Goal: Information Seeking & Learning: Learn about a topic

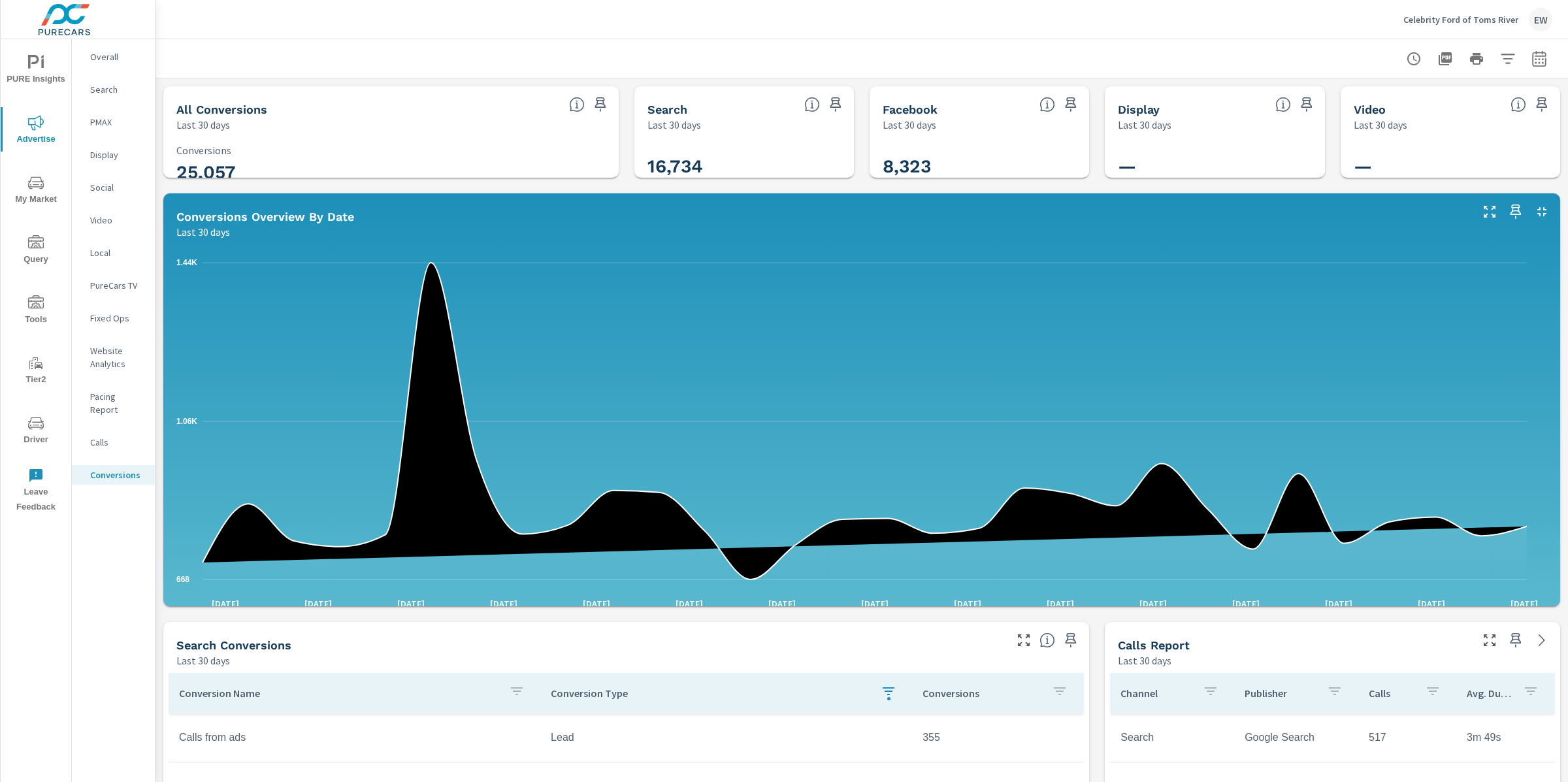
click at [111, 58] on p "Overall" at bounding box center [117, 56] width 54 height 13
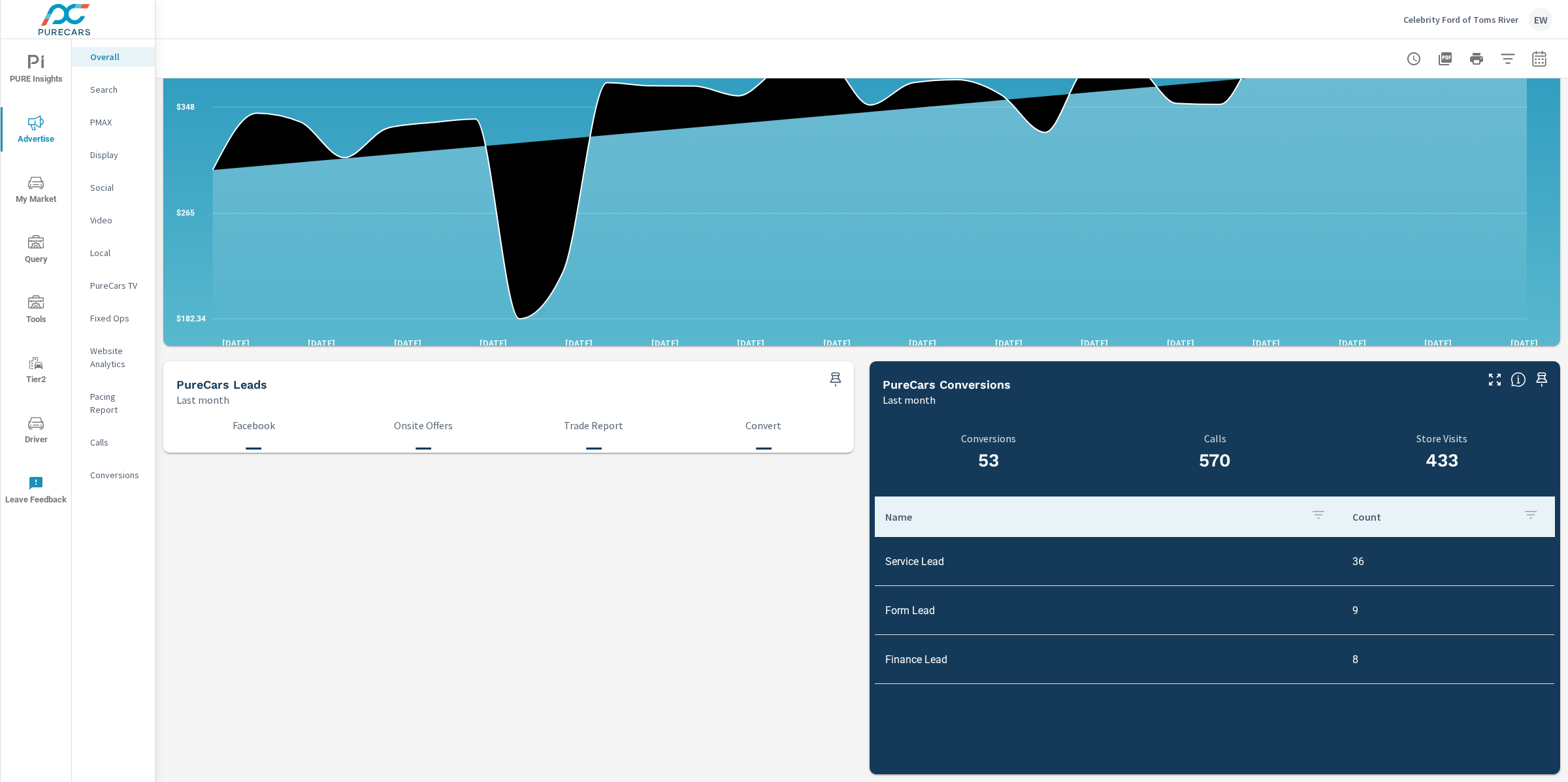
scroll to position [1572, 0]
click at [109, 93] on p "Search" at bounding box center [117, 89] width 54 height 13
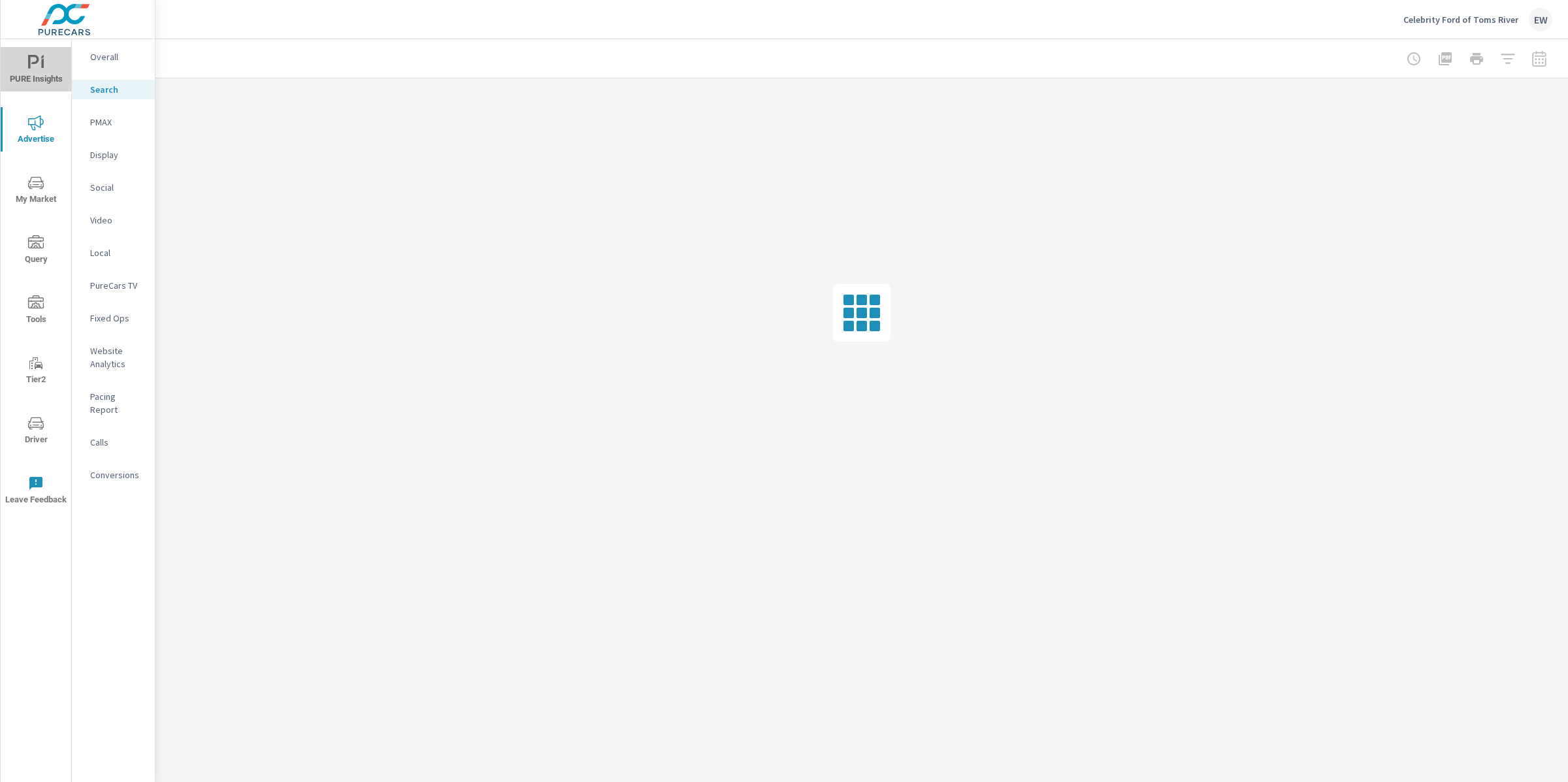
click at [12, 58] on span "PURE Insights" at bounding box center [35, 70] width 63 height 32
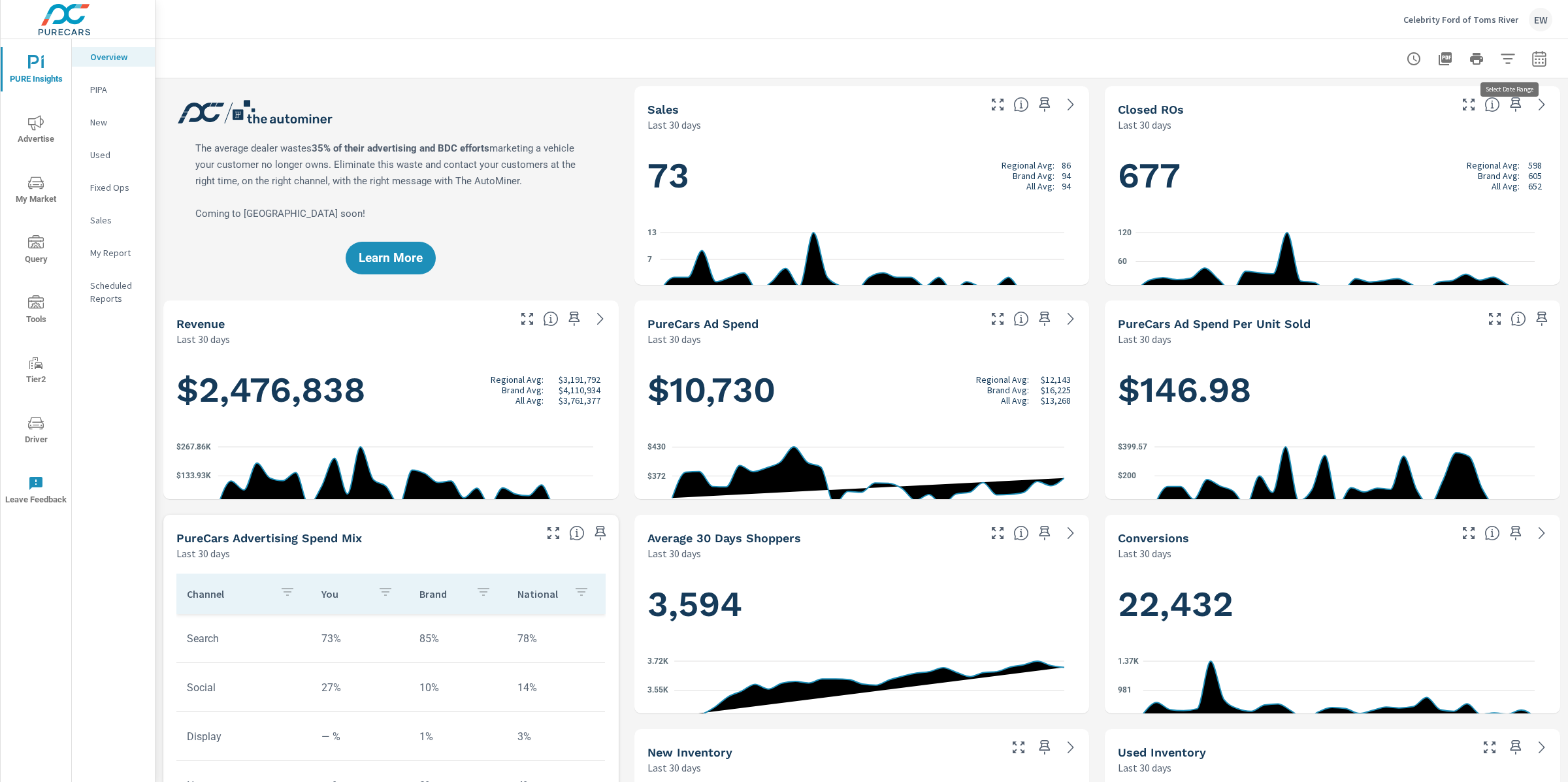
click at [1535, 58] on icon "button" at bounding box center [1539, 61] width 8 height 5
click at [1453, 111] on select "Custom Yesterday Last week Last 7 days Last 14 days Last 30 days Last 45 days L…" at bounding box center [1422, 115] width 130 height 26
click at [1357, 102] on select "Custom Yesterday Last week Last 7 days Last 14 days Last 30 days Last 45 days L…" at bounding box center [1422, 115] width 130 height 26
select select "Last 60 days"
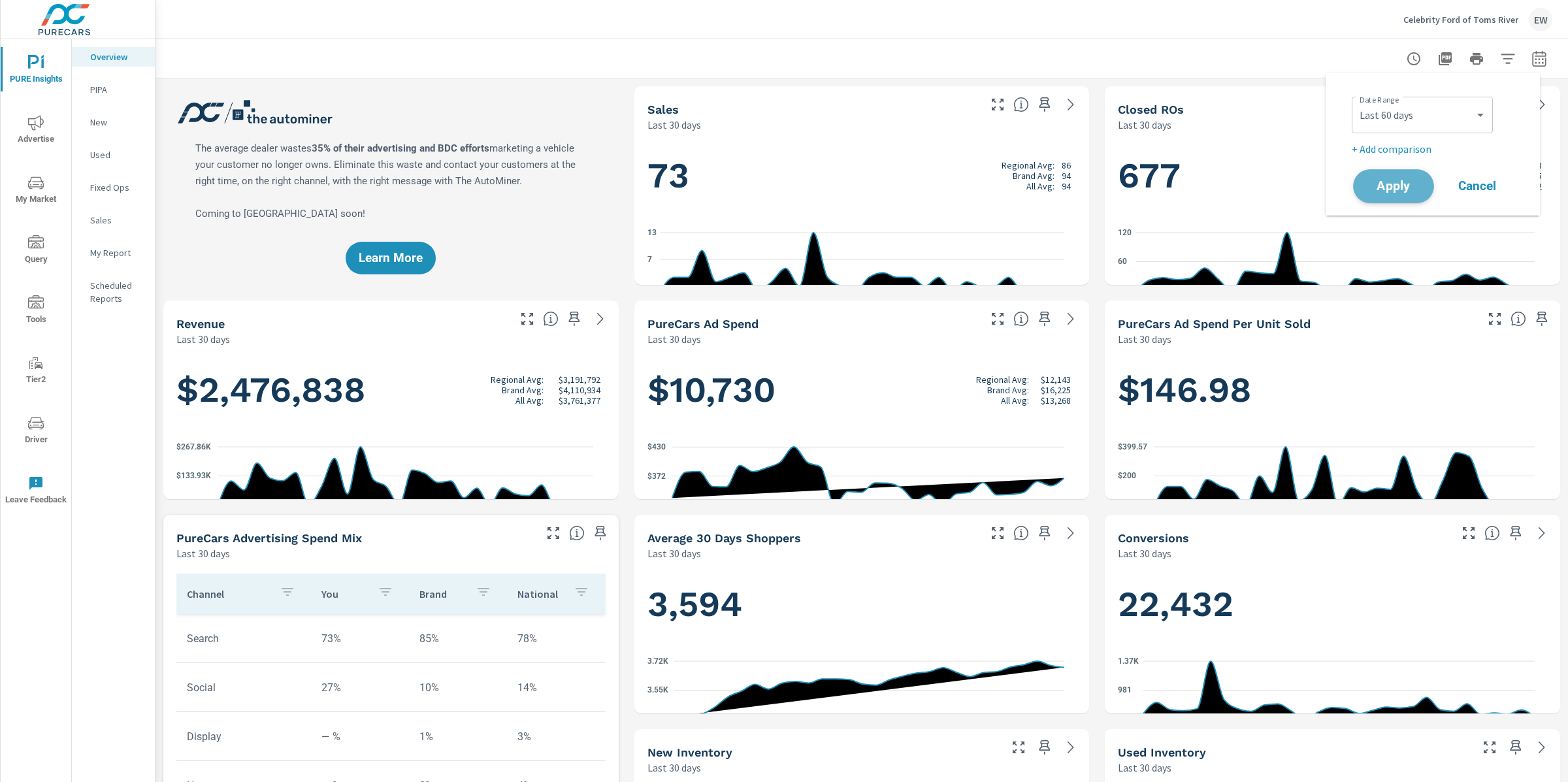
click at [1403, 192] on span "Apply" at bounding box center [1394, 187] width 54 height 13
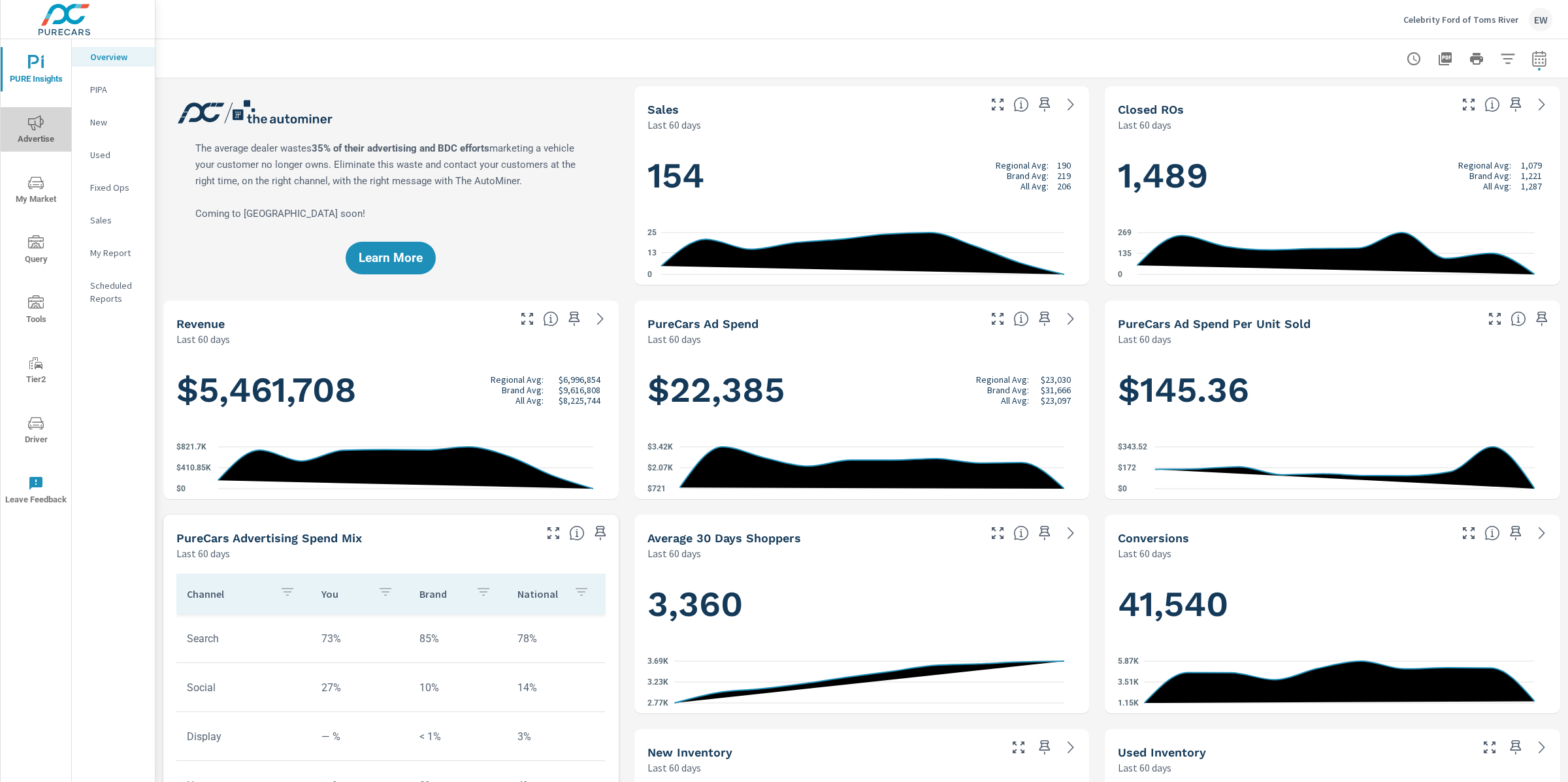
click at [37, 123] on icon "nav menu" at bounding box center [36, 123] width 16 height 15
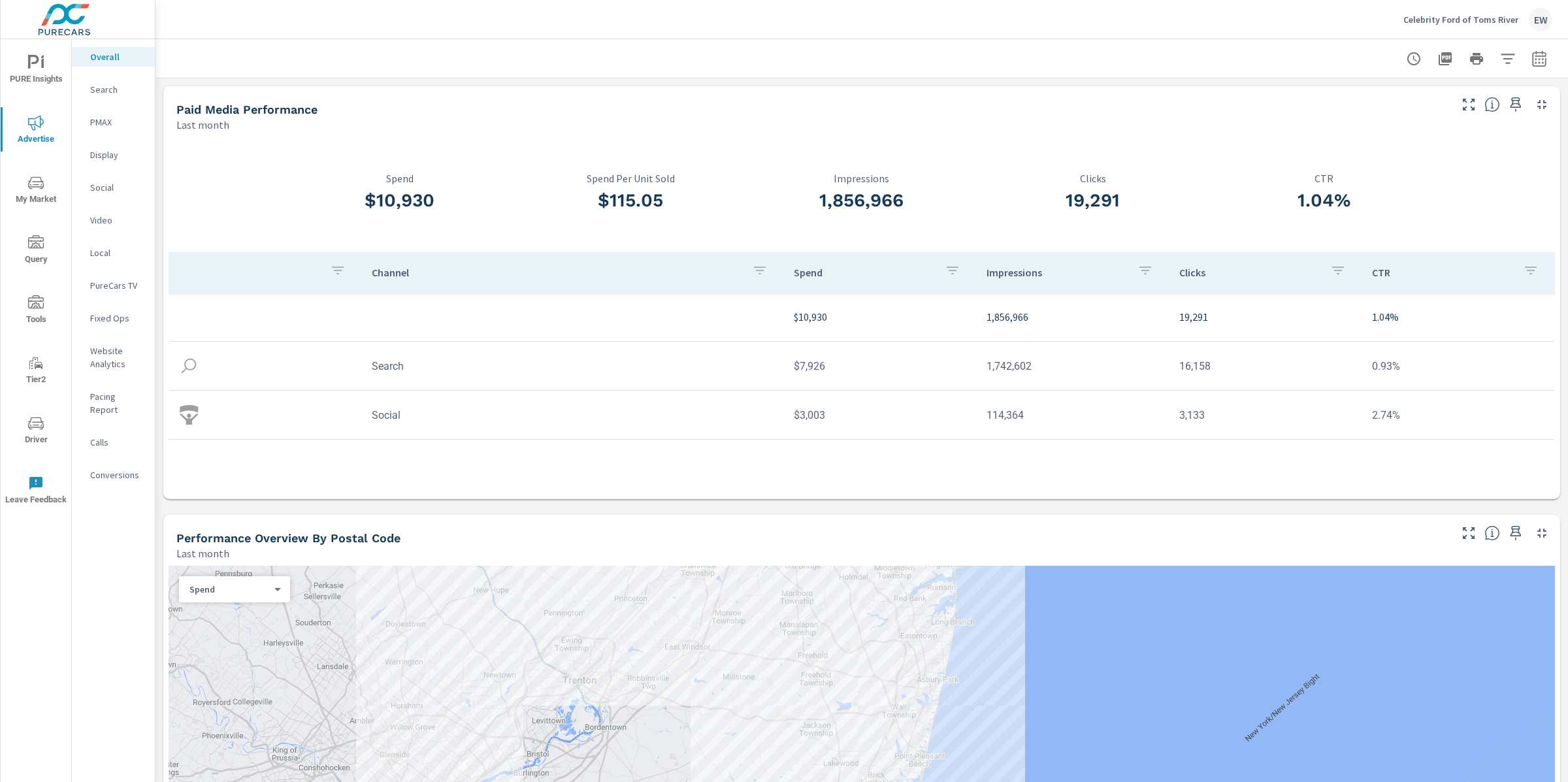
click at [41, 424] on icon "nav menu" at bounding box center [36, 423] width 16 height 15
click at [1531, 56] on icon "button" at bounding box center [1539, 58] width 16 height 15
click at [1412, 119] on select "Custom Yesterday Last week Last 7 days Last 14 days Last 30 days Last 45 days L…" at bounding box center [1422, 115] width 130 height 26
click at [1357, 102] on select "Custom Yesterday Last week Last 7 days Last 14 days Last 30 days Last 45 days L…" at bounding box center [1422, 115] width 130 height 26
select select "Last 6 months"
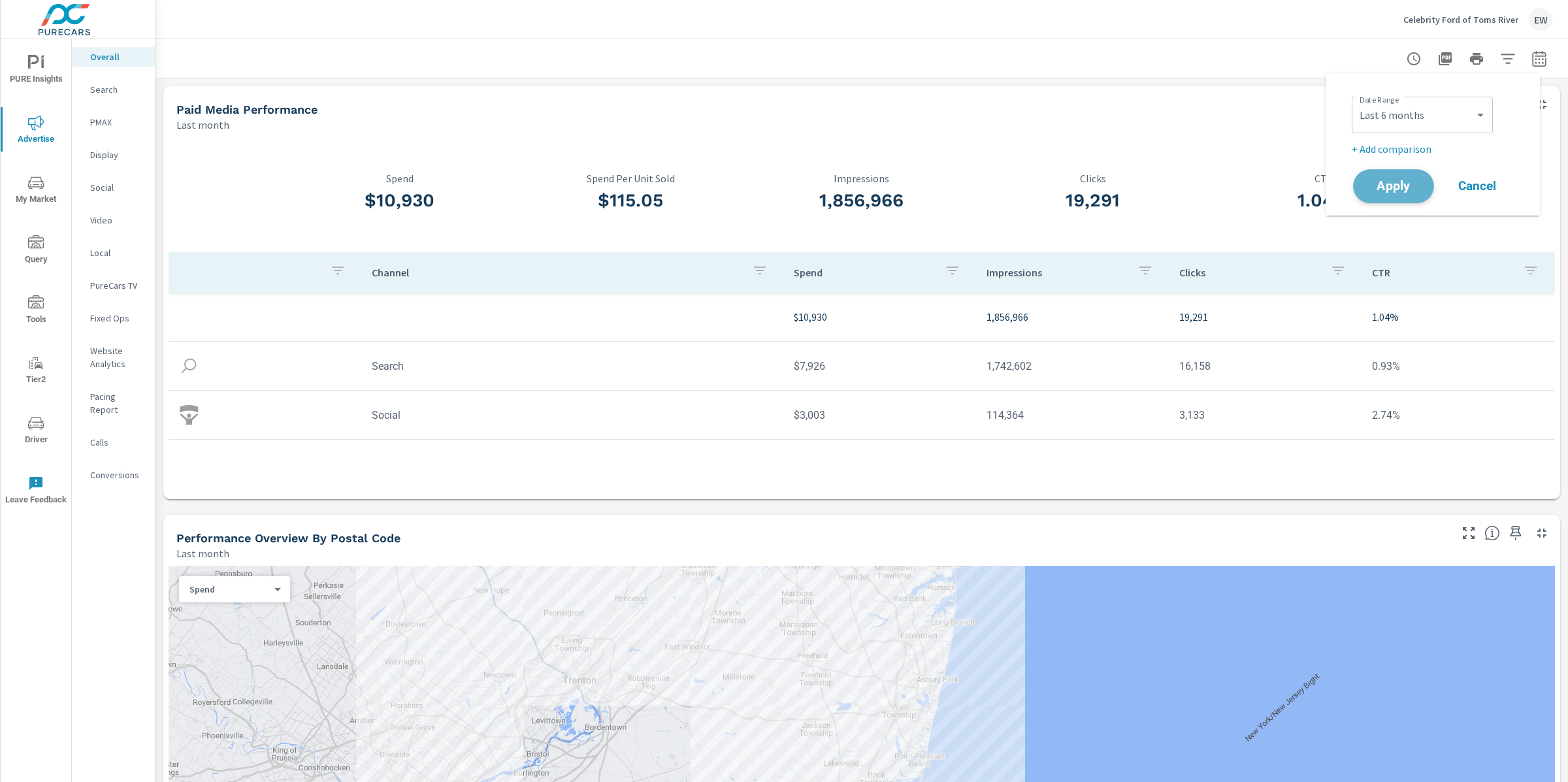
click at [1387, 185] on button "Apply" at bounding box center [1393, 186] width 81 height 34
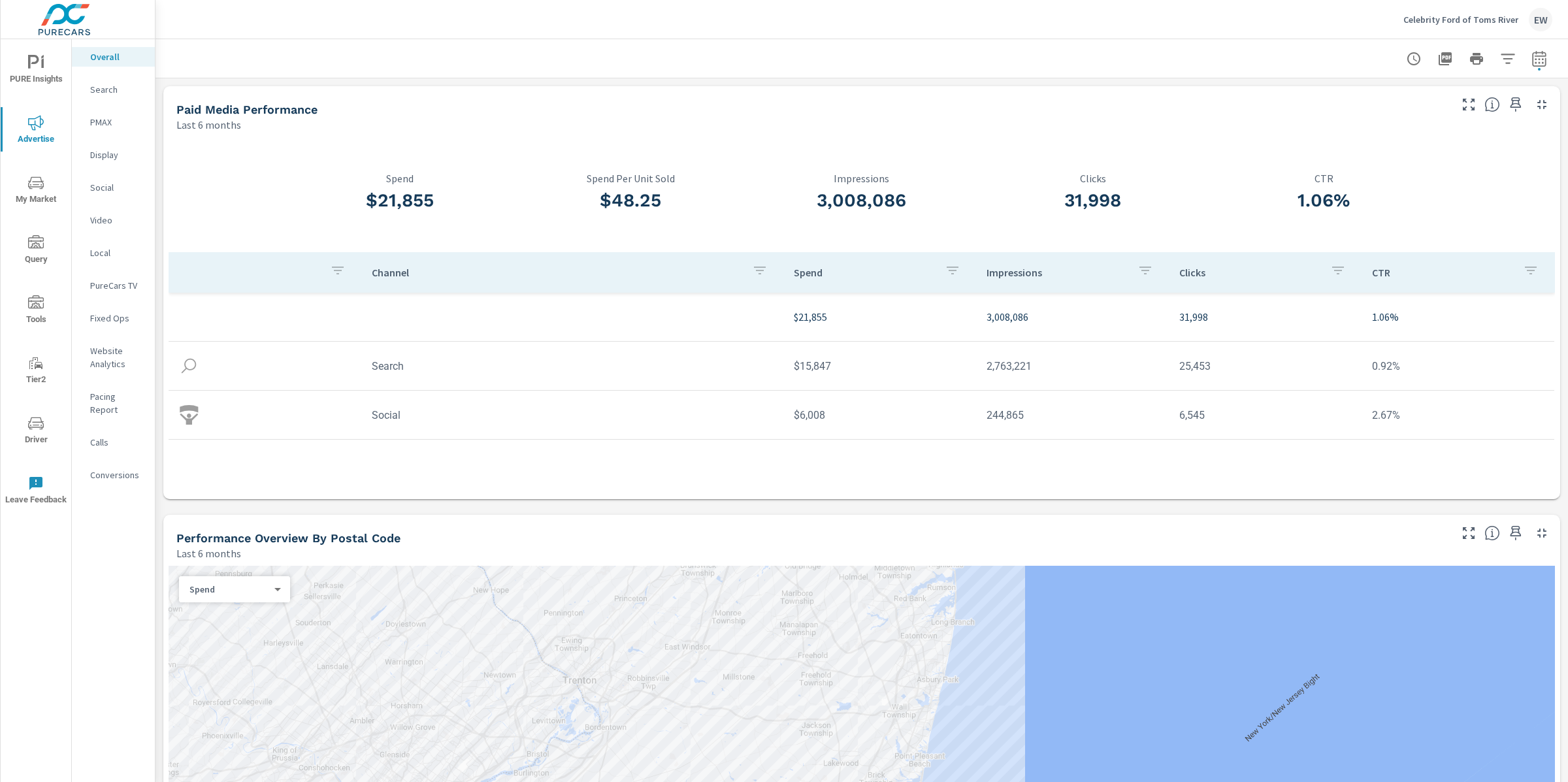
click at [37, 185] on icon "nav menu" at bounding box center [36, 182] width 16 height 13
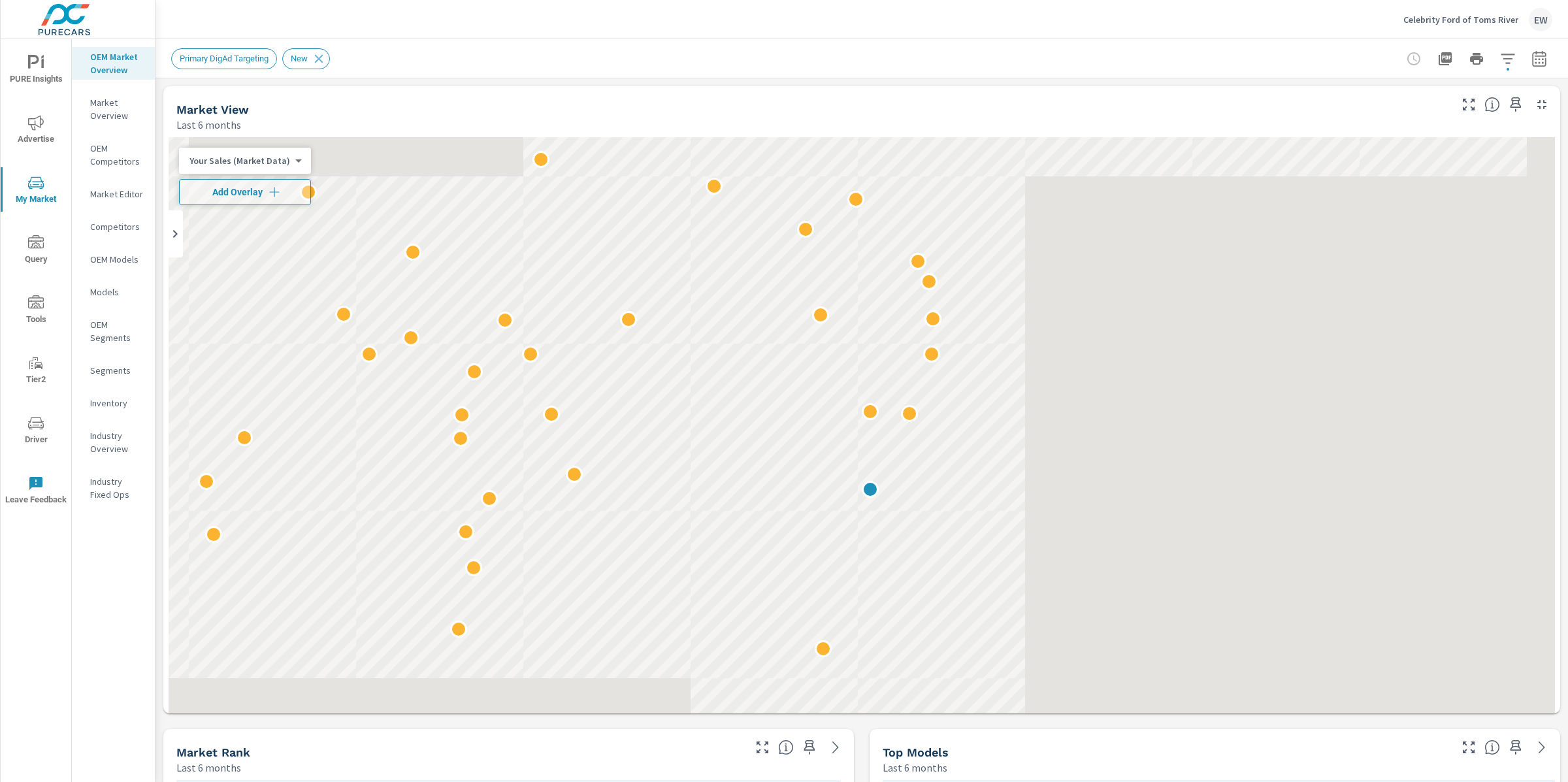
scroll to position [1, 0]
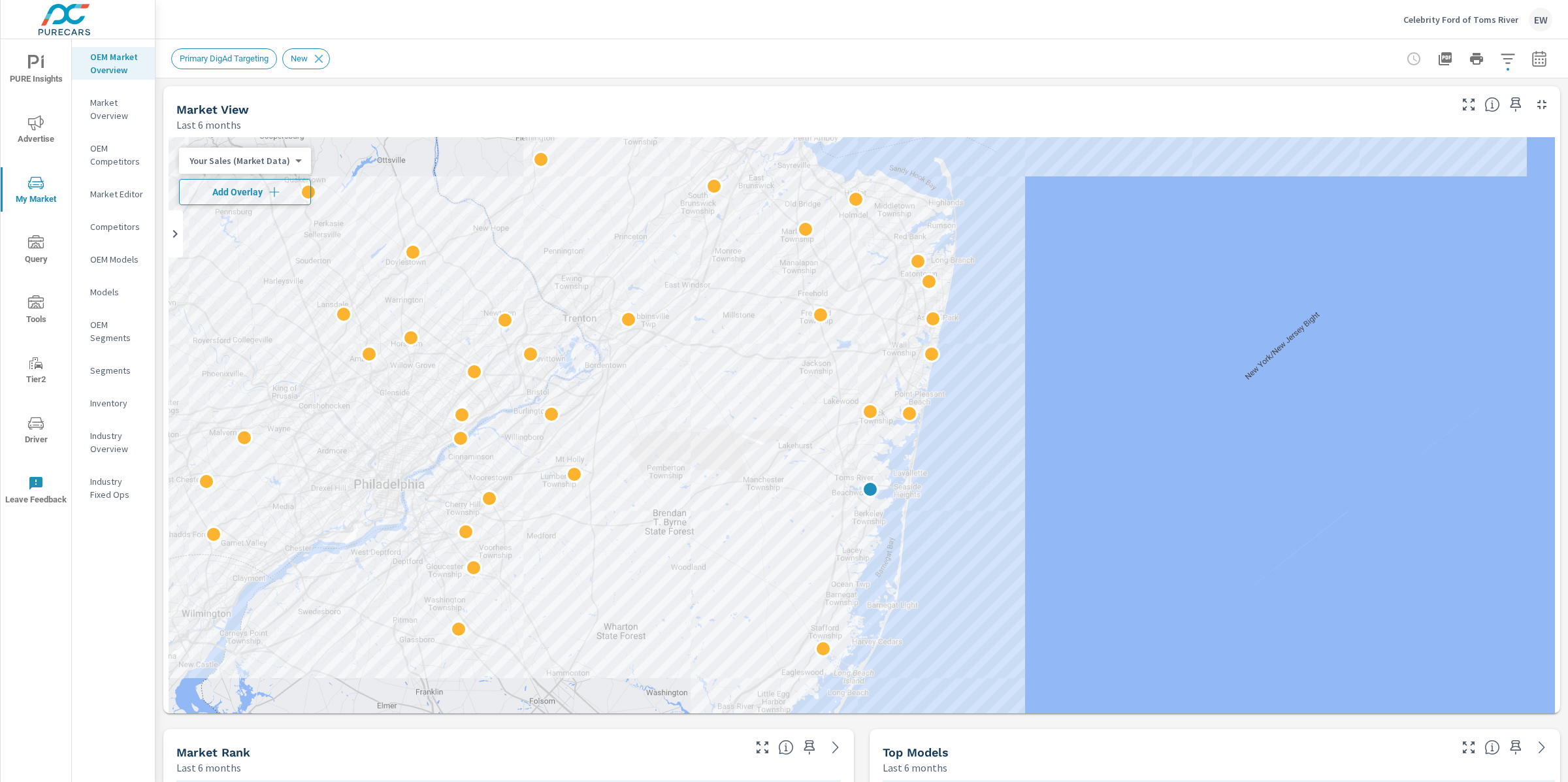
click at [249, 197] on span "Add Overlay" at bounding box center [245, 192] width 121 height 13
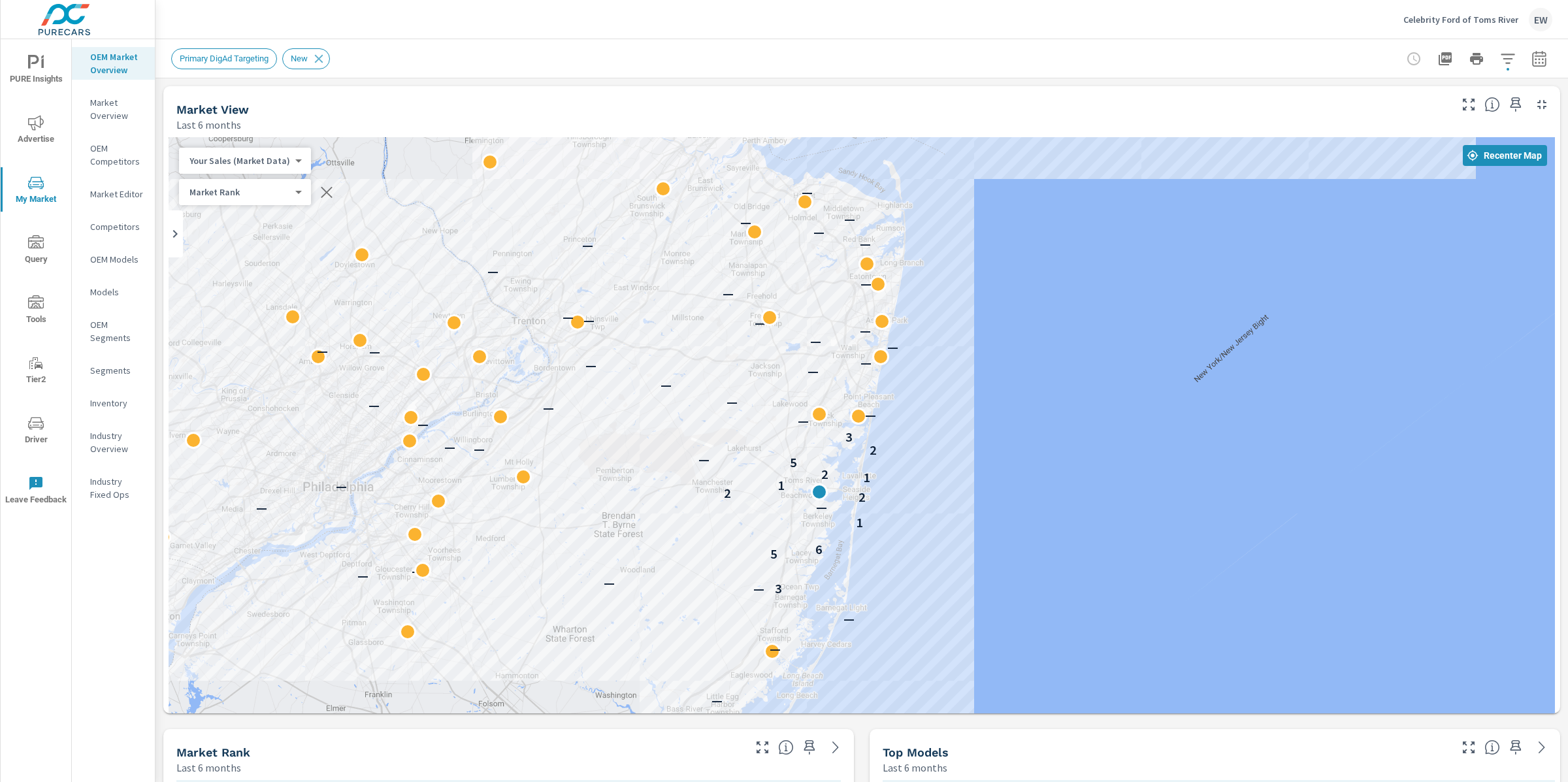
drag, startPoint x: 740, startPoint y: 353, endPoint x: 687, endPoint y: 355, distance: 53.0
click at [687, 355] on div "— — — — 3 — — — — — 5 6 1 — — — 2 2 — 1 1 2 — 5 — 2 — — — 3 — — — — — — — — — —…" at bounding box center [861, 480] width 1386 height 687
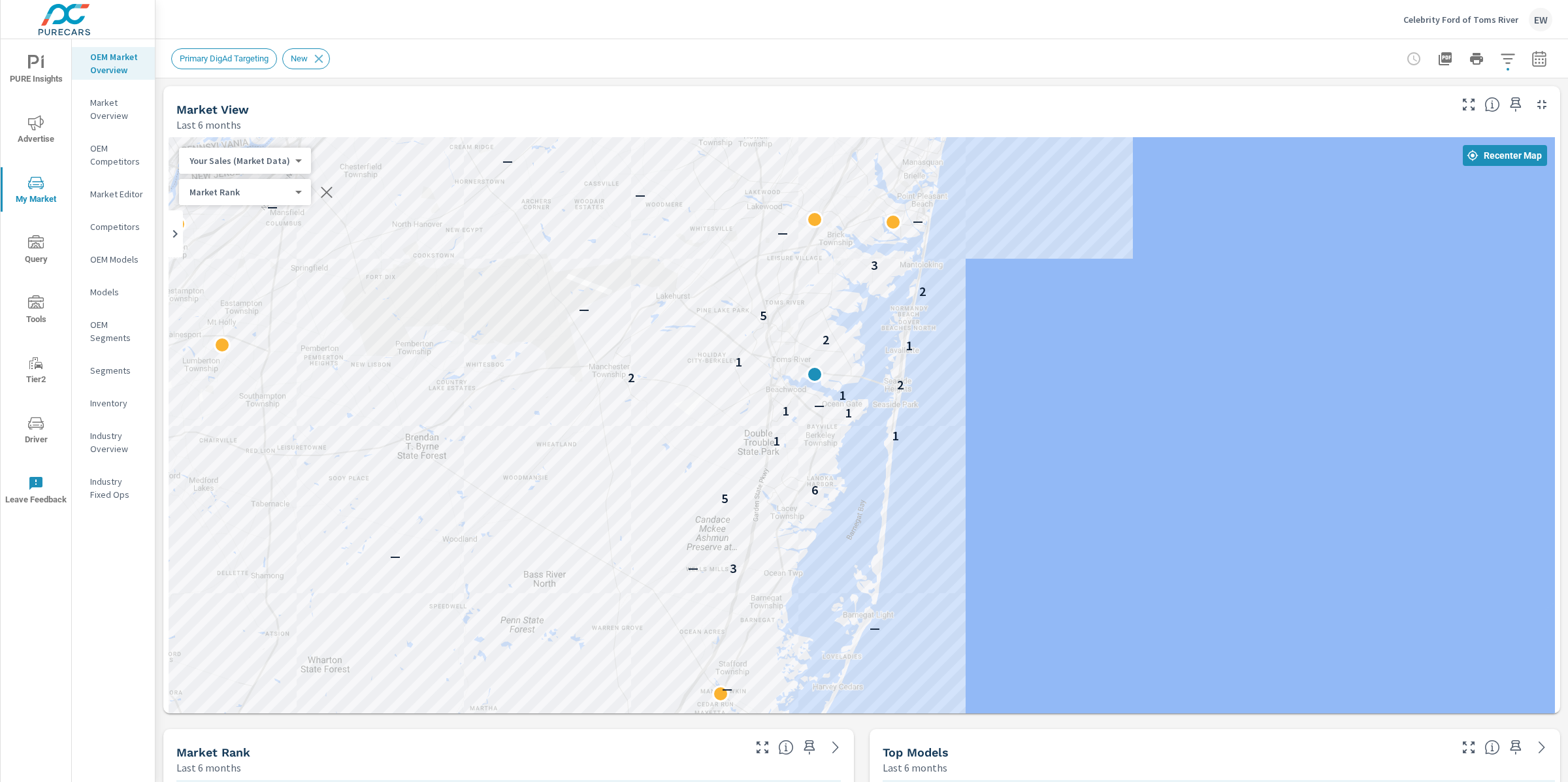
drag, startPoint x: 804, startPoint y: 494, endPoint x: 1031, endPoint y: 294, distance: 302.5
click at [1031, 294] on div "— — — 3 — — — 5 6 1 1 1 1 — 1 2 2 1 1 2 5 — 2 — — 3 — — — — — — — — — — — — — —…" at bounding box center [861, 480] width 1386 height 687
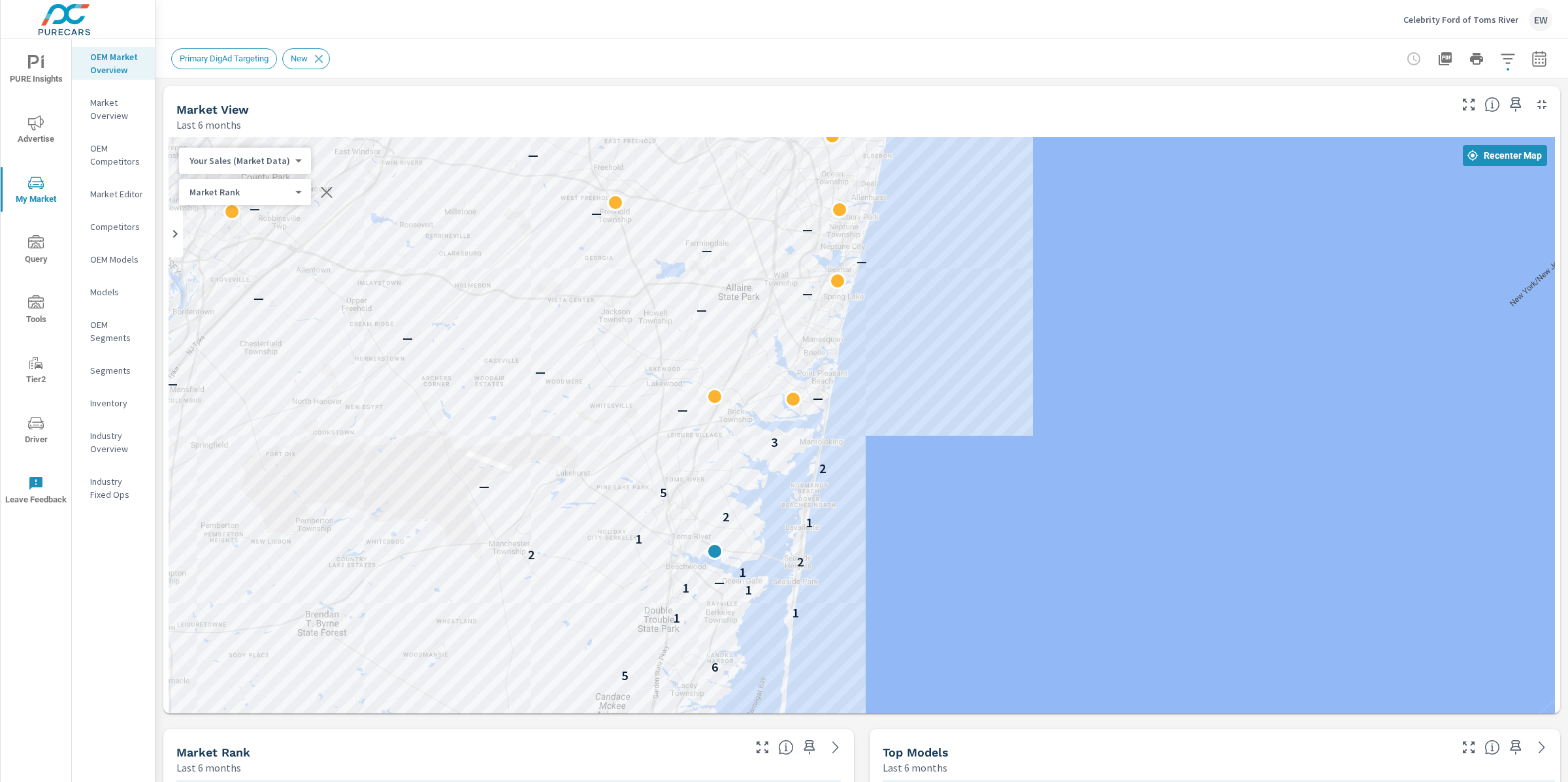
drag, startPoint x: 1087, startPoint y: 517, endPoint x: 987, endPoint y: 696, distance: 205.0
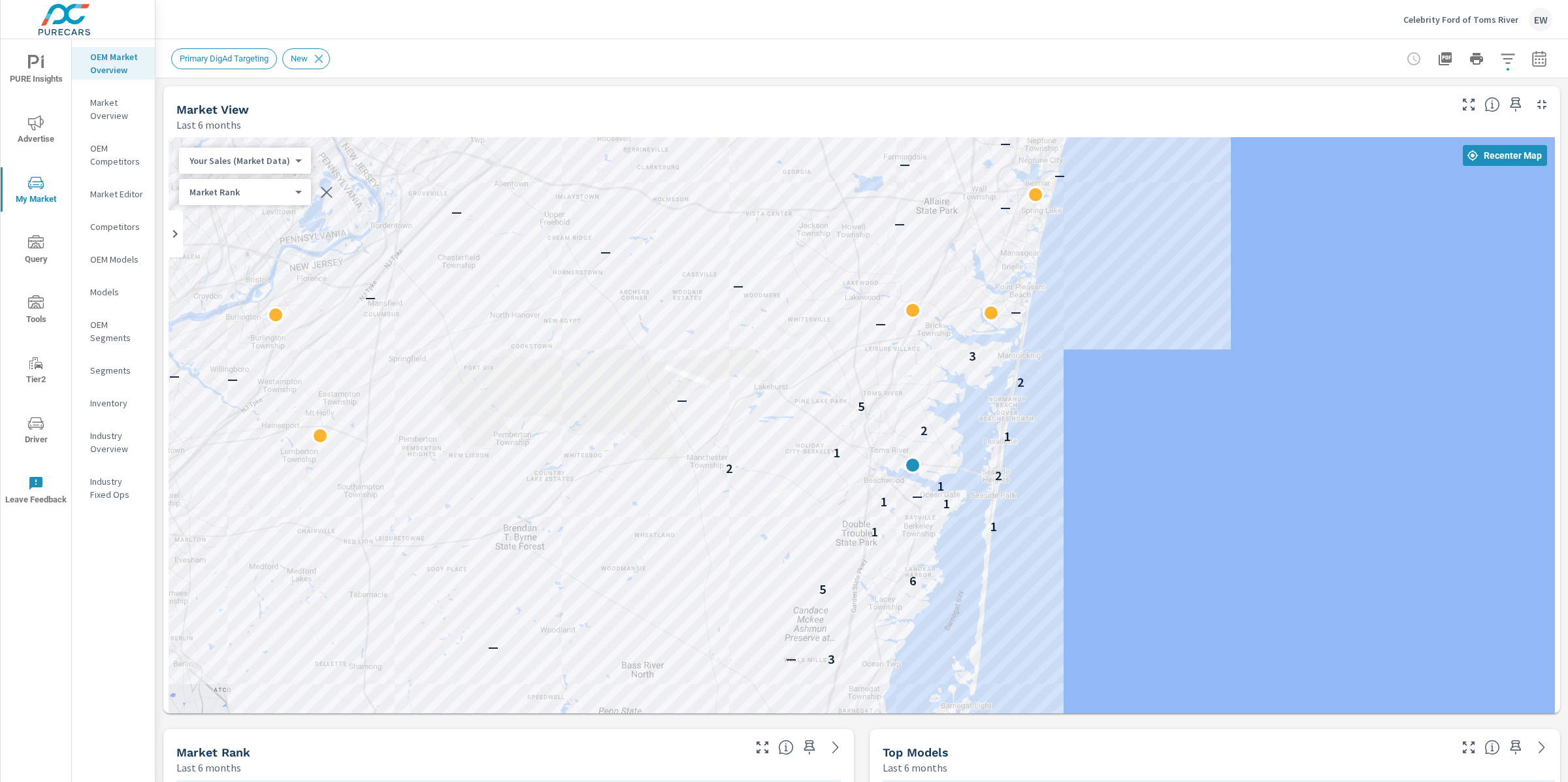
drag, startPoint x: 946, startPoint y: 366, endPoint x: 1145, endPoint y: 276, distance: 218.4
click at [1145, 276] on div "— — — 3 — — — — 5 6 1 1 1 1 — 1 2 2 — 1 1 2 5 — 2 — — 3 — — — — — — — — — — — —…" at bounding box center [861, 480] width 1386 height 687
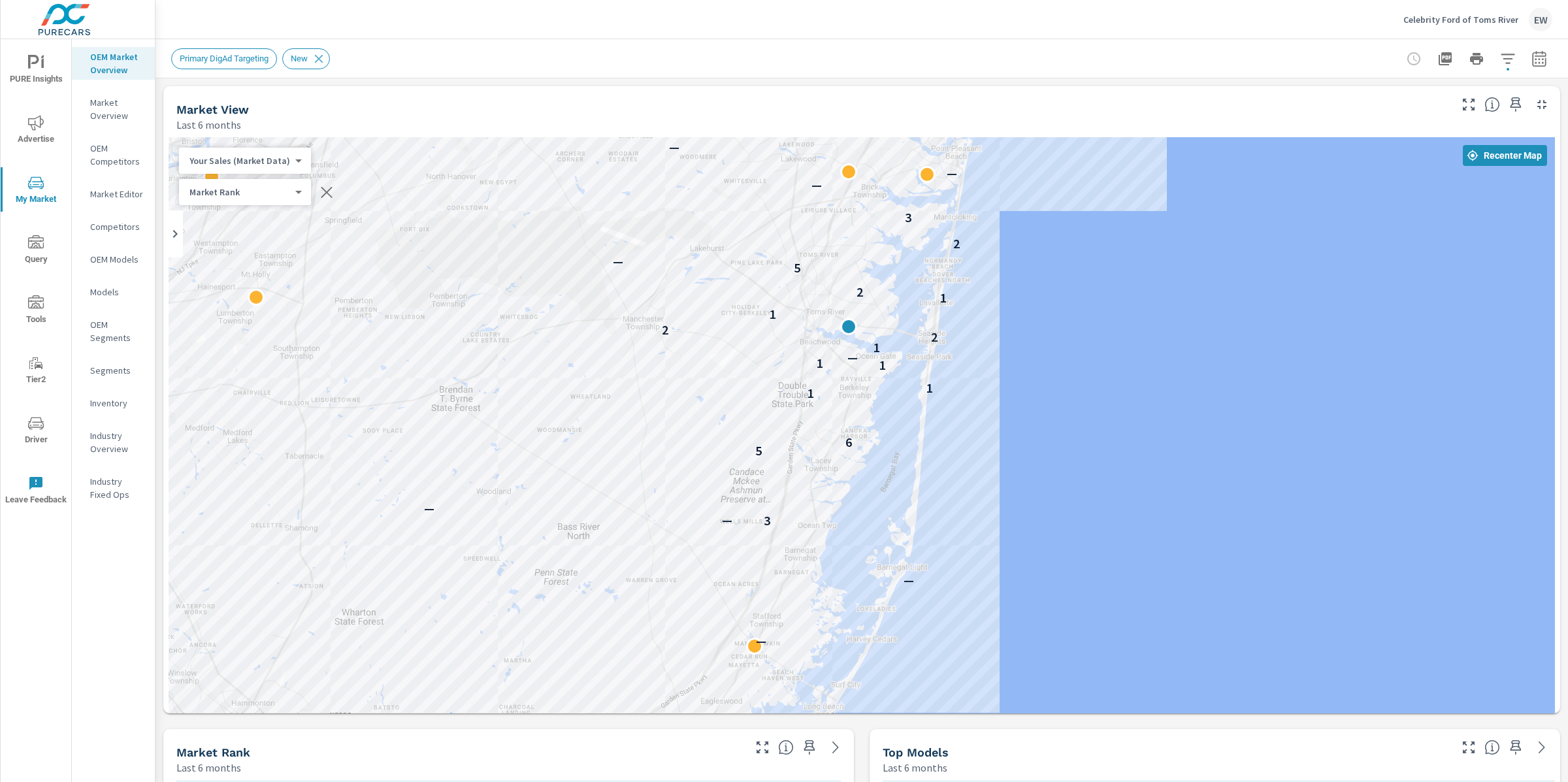
drag, startPoint x: 1202, startPoint y: 519, endPoint x: 1183, endPoint y: 430, distance: 91.0
click at [1183, 430] on div "— — — — 3 — — — — 5 6 1 1 1 1 — 1 2 2 — 1 1 2 5 — 2 — — 3 — — — — — — — — — — —…" at bounding box center [1426, 702] width 1254 height 705
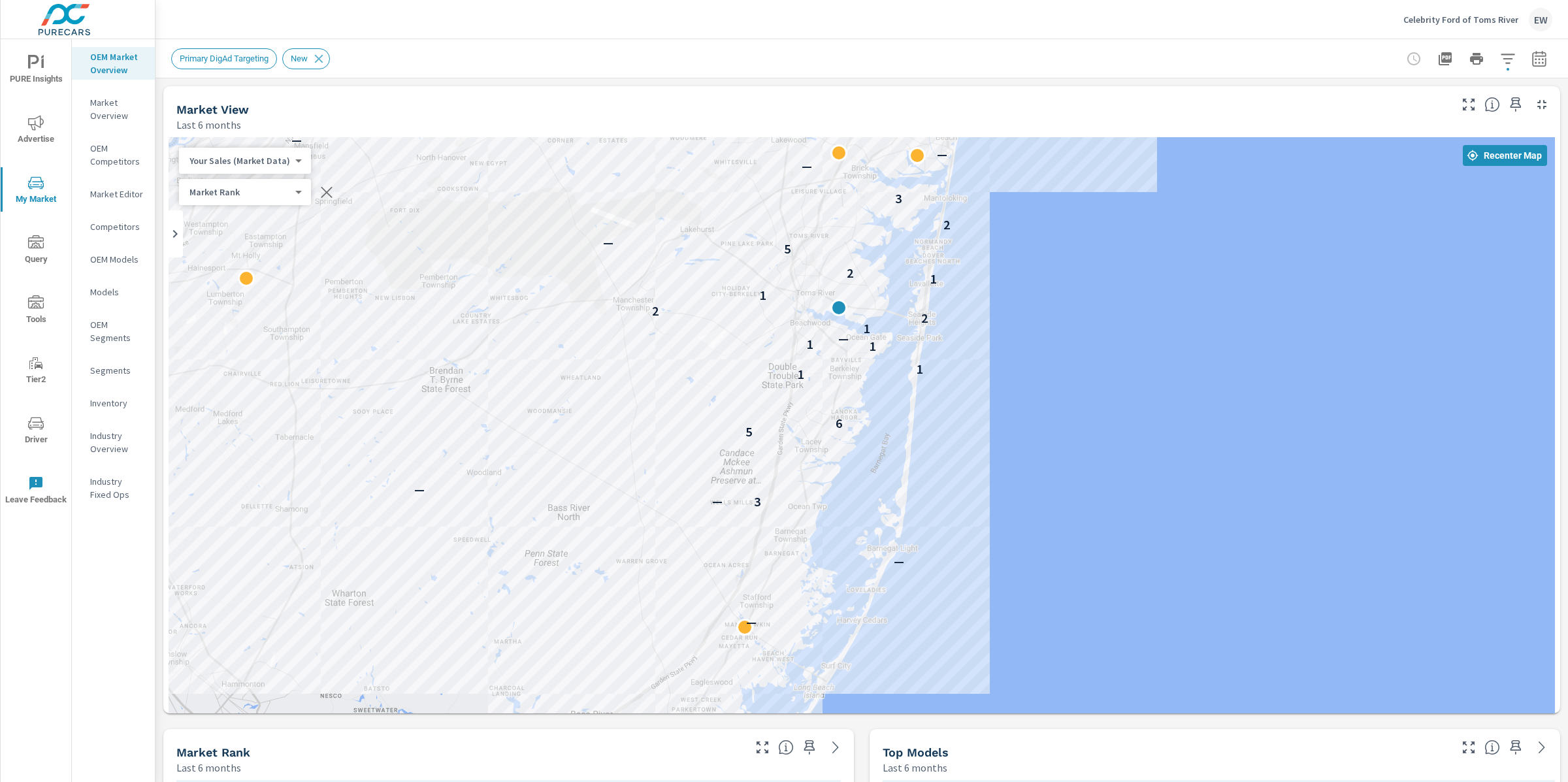
drag, startPoint x: 1041, startPoint y: 591, endPoint x: 1096, endPoint y: 342, distance: 255.0
click at [1096, 342] on div "— — — 3 — — — — 5 6 1 1 1 1 — 1 2 2 — 1 1 2 5 — 2 — — 3 — — — — — — — — — — — —…" at bounding box center [1545, 585] width 1254 height 705
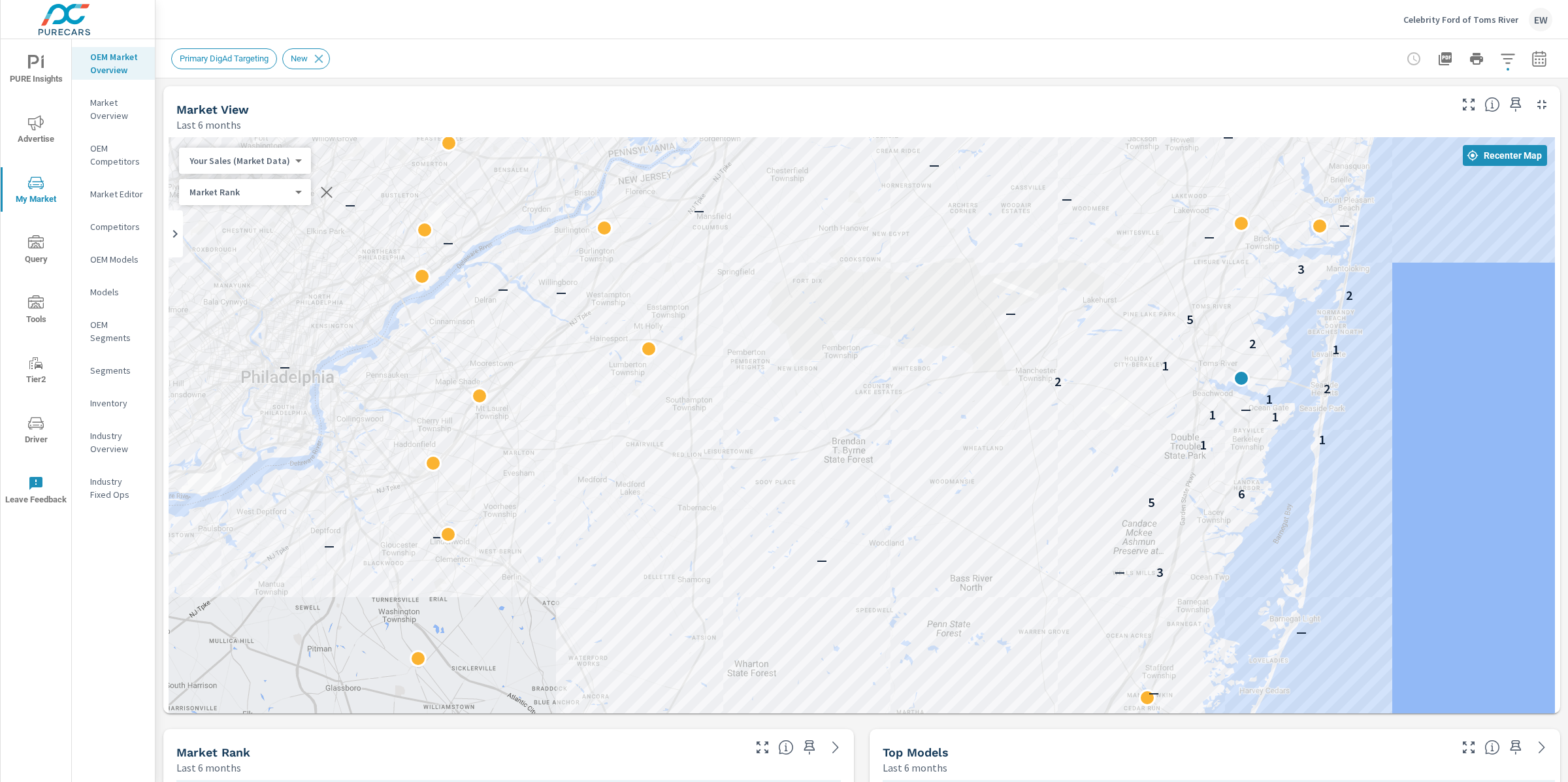
drag, startPoint x: 465, startPoint y: 287, endPoint x: 863, endPoint y: 364, distance: 405.4
click at [866, 364] on div "— — — 3 — — — — — 5 6 1 1 — 1 1 — — 1 2 2 — 1 1 2 — 5 — 2 — — — 3 — — — — — — —…" at bounding box center [861, 480] width 1386 height 687
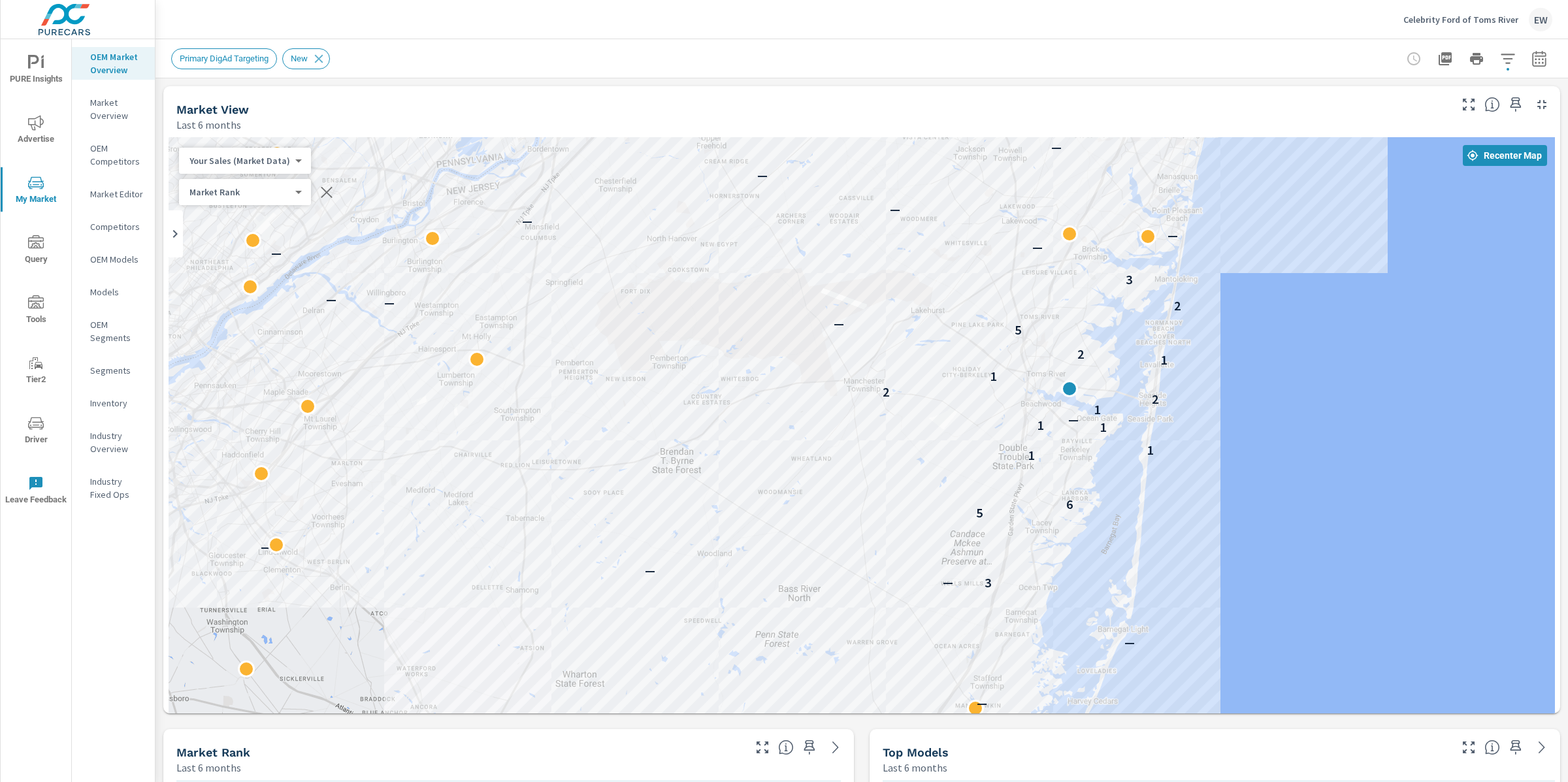
drag, startPoint x: 902, startPoint y: 383, endPoint x: 719, endPoint y: 396, distance: 183.5
click at [720, 396] on div "— — — 3 — — — — — 5 6 1 1 — 1 1 — — 1 2 2 — 1 1 2 — 5 — 2 — — — 3 — — — — — — —…" at bounding box center [861, 480] width 1386 height 687
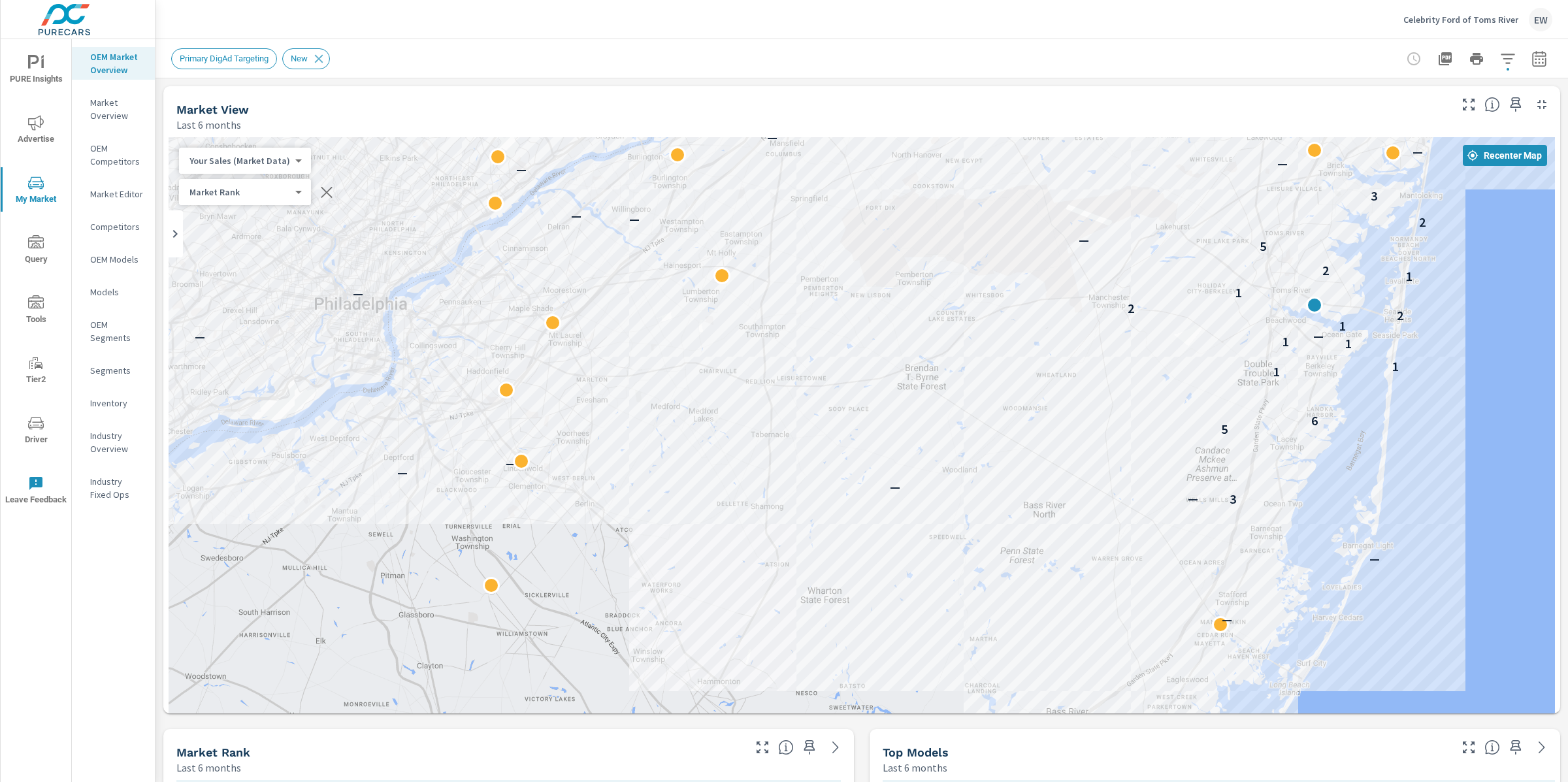
drag, startPoint x: 329, startPoint y: 436, endPoint x: 588, endPoint y: 347, distance: 273.9
click at [588, 347] on div "— — — 3 — — — — — 5 6 1 1 — 1 1 — — 1 2 2 — 1 1 2 — 5 — 2 — — — 3 — — — — — — —…" at bounding box center [861, 480] width 1386 height 687
click at [739, 103] on div "Market View" at bounding box center [804, 109] width 1256 height 15
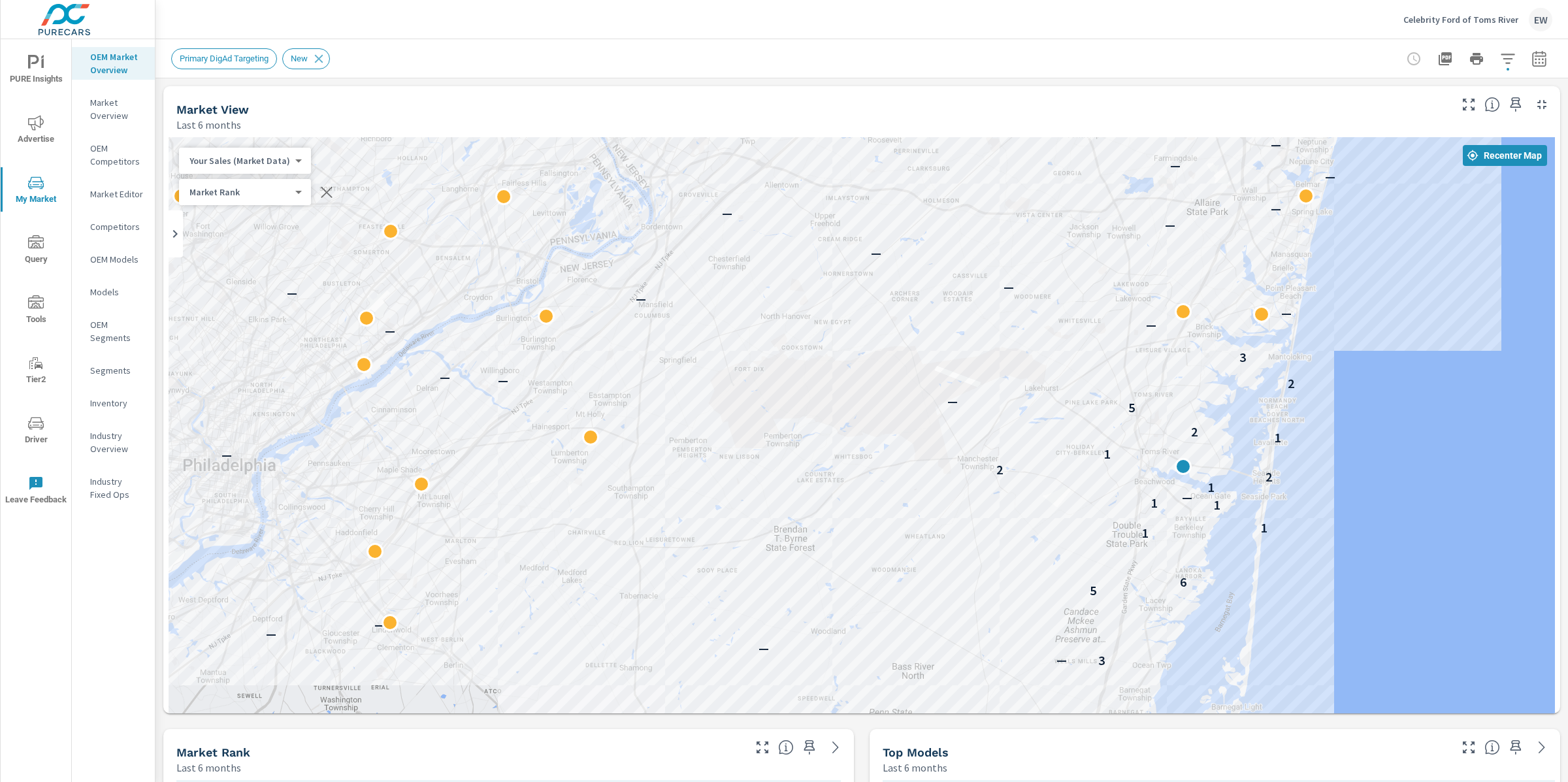
drag, startPoint x: 894, startPoint y: 219, endPoint x: 763, endPoint y: 382, distance: 209.1
click at [763, 382] on div "— — — 3 — — — — — 5 6 1 1 — 1 1 — — 1 2 2 — 1 1 2 — 5 — 2 — — — 3 — — — — — — —…" at bounding box center [861, 480] width 1386 height 687
click at [1531, 58] on icon "button" at bounding box center [1539, 58] width 16 height 15
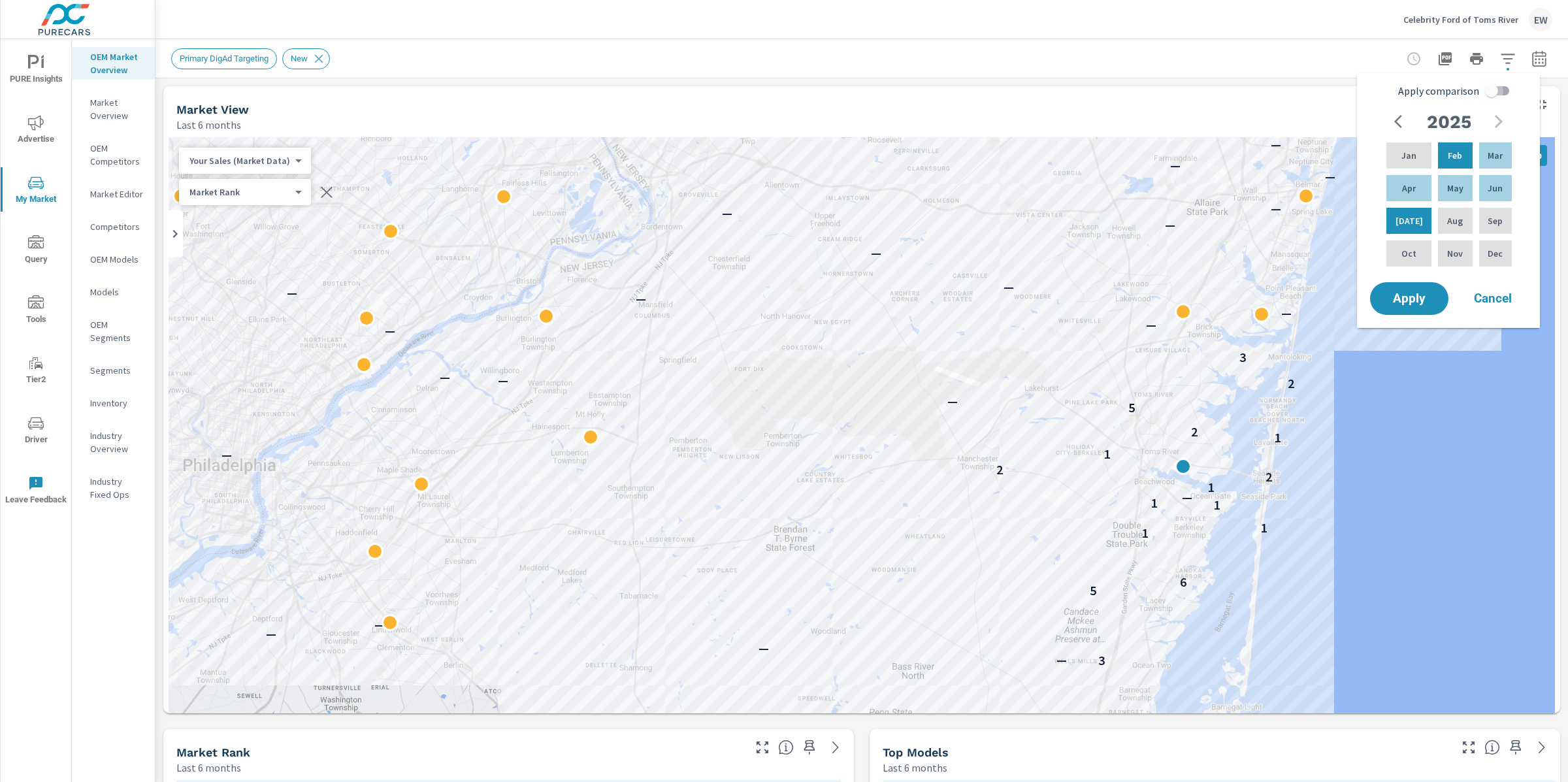
click at [1510, 85] on input "Apply comparison" at bounding box center [1492, 90] width 75 height 25
checkbox input "true"
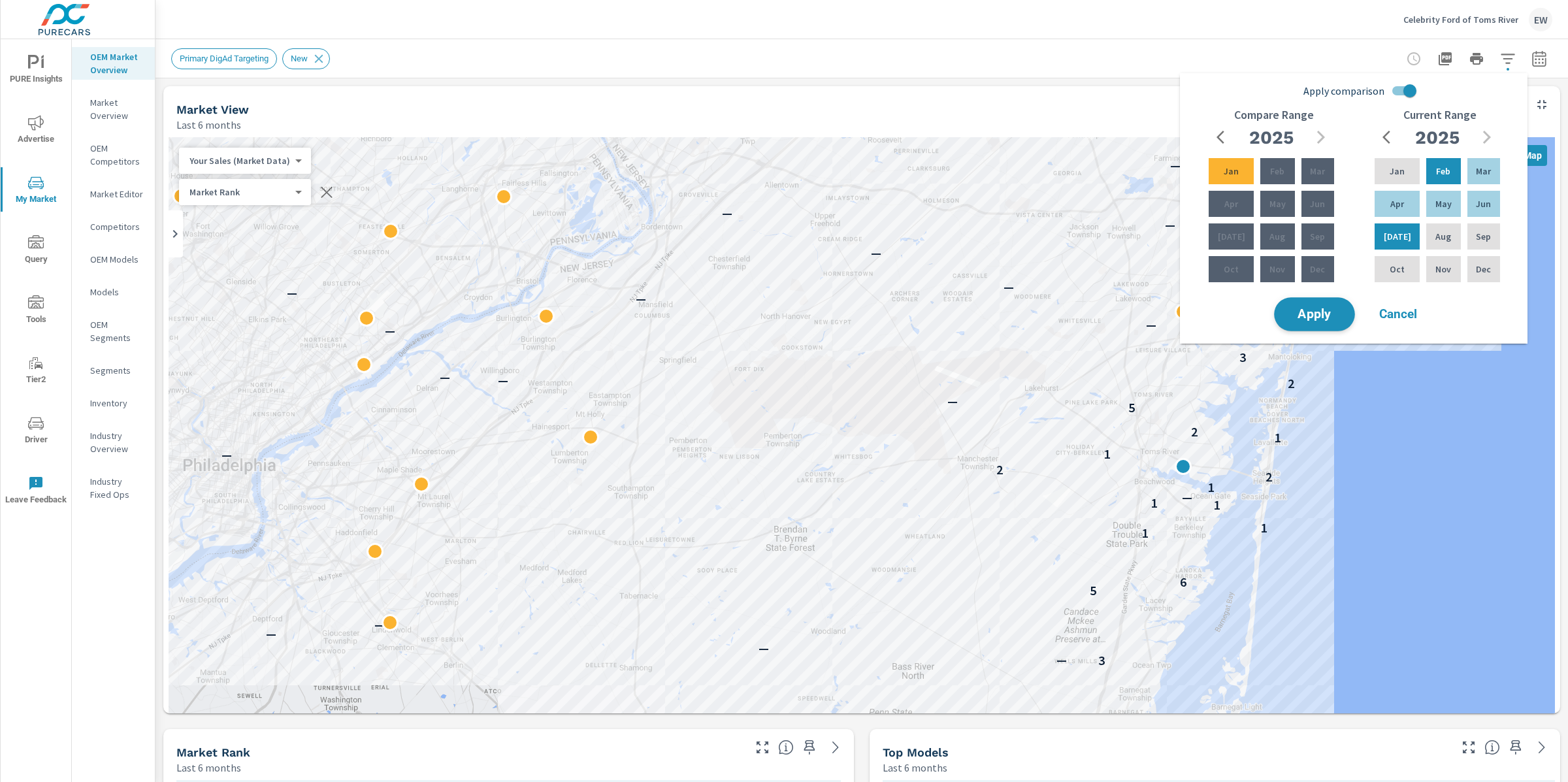
click at [1324, 315] on span "Apply" at bounding box center [1314, 315] width 54 height 13
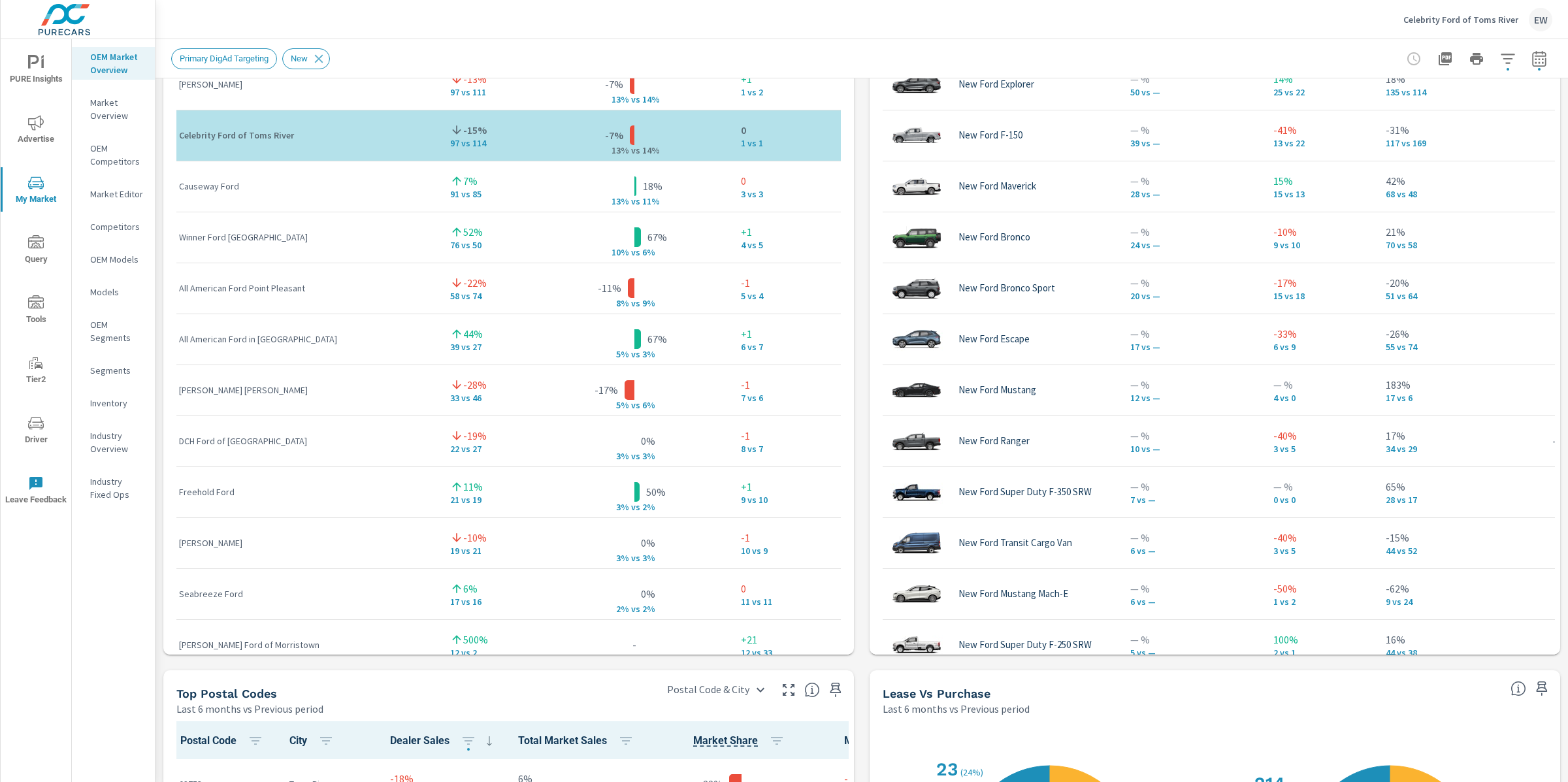
scroll to position [1, 0]
click at [157, 438] on div "Market View Last 6 months vs Previous period ← Move left → Move right ↑ Move up…" at bounding box center [862, 243] width 1413 height 2237
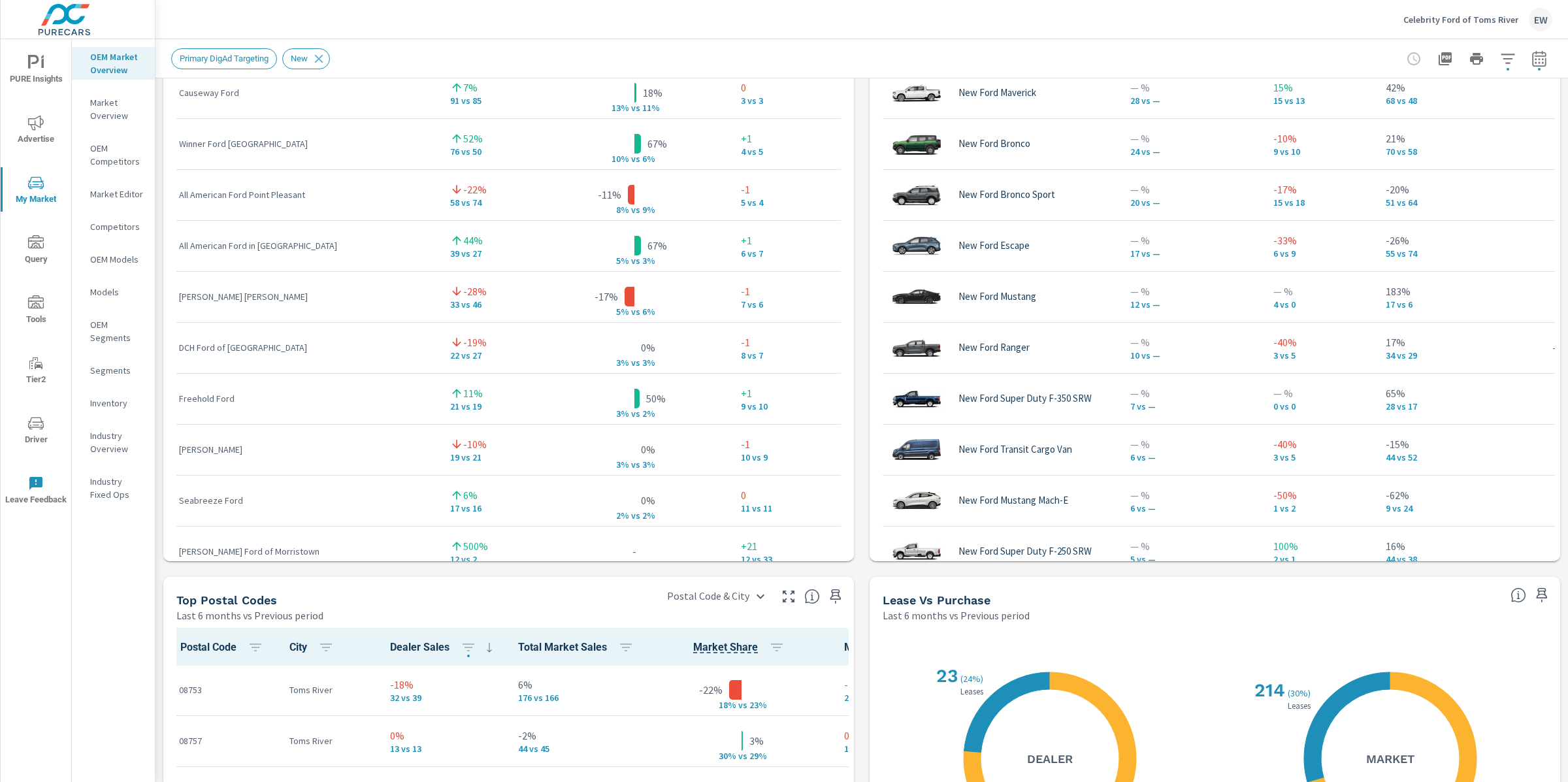
scroll to position [1029, 0]
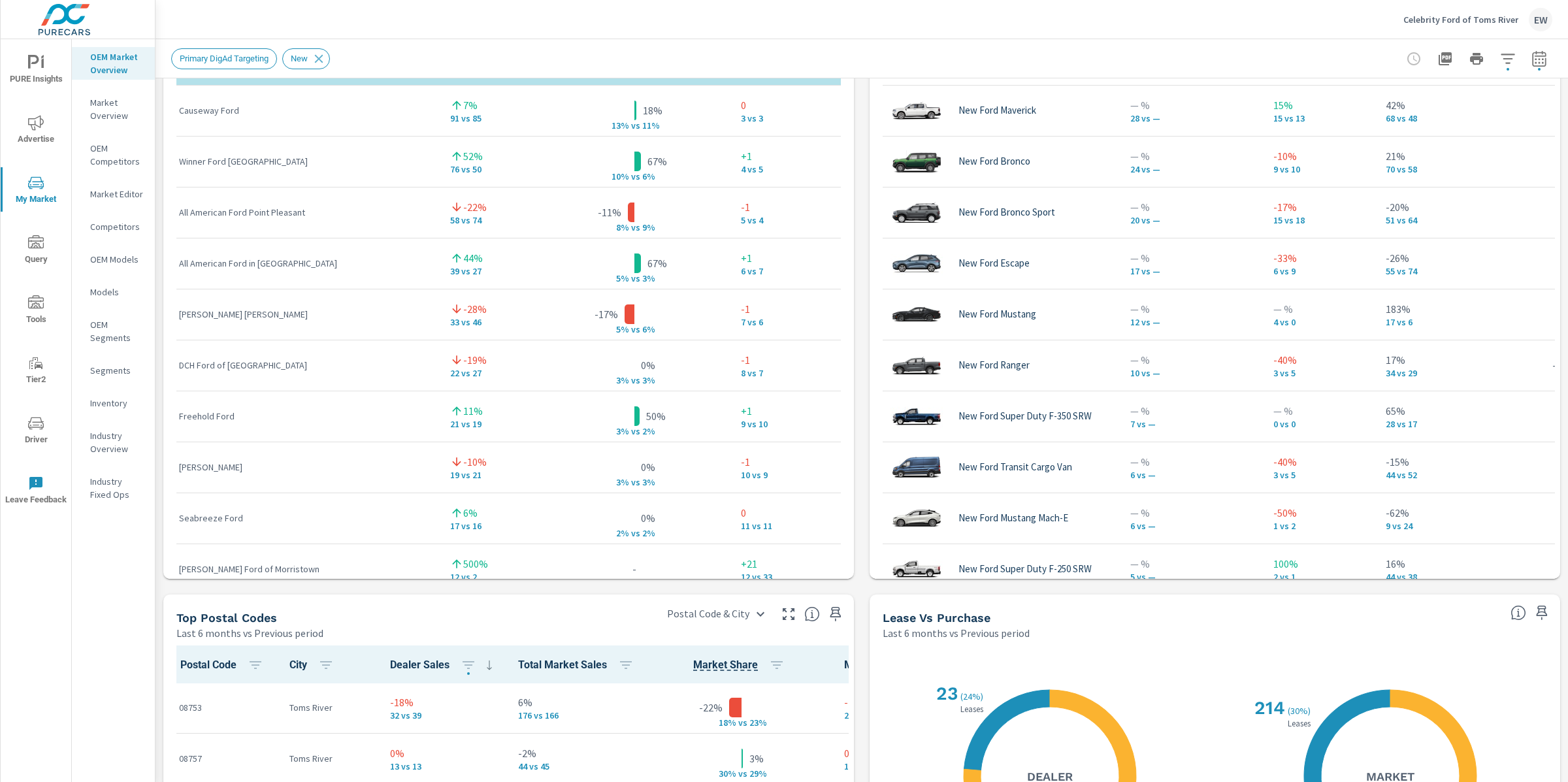
click at [158, 438] on div "Market View Last 6 months vs Previous period ← Move left → Move right ↑ Move up…" at bounding box center [862, 167] width 1413 height 2237
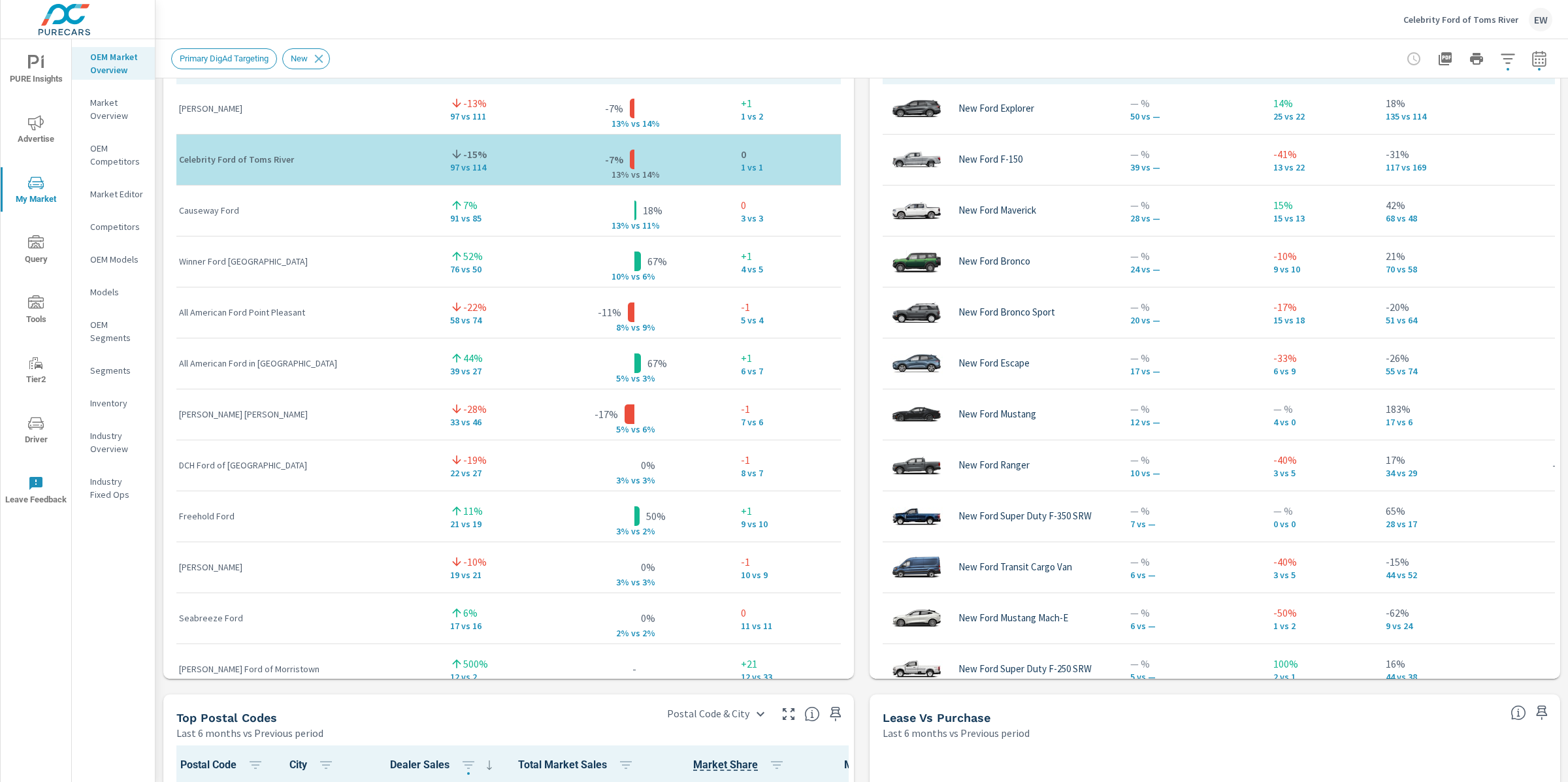
scroll to position [864, 0]
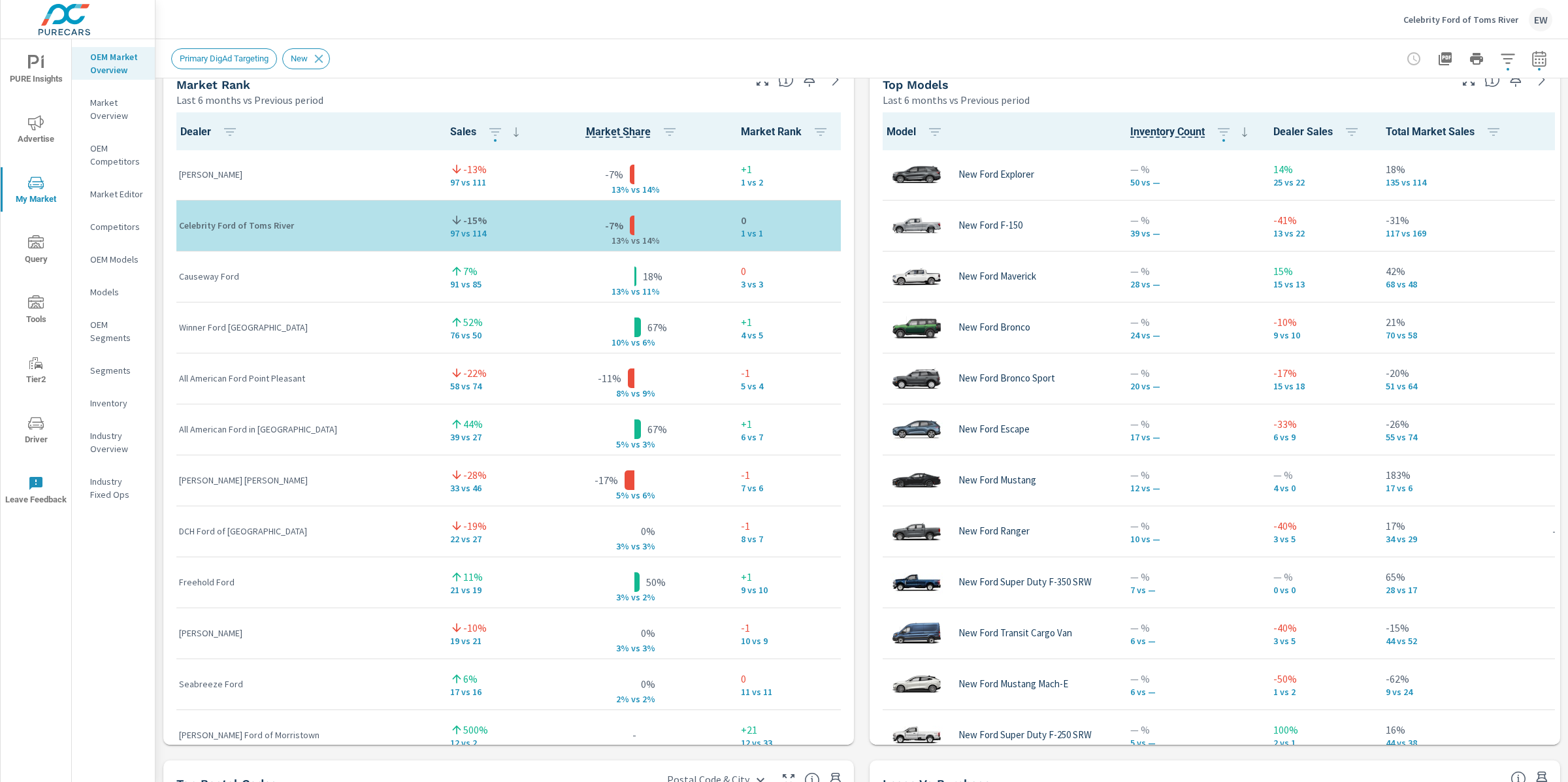
click at [161, 569] on div "Market View Last 6 months vs Previous period ← Move left → Move right ↑ Move up…" at bounding box center [862, 333] width 1413 height 2237
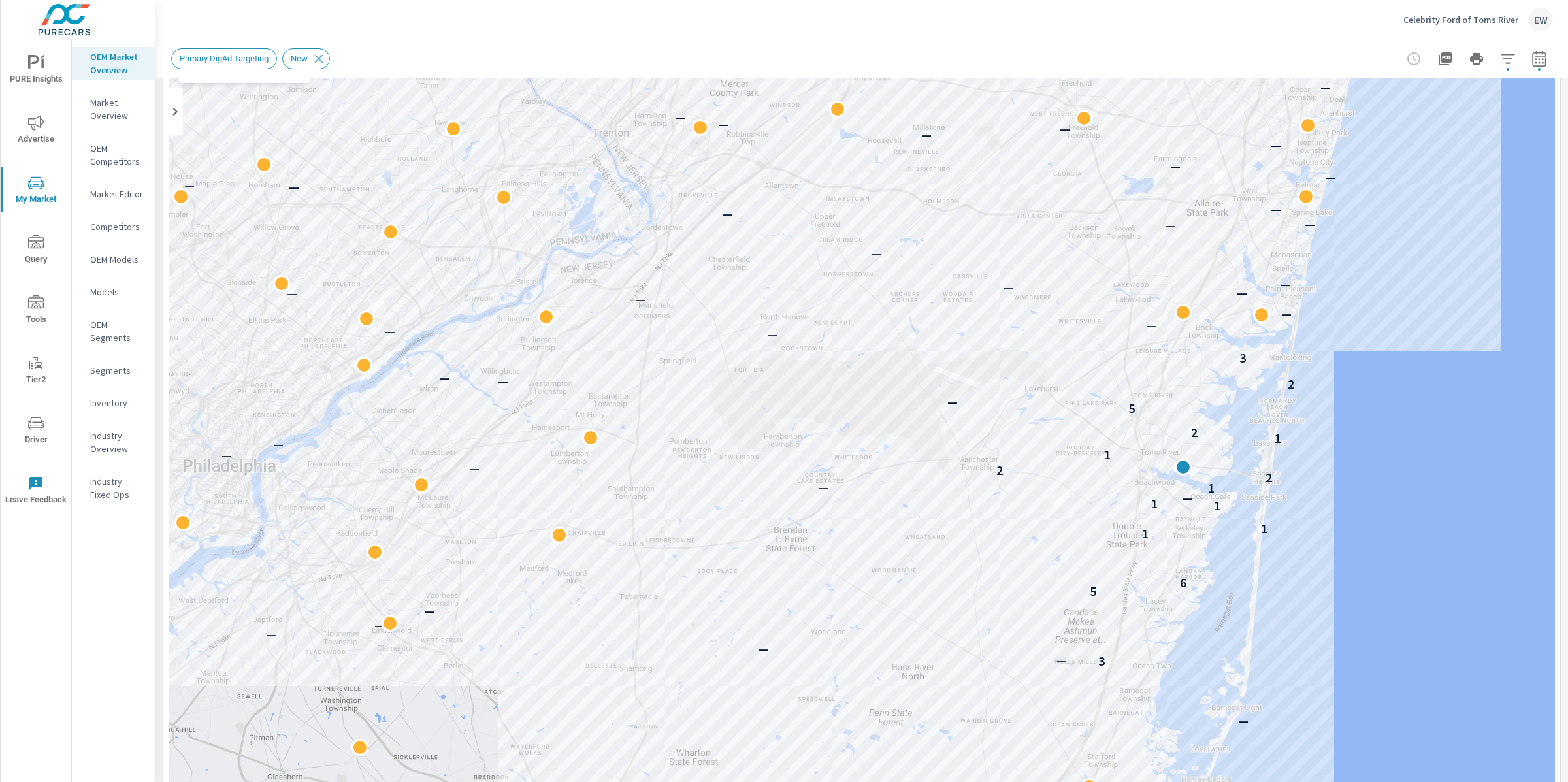
scroll to position [106, 0]
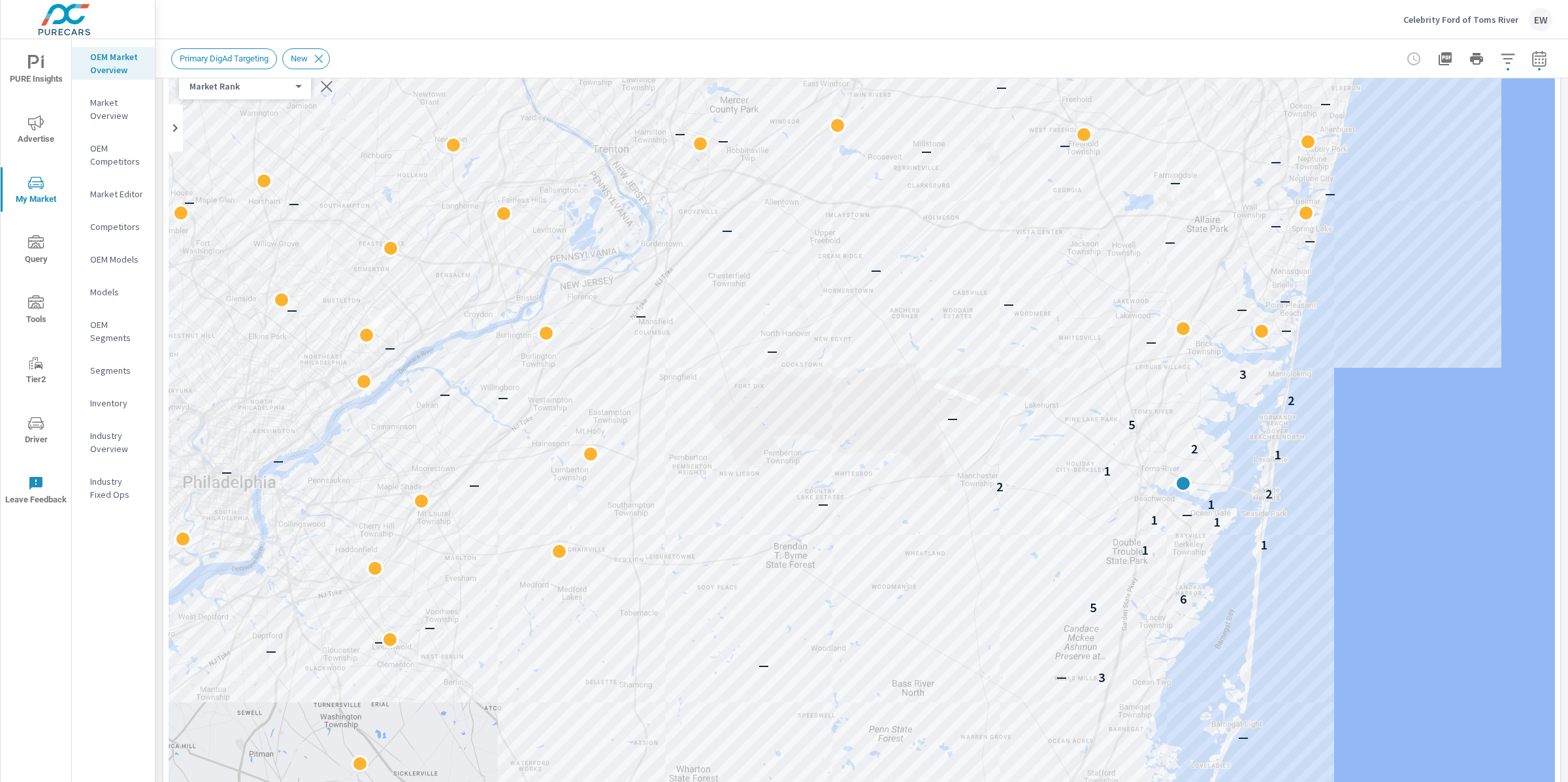
click at [498, 23] on div "Celebrity Ford of Toms River EW" at bounding box center [862, 19] width 1381 height 39
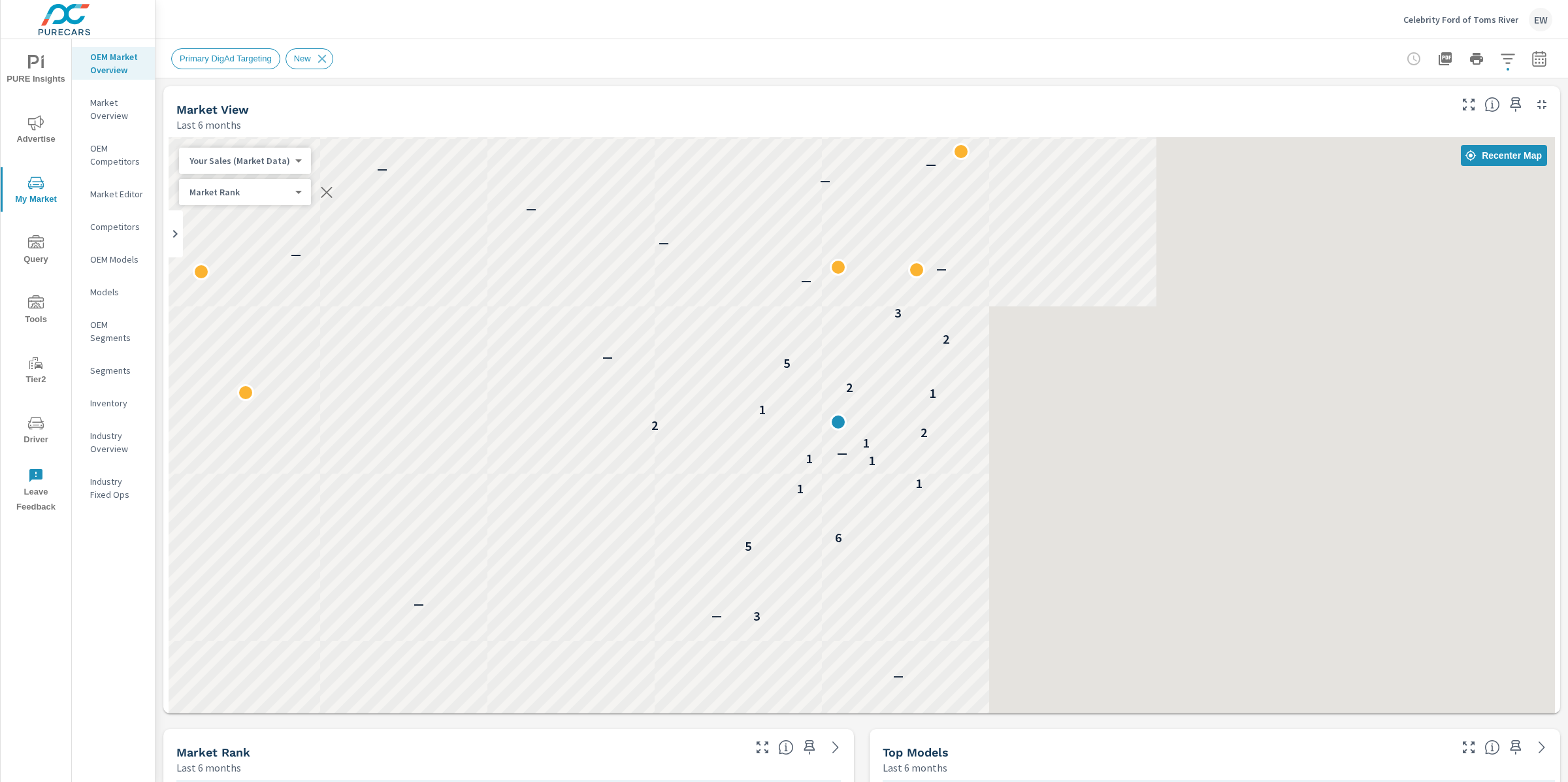
scroll to position [1, 0]
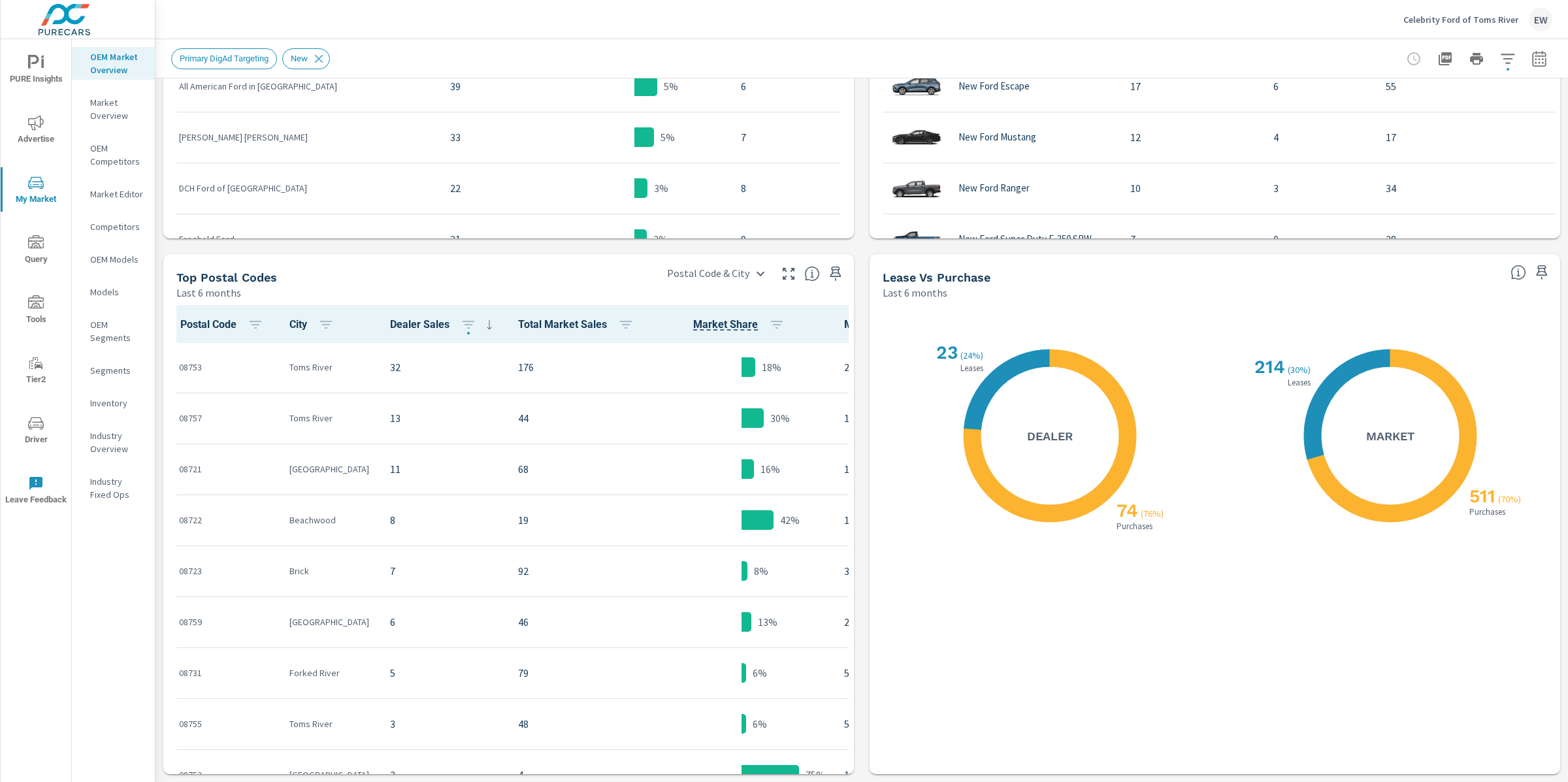
scroll to position [1356, 0]
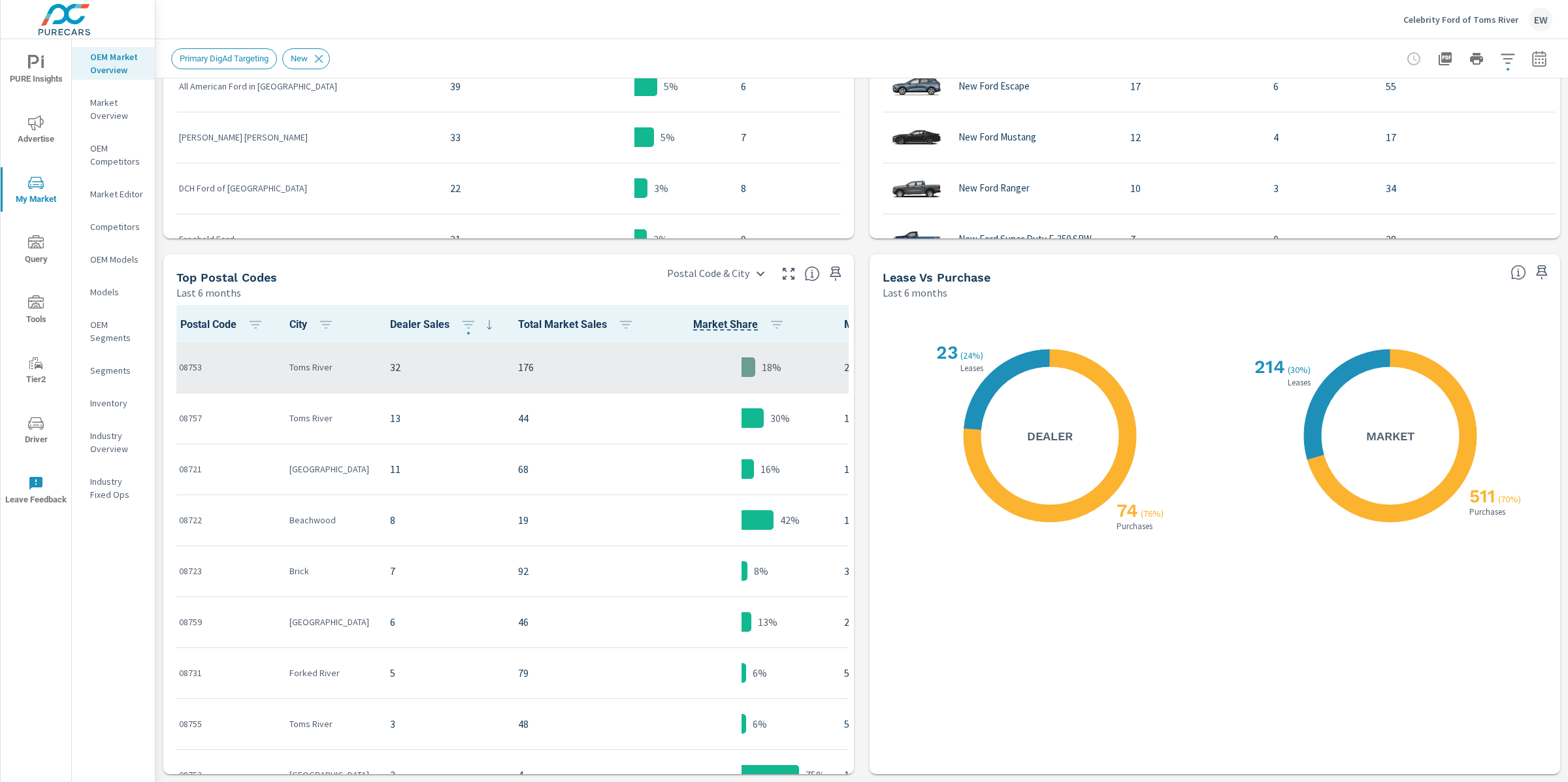
click at [279, 342] on td "08753" at bounding box center [223, 368] width 111 height 51
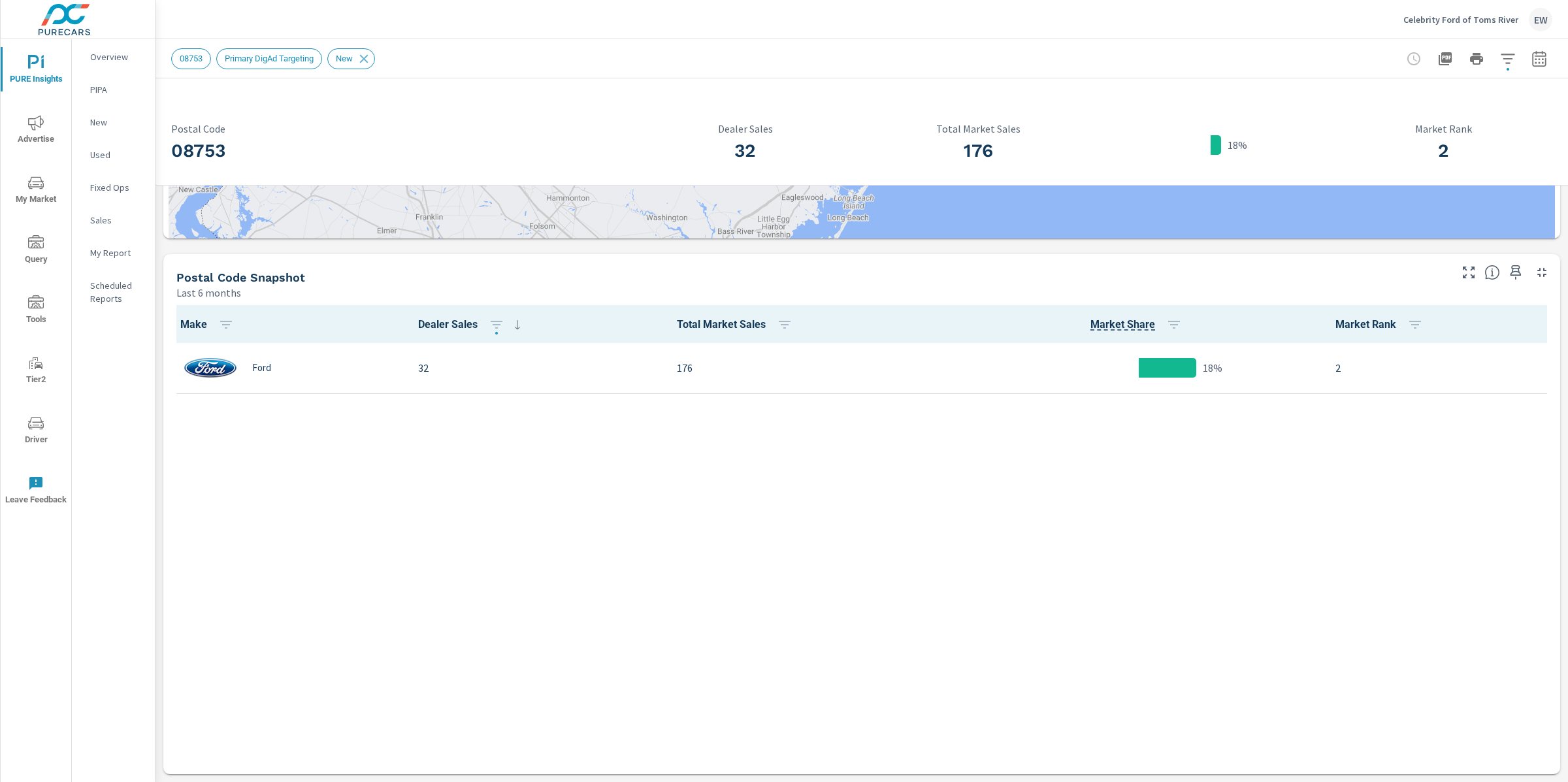
scroll to position [902, 0]
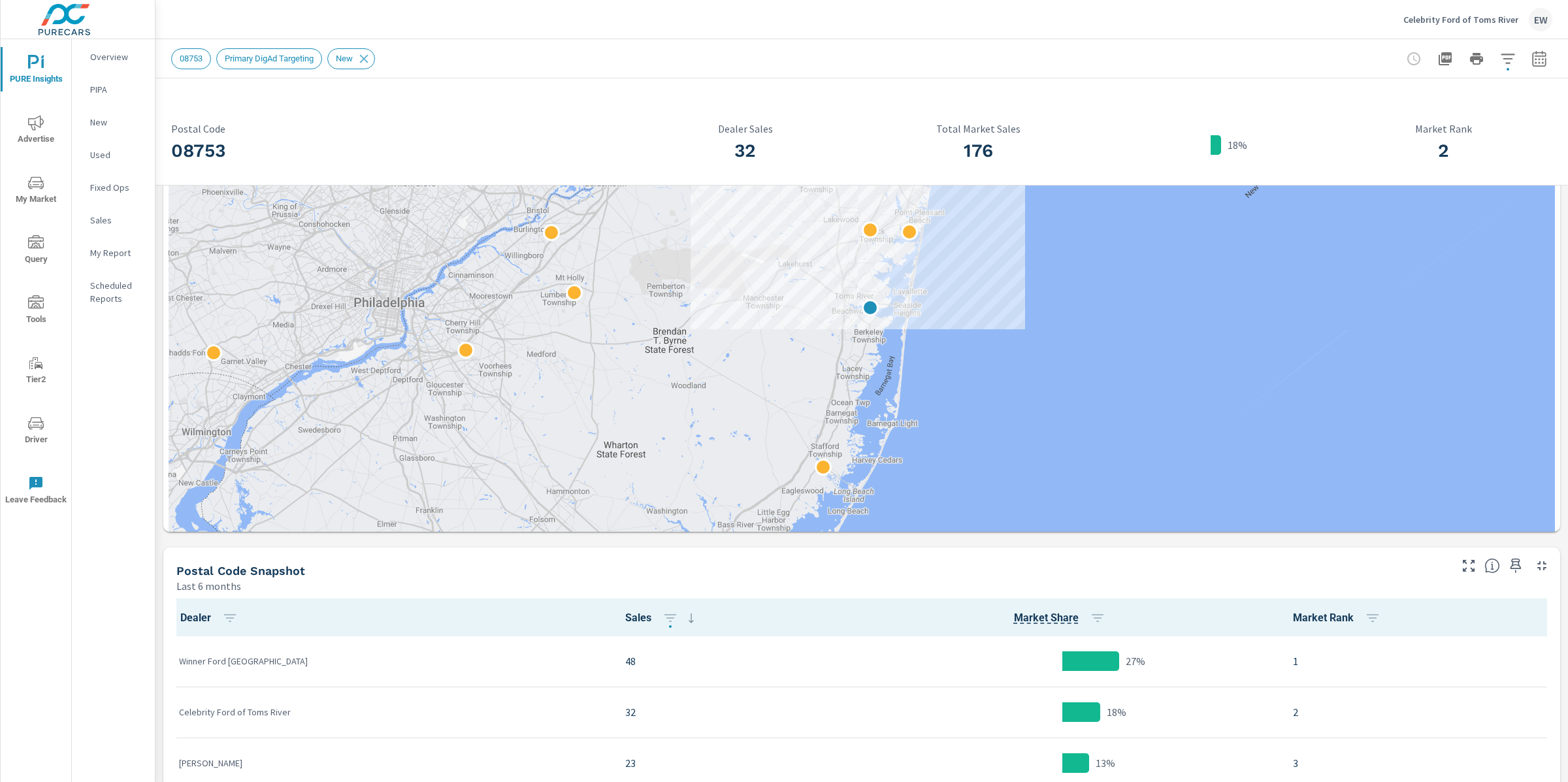
scroll to position [185, 0]
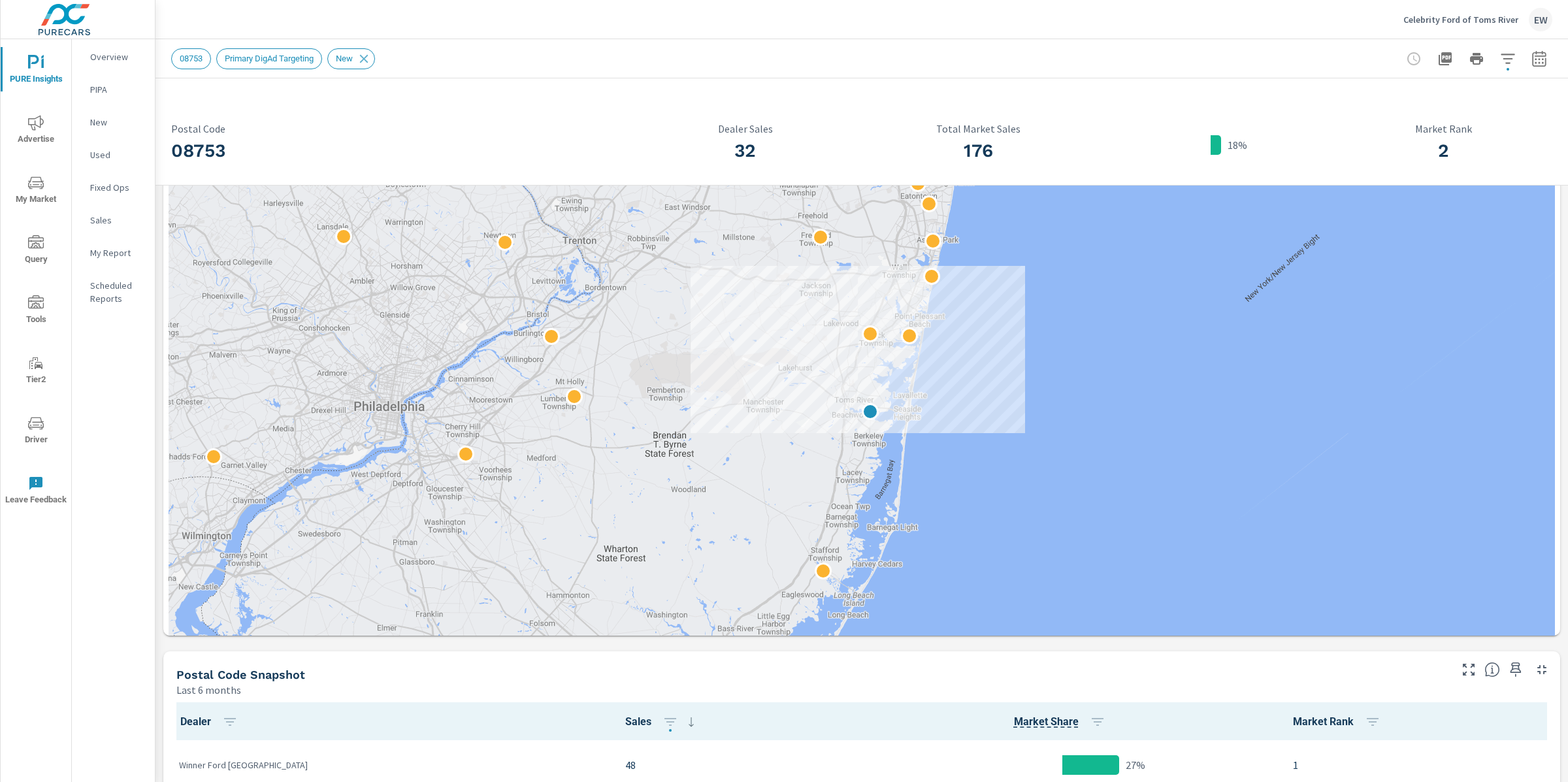
click at [163, 503] on div "08753 Postal Code 32 Dealer Sales 176 Total Market Sales 18% 2 Market Rank Top …" at bounding box center [862, 536] width 1413 height 1286
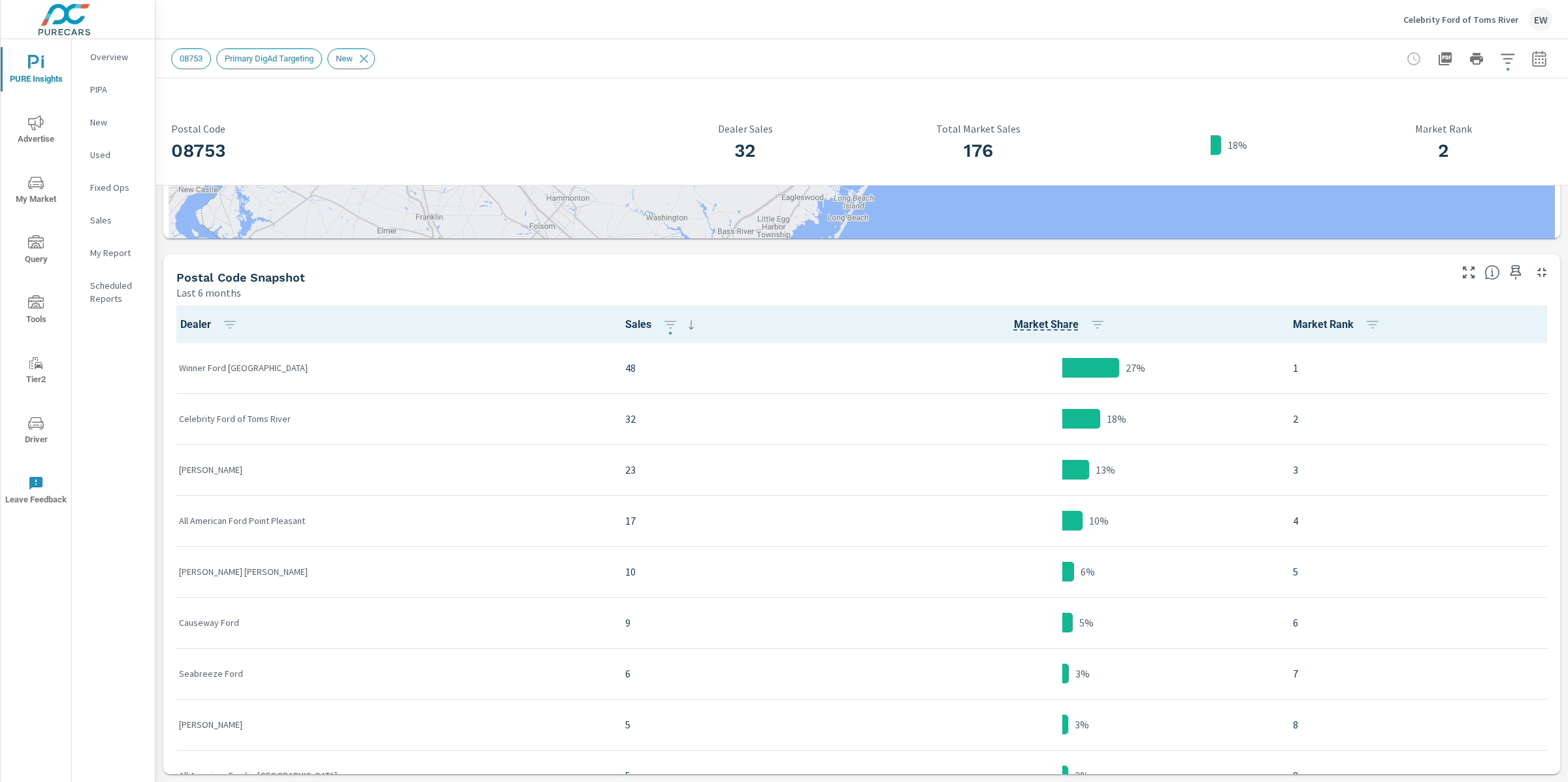
scroll to position [758, 0]
click at [244, 374] on p "Winner Ford [GEOGRAPHIC_DATA]" at bounding box center [392, 368] width 426 height 13
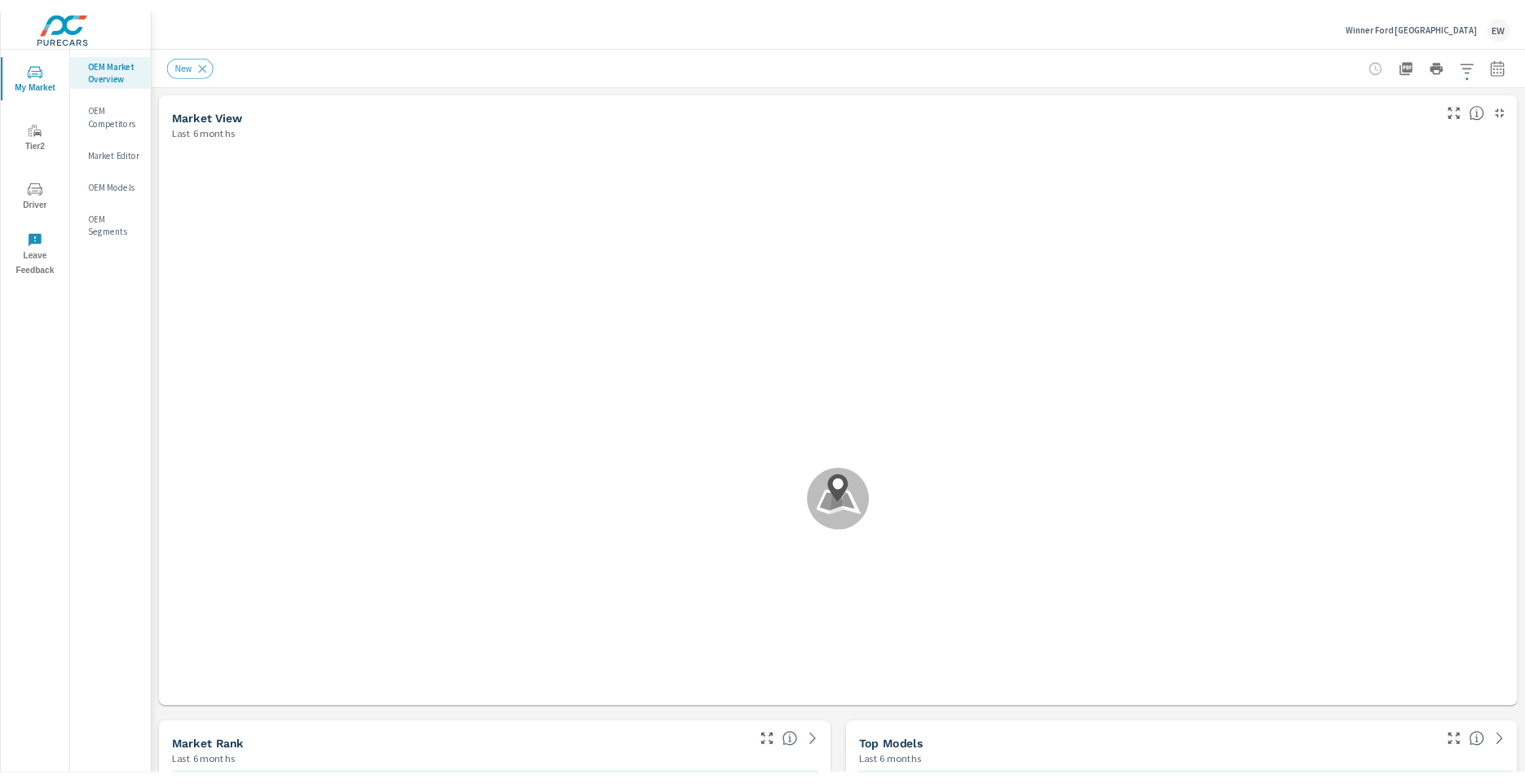
scroll to position [1, 0]
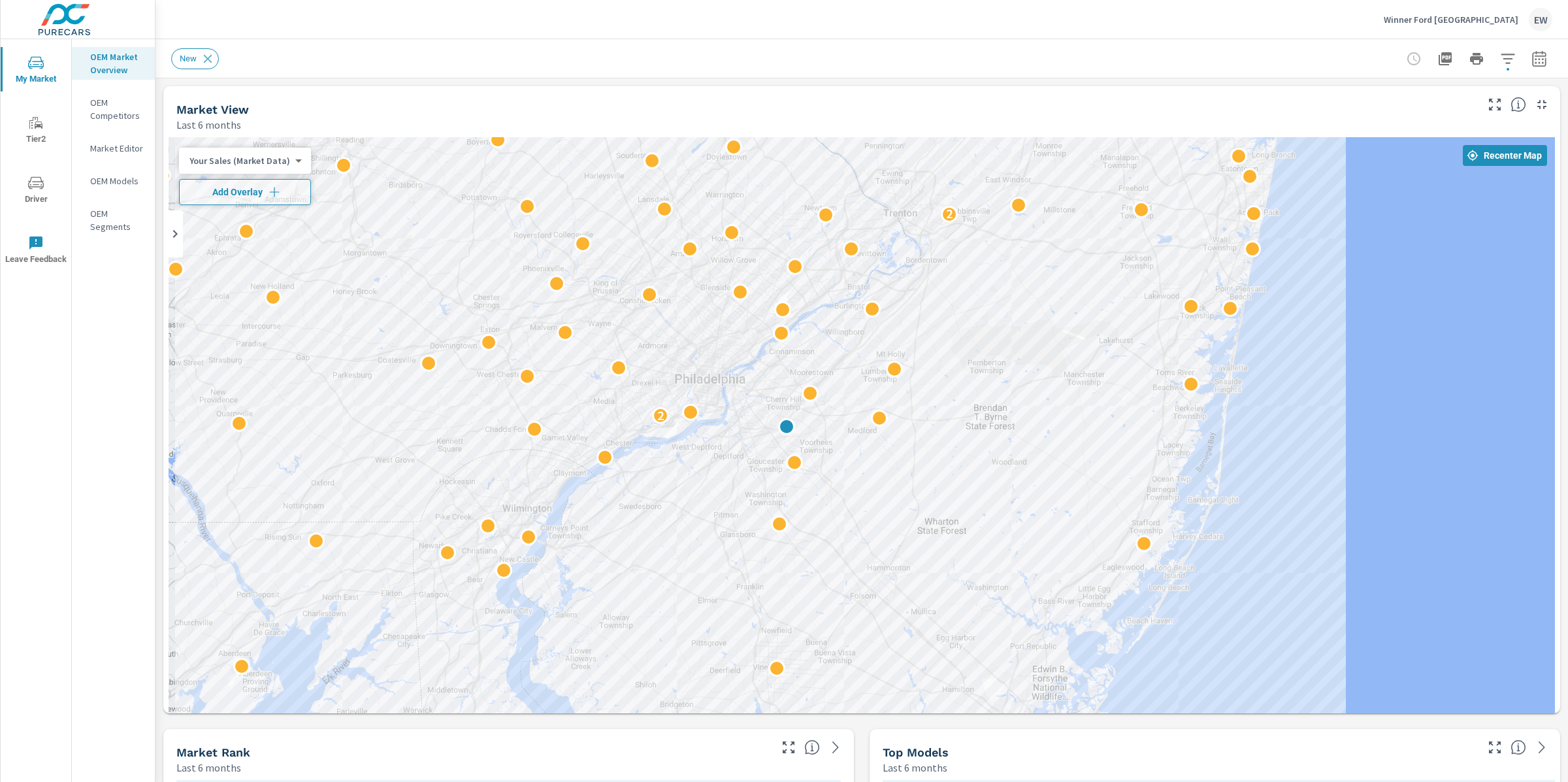
drag, startPoint x: 393, startPoint y: 442, endPoint x: 308, endPoint y: 378, distance: 106.4
click at [308, 378] on div "2 2 2" at bounding box center [861, 480] width 1386 height 687
click at [273, 193] on span "Add Overlay" at bounding box center [245, 192] width 121 height 13
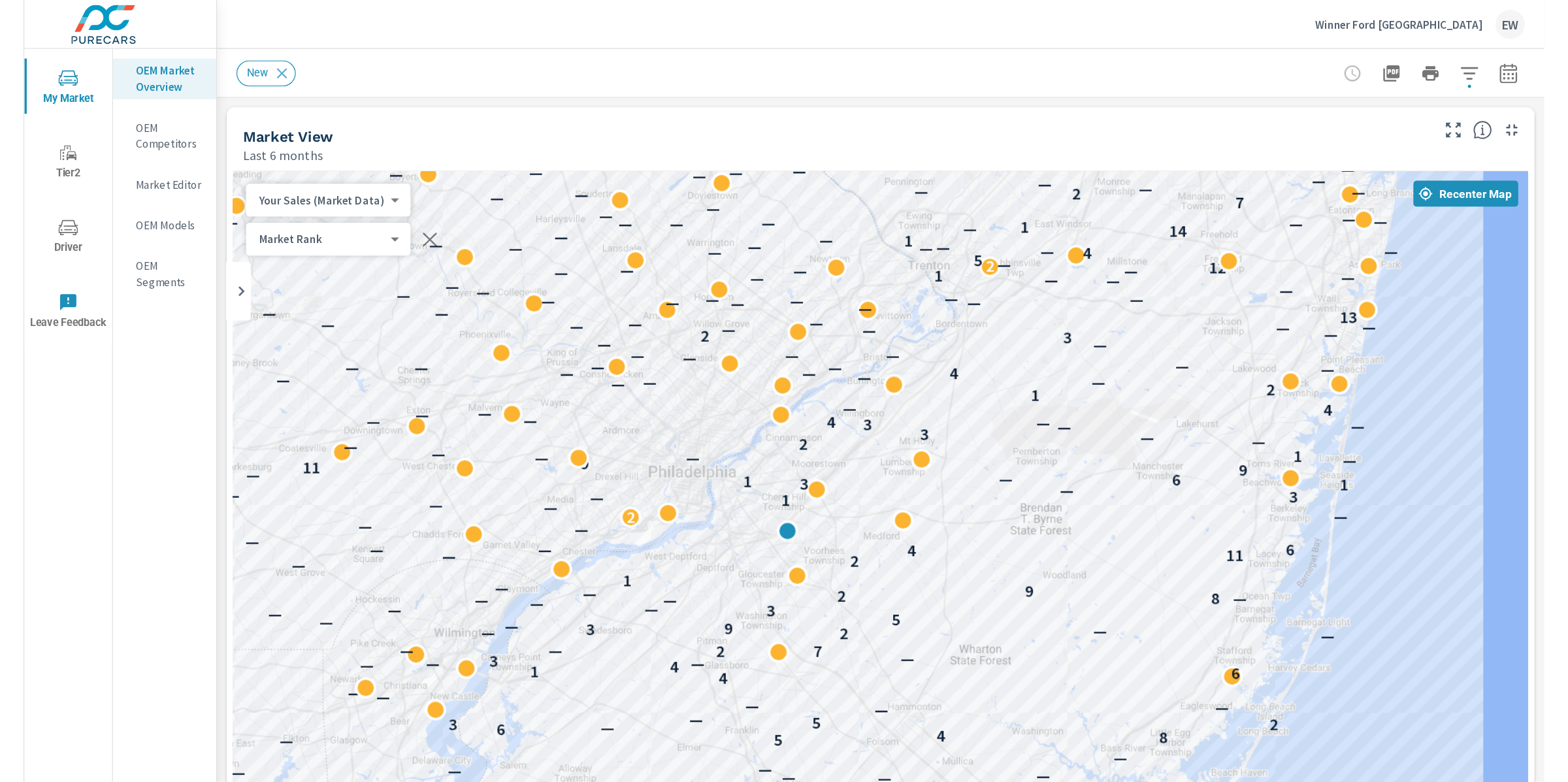
scroll to position [1, 0]
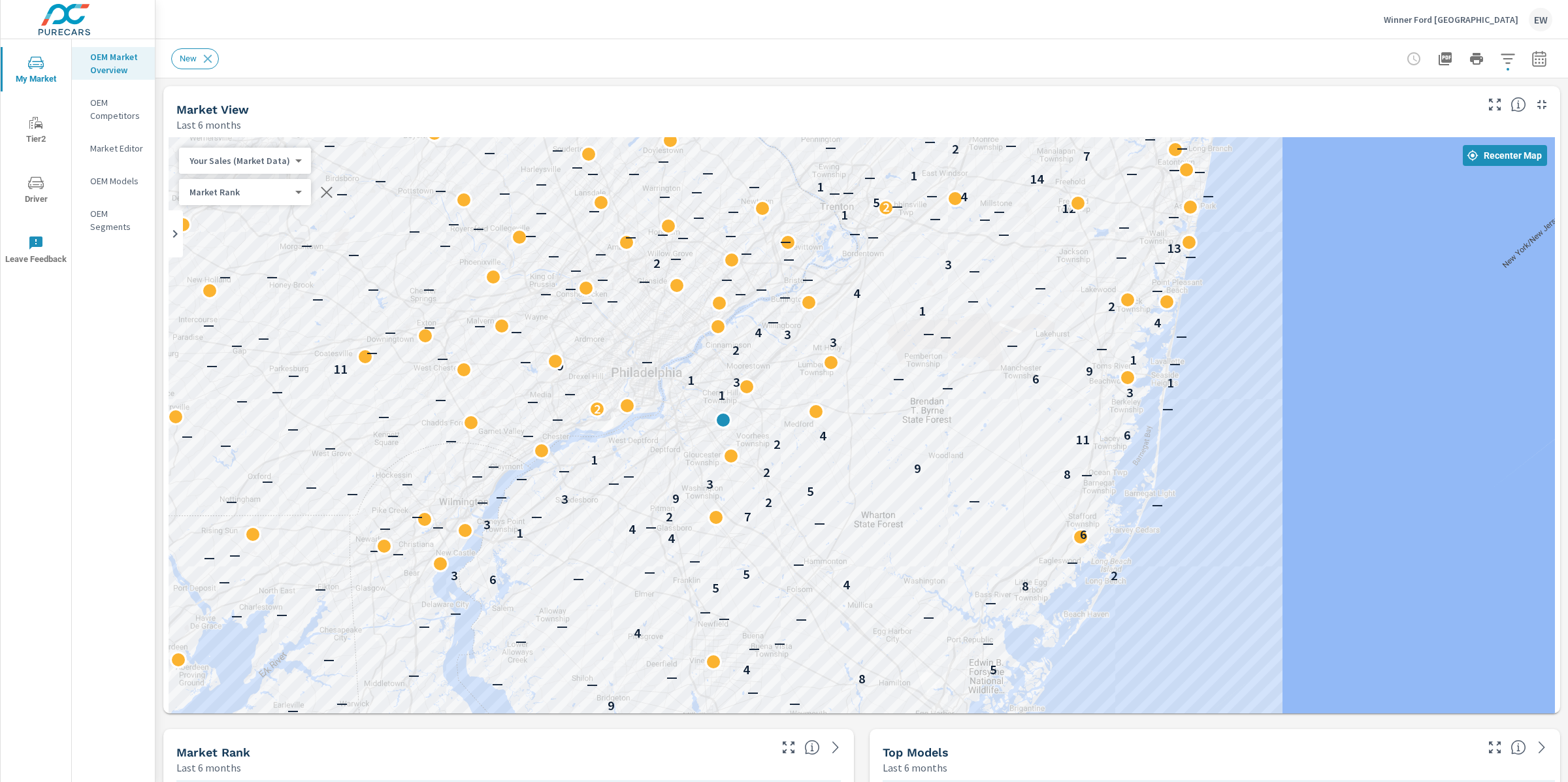
drag, startPoint x: 1350, startPoint y: 470, endPoint x: 1286, endPoint y: 463, distance: 64.4
click at [1286, 463] on div "— — 2 6 — — 3 — — — — — — — — — — — — 1 — — 7 — 2 — — 7 — — 2 — 9 — — — — — 8 —…" at bounding box center [861, 480] width 1386 height 687
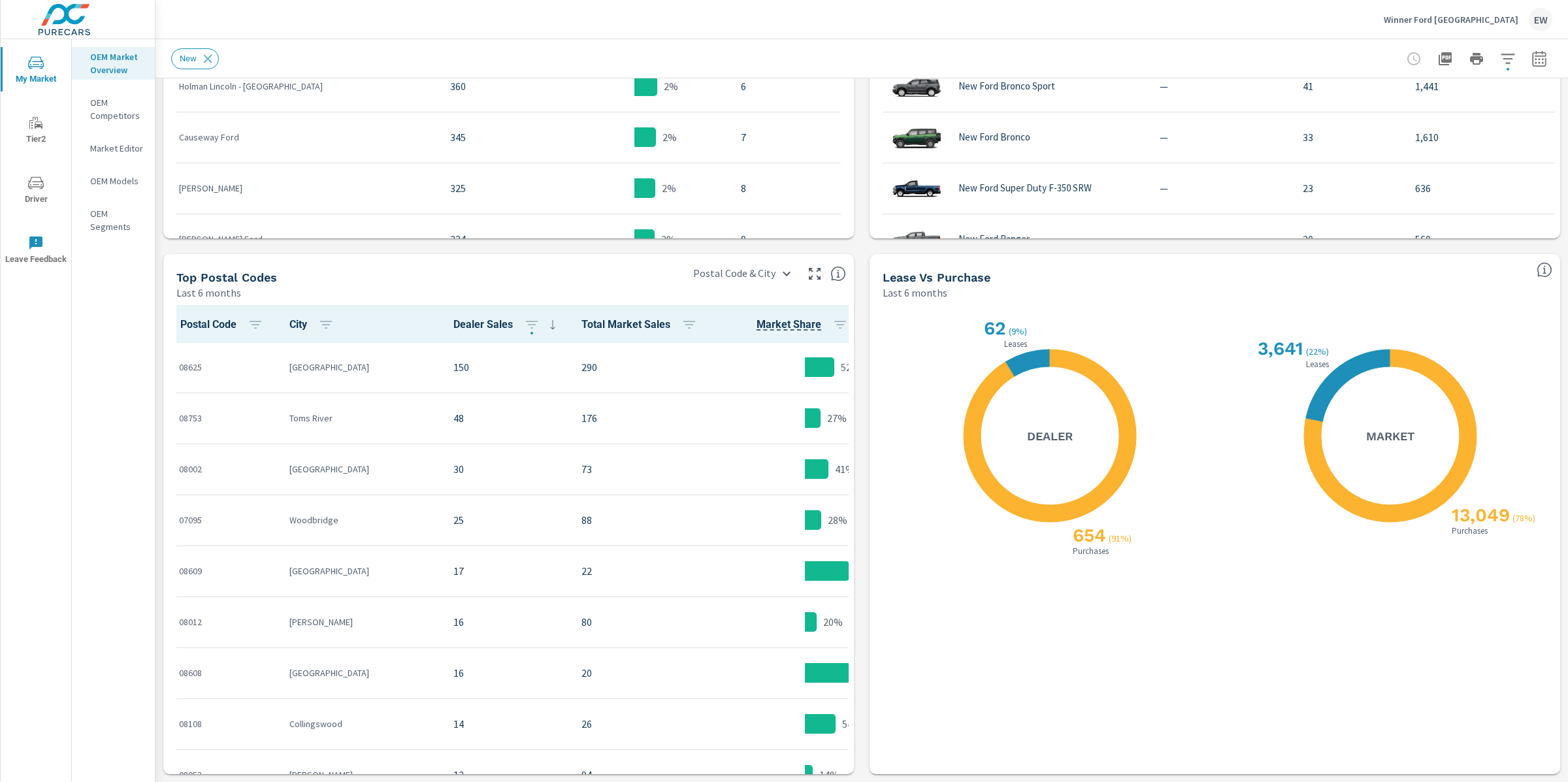
scroll to position [1280, 0]
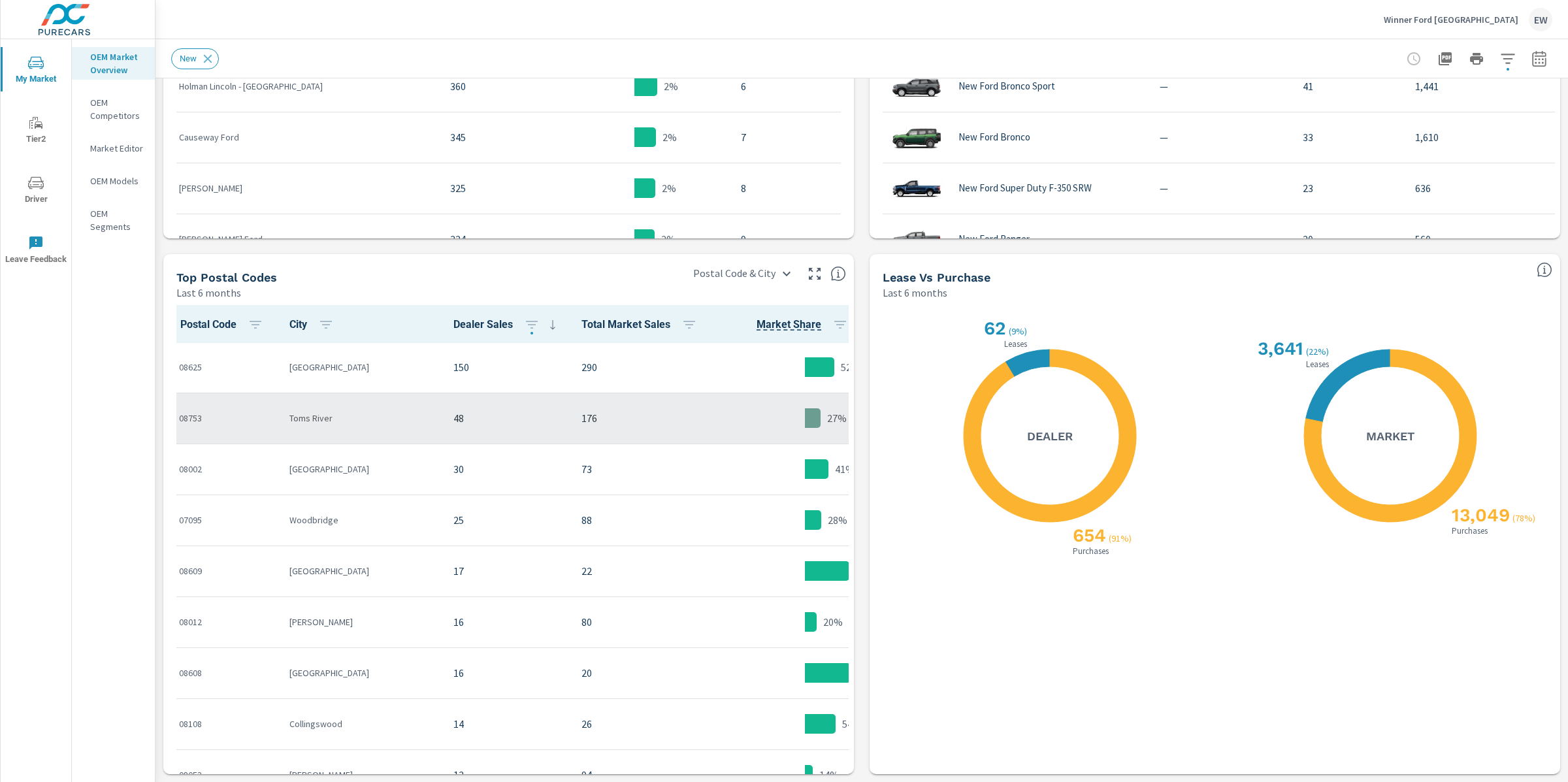
click at [365, 425] on p "Toms River" at bounding box center [361, 418] width 143 height 13
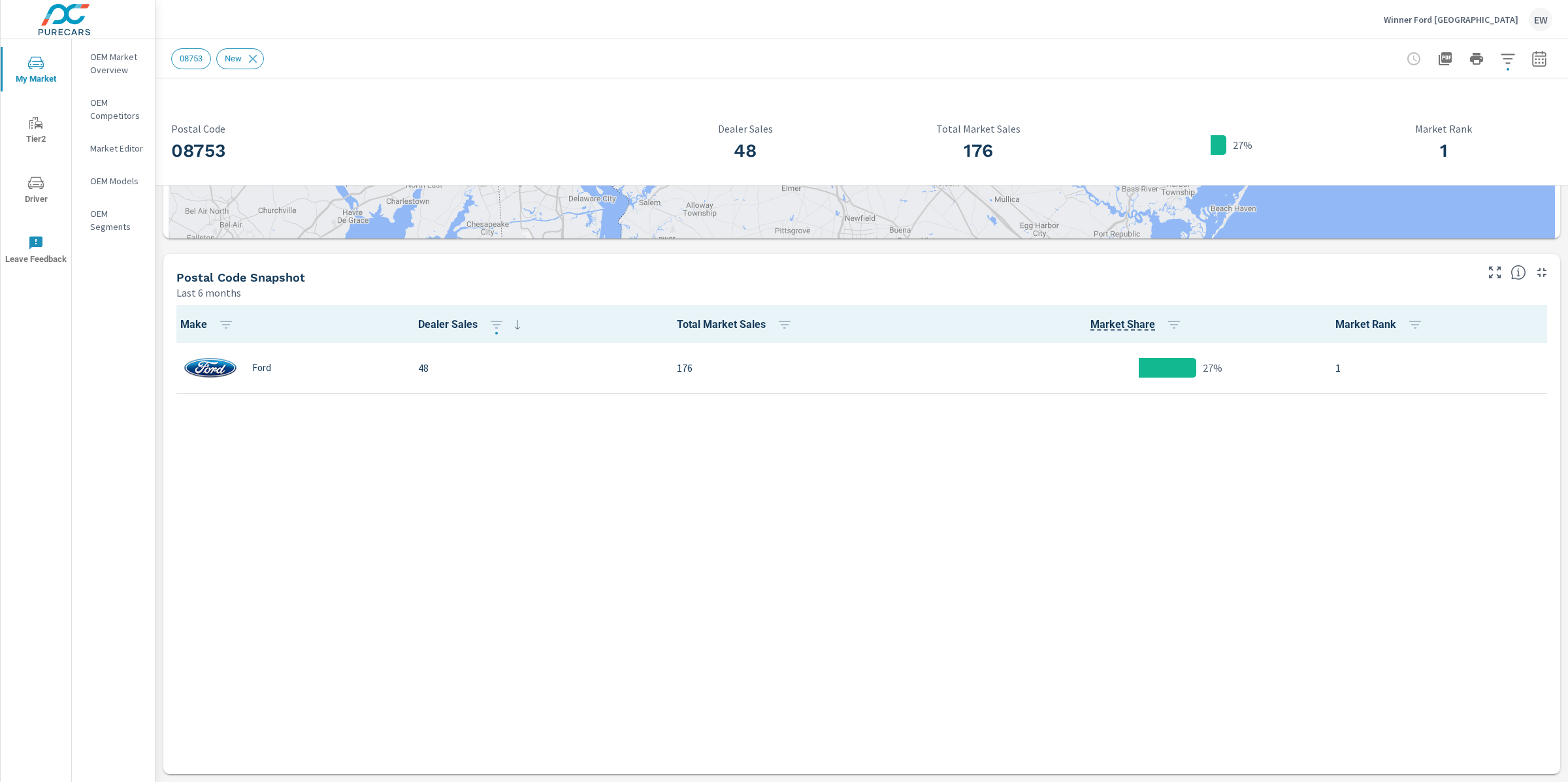
scroll to position [896, 0]
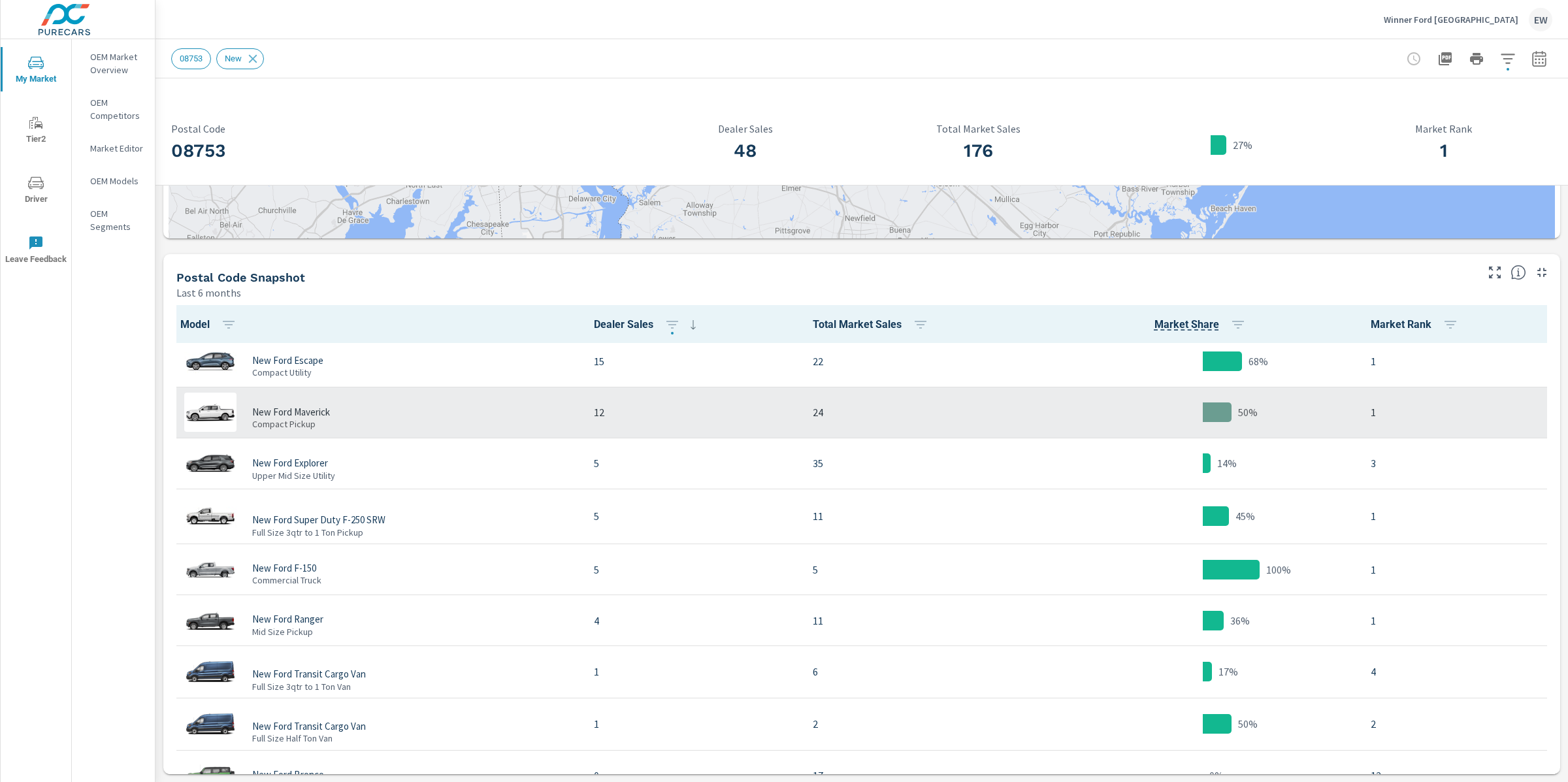
scroll to position [4, 0]
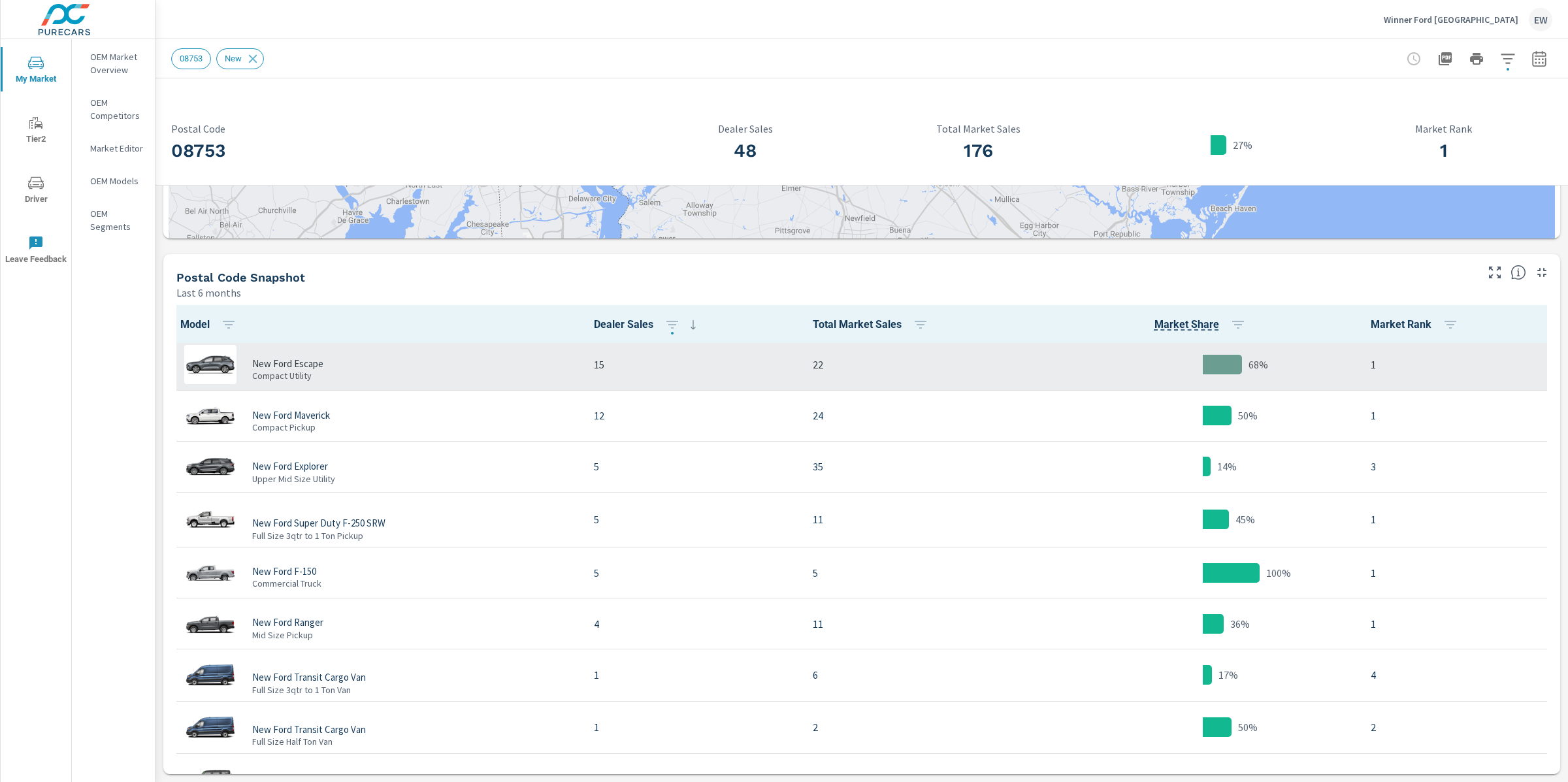
click at [357, 345] on div "New Ford Escape Compact Utility" at bounding box center [376, 365] width 394 height 39
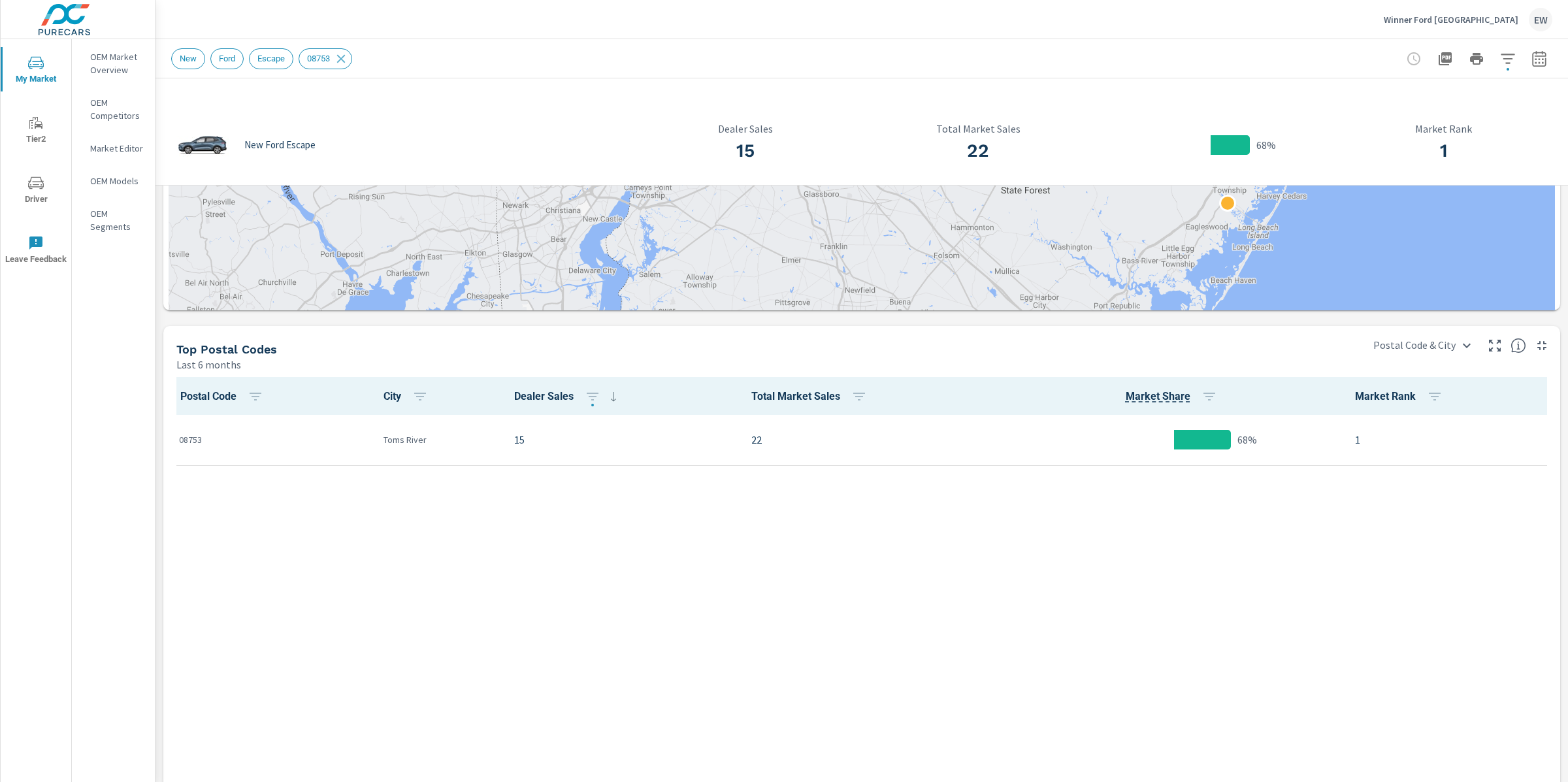
scroll to position [497, 0]
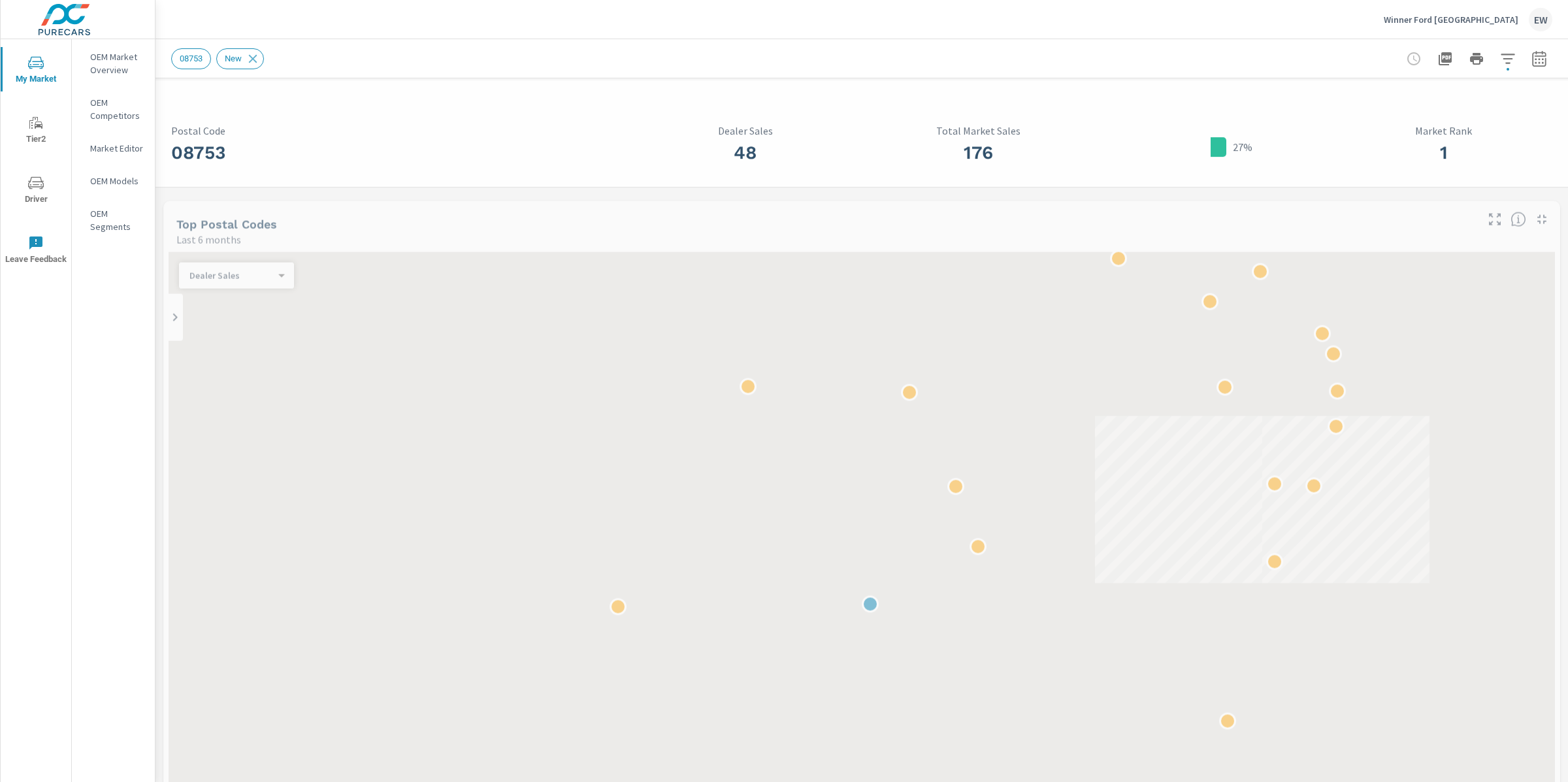
scroll to position [1, 0]
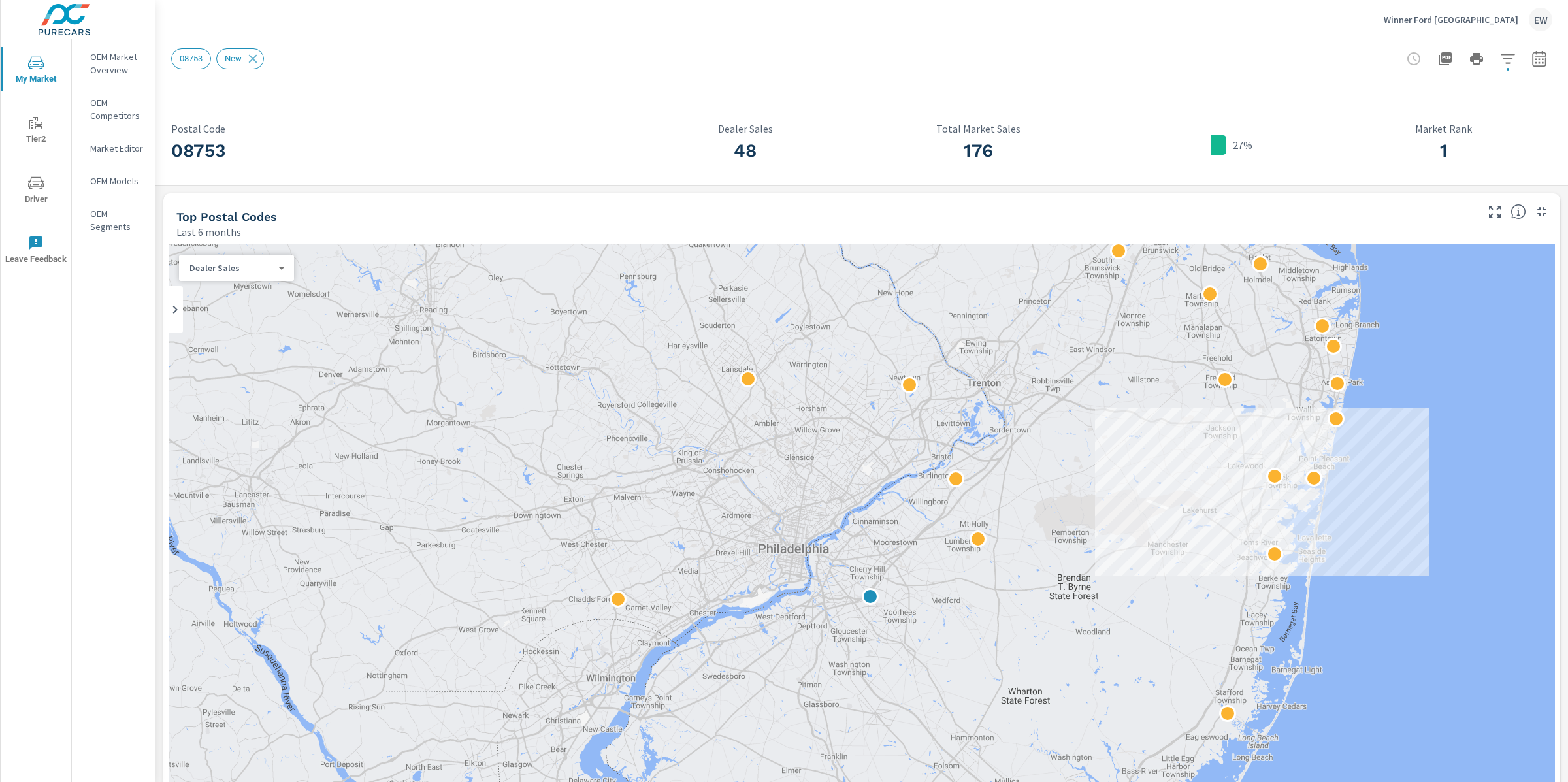
click at [159, 264] on div "08753 Postal Code 48 Dealer Sales 176 Total Market Sales 27% 1 Market Rank Top …" at bounding box center [862, 721] width 1413 height 1286
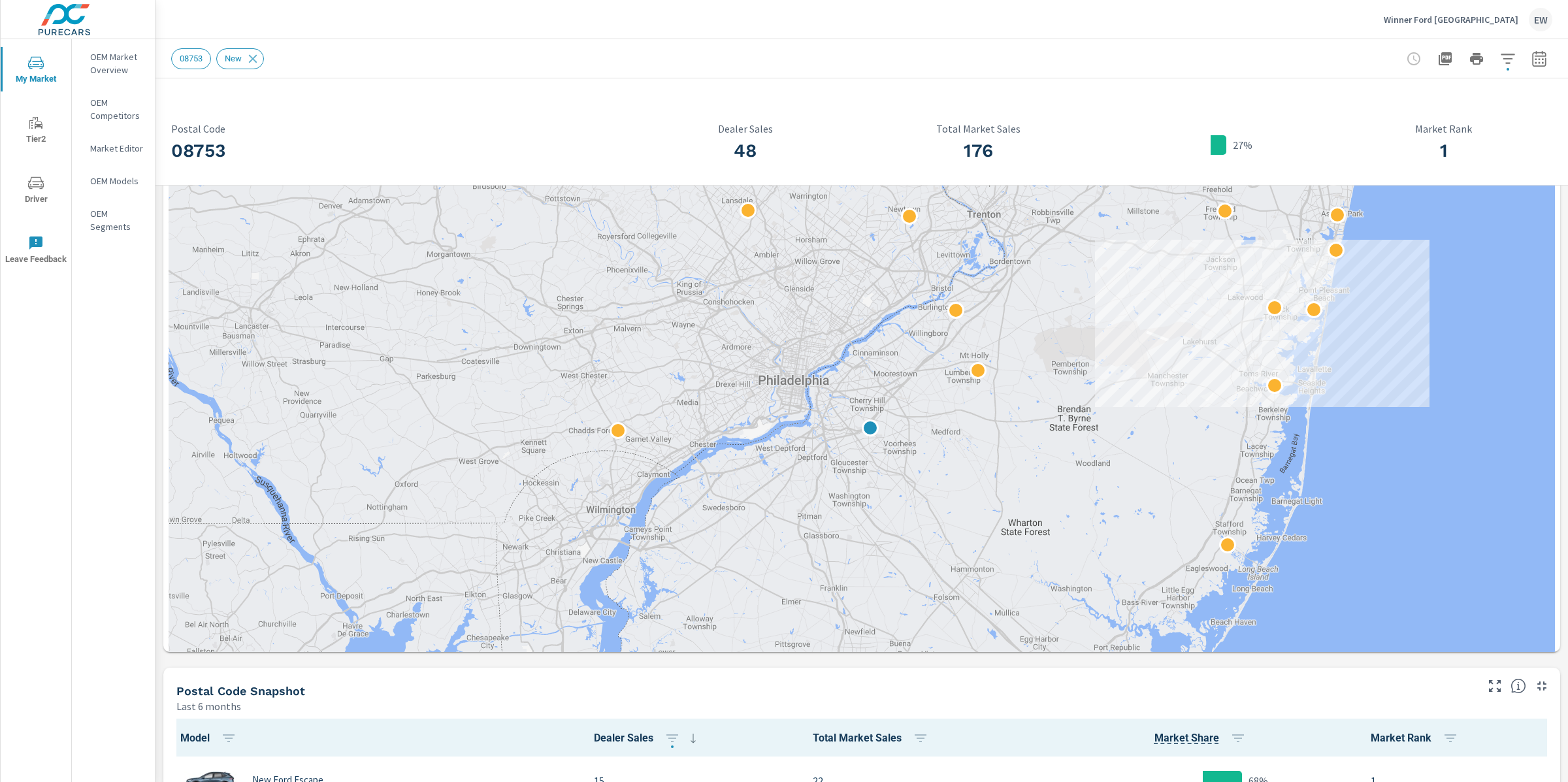
scroll to position [173, 0]
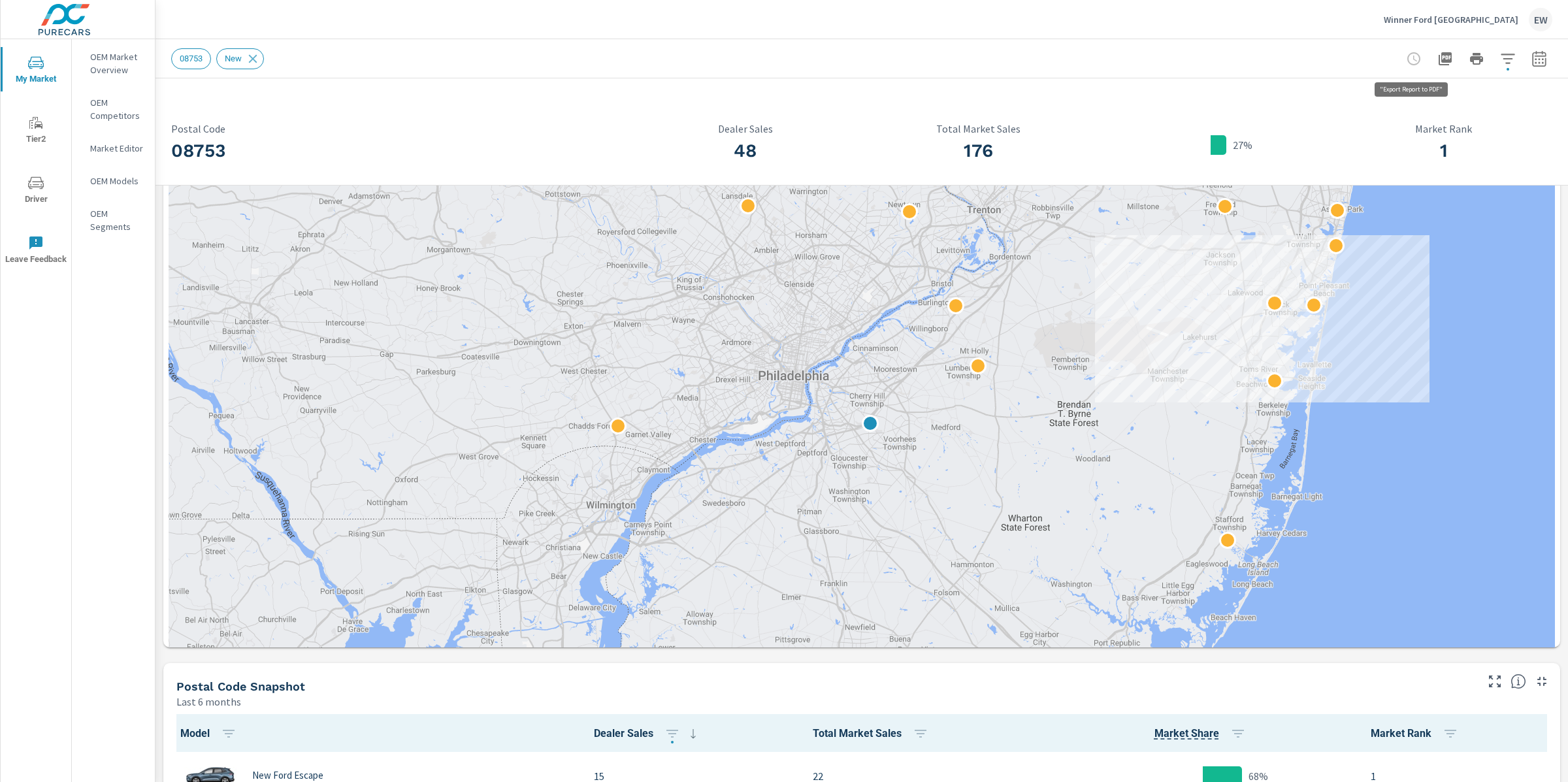
click at [1438, 58] on icon "button" at bounding box center [1445, 58] width 16 height 15
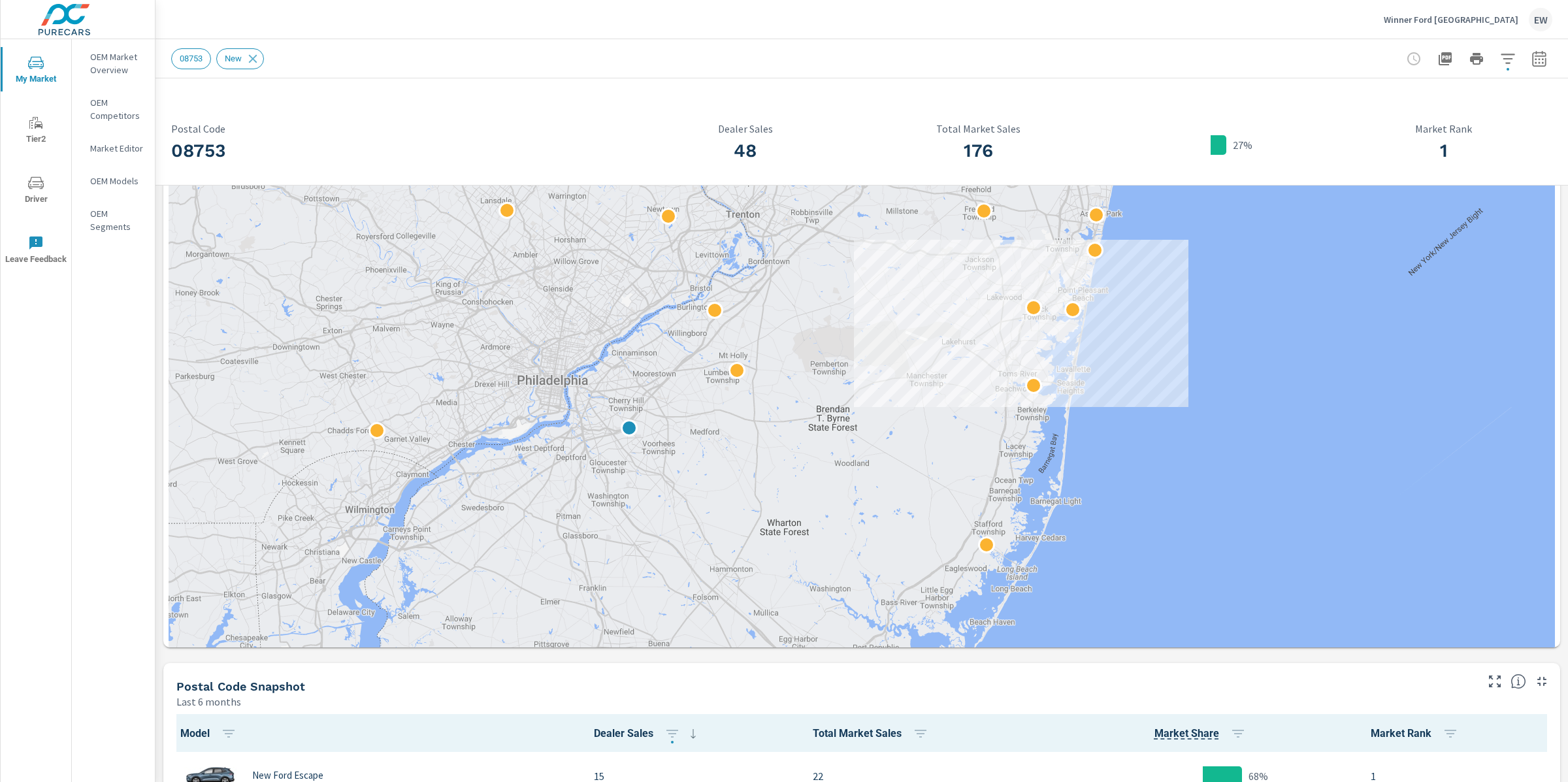
drag, startPoint x: 1040, startPoint y: 504, endPoint x: 795, endPoint y: 502, distance: 245.0
click at [798, 509] on div at bounding box center [1248, 771] width 1254 height 705
click at [1438, 58] on icon "button" at bounding box center [1445, 58] width 16 height 15
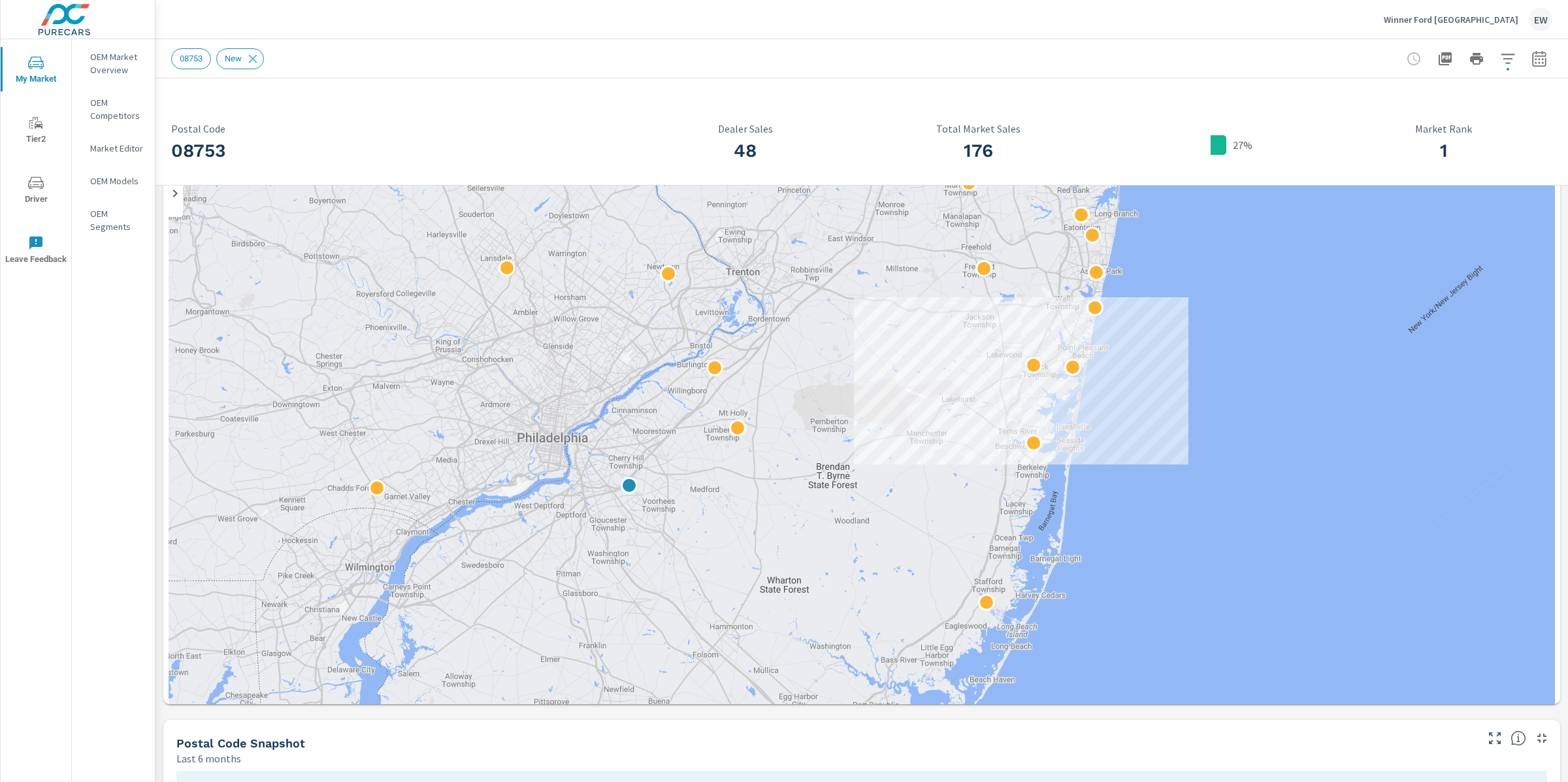
scroll to position [113, 0]
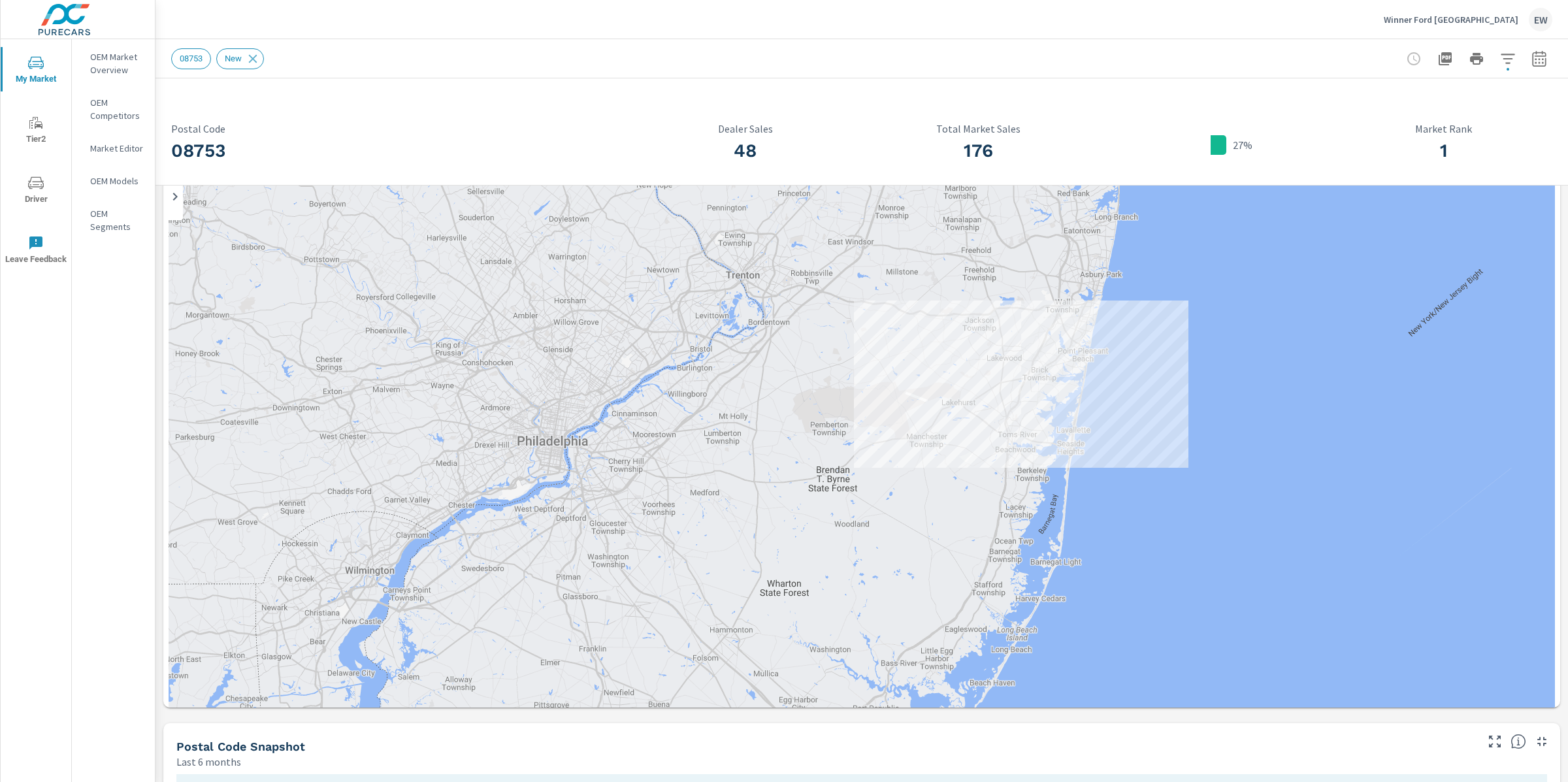
click at [161, 587] on div "08753 Postal Code 48 Dealer Sales 176 Total Market Sales 27% 1 Market Rank Top …" at bounding box center [862, 608] width 1413 height 1286
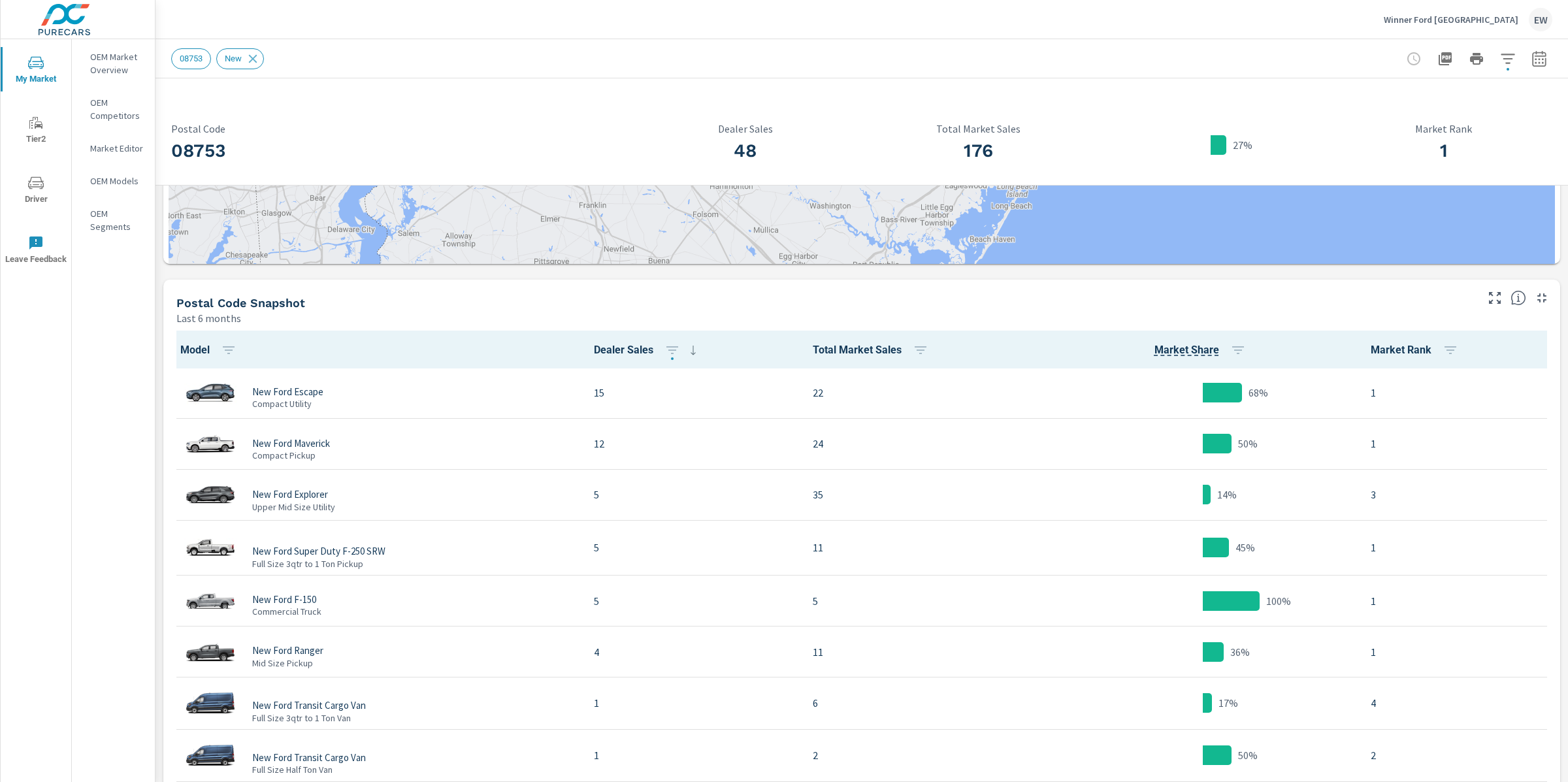
scroll to position [638, 0]
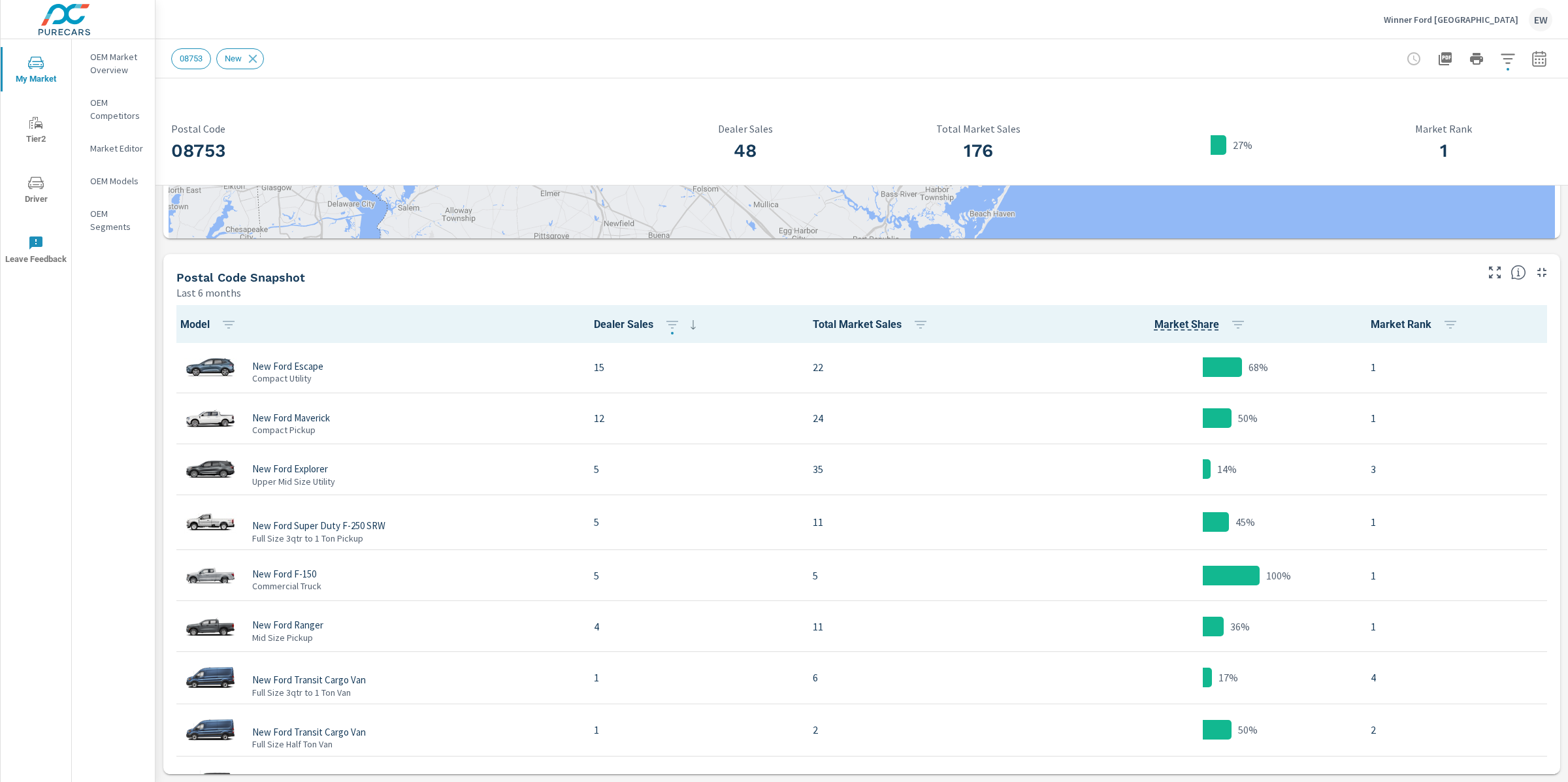
click at [161, 375] on div "08753 Postal Code 48 Dealer Sales 176 Total Market Sales 27% 1 Market Rank Top …" at bounding box center [862, 139] width 1413 height 1286
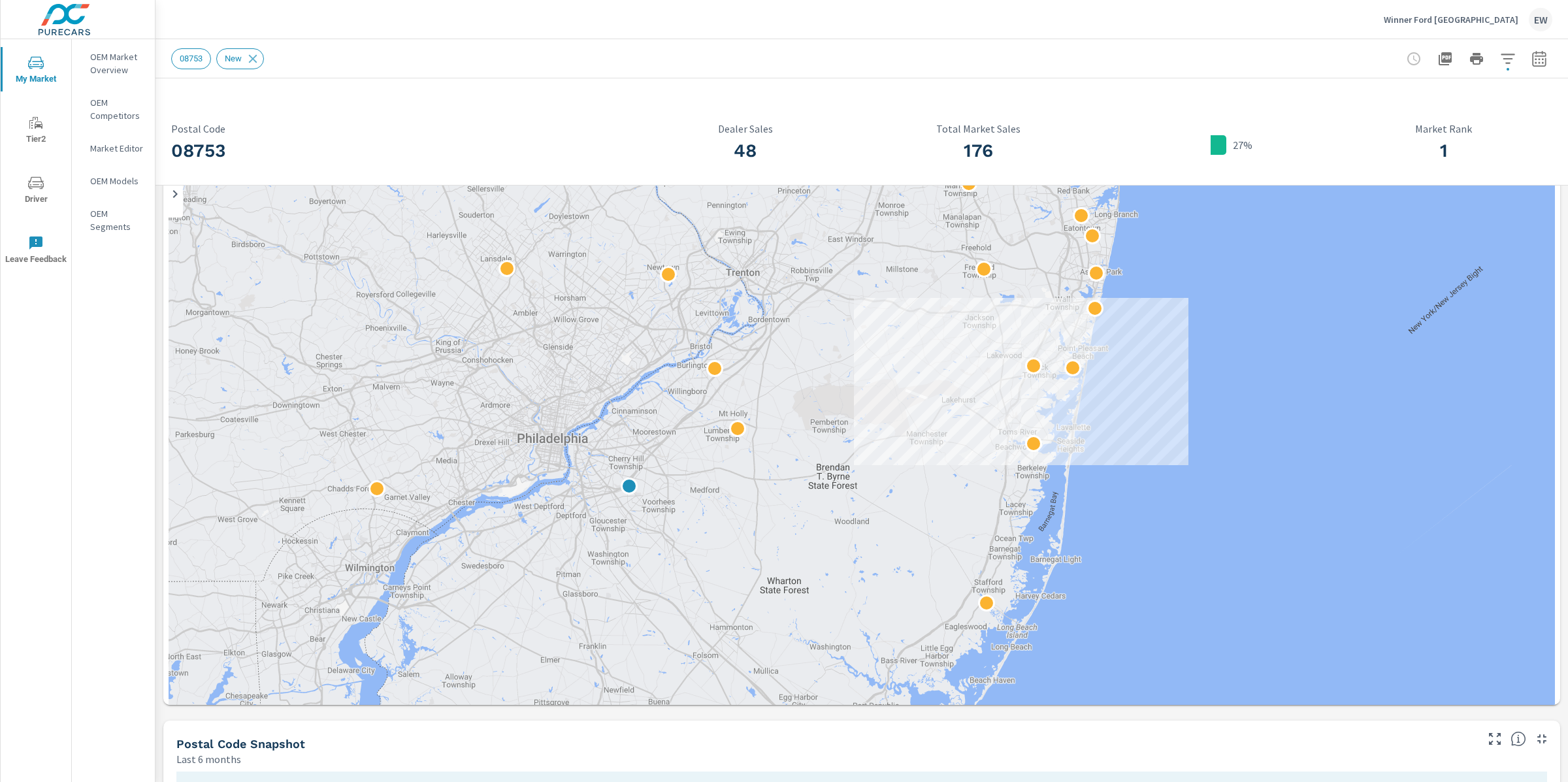
scroll to position [100, 0]
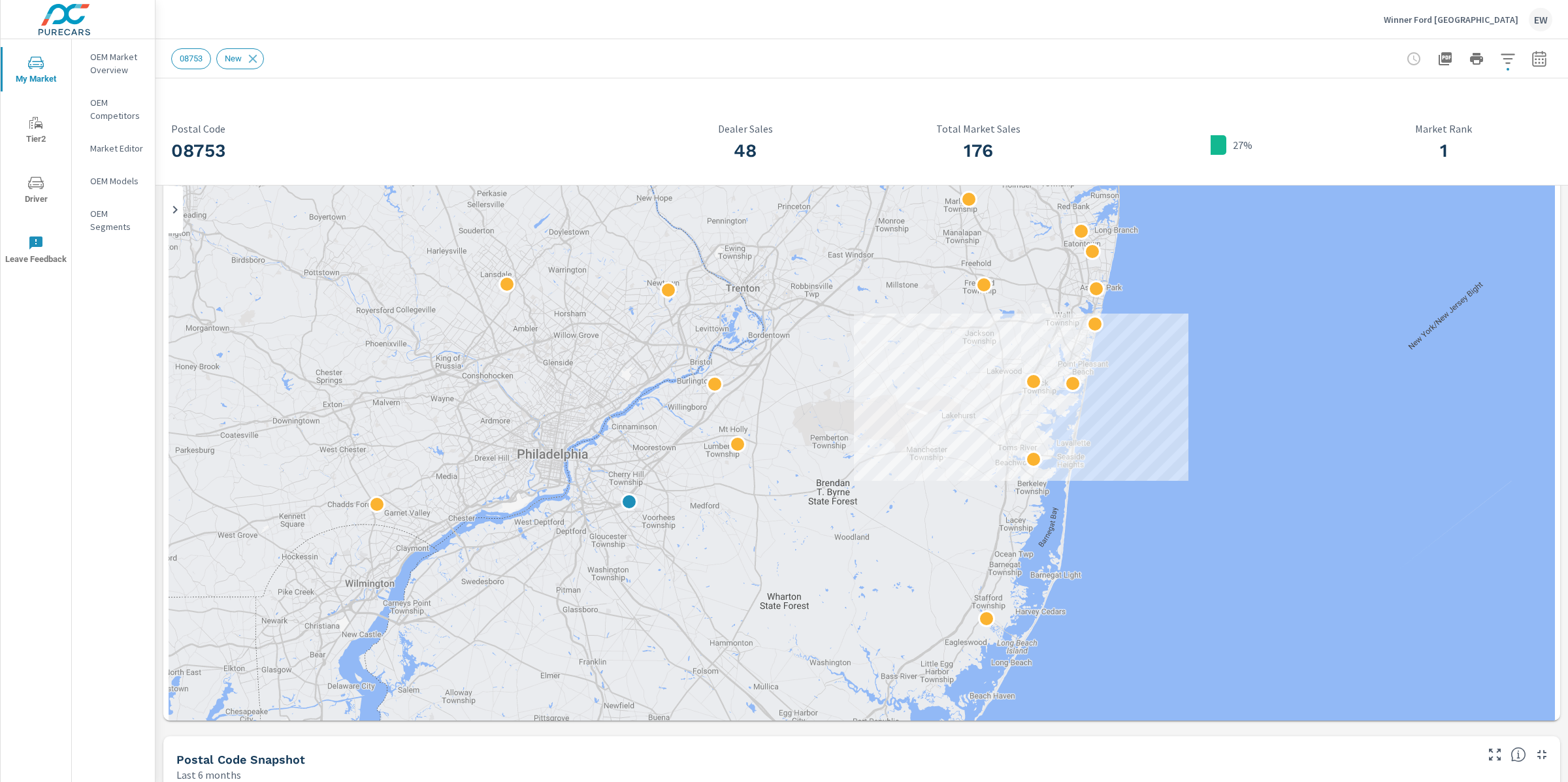
click at [160, 354] on div "08753 Postal Code 48 Dealer Sales 176 Total Market Sales 27% 1 Market Rank Top …" at bounding box center [862, 621] width 1413 height 1286
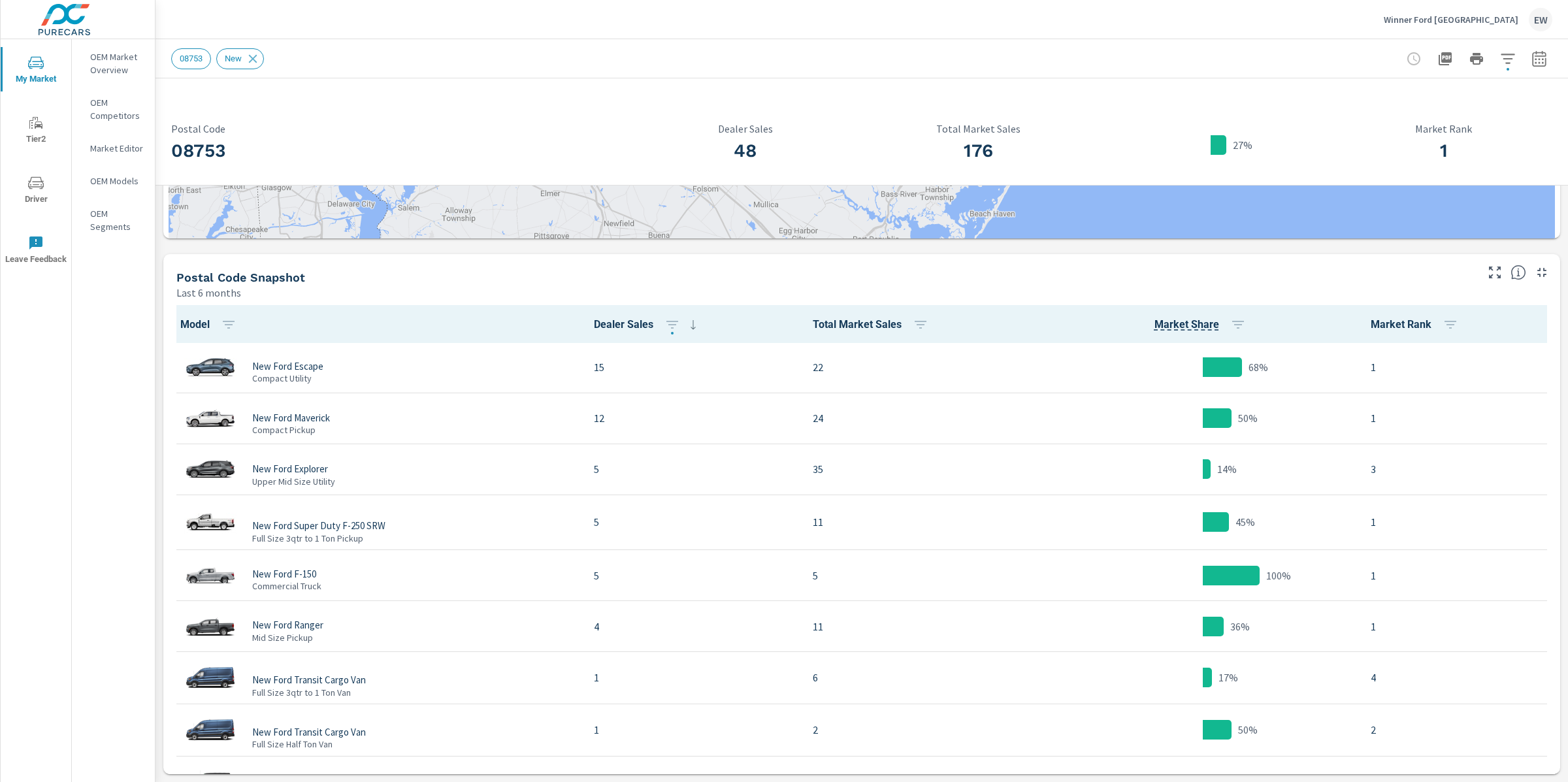
scroll to position [785, 0]
click at [157, 301] on div "08753 Postal Code 48 Dealer Sales 176 Total Market Sales 27% 1 Market Rank Top …" at bounding box center [862, 139] width 1413 height 1286
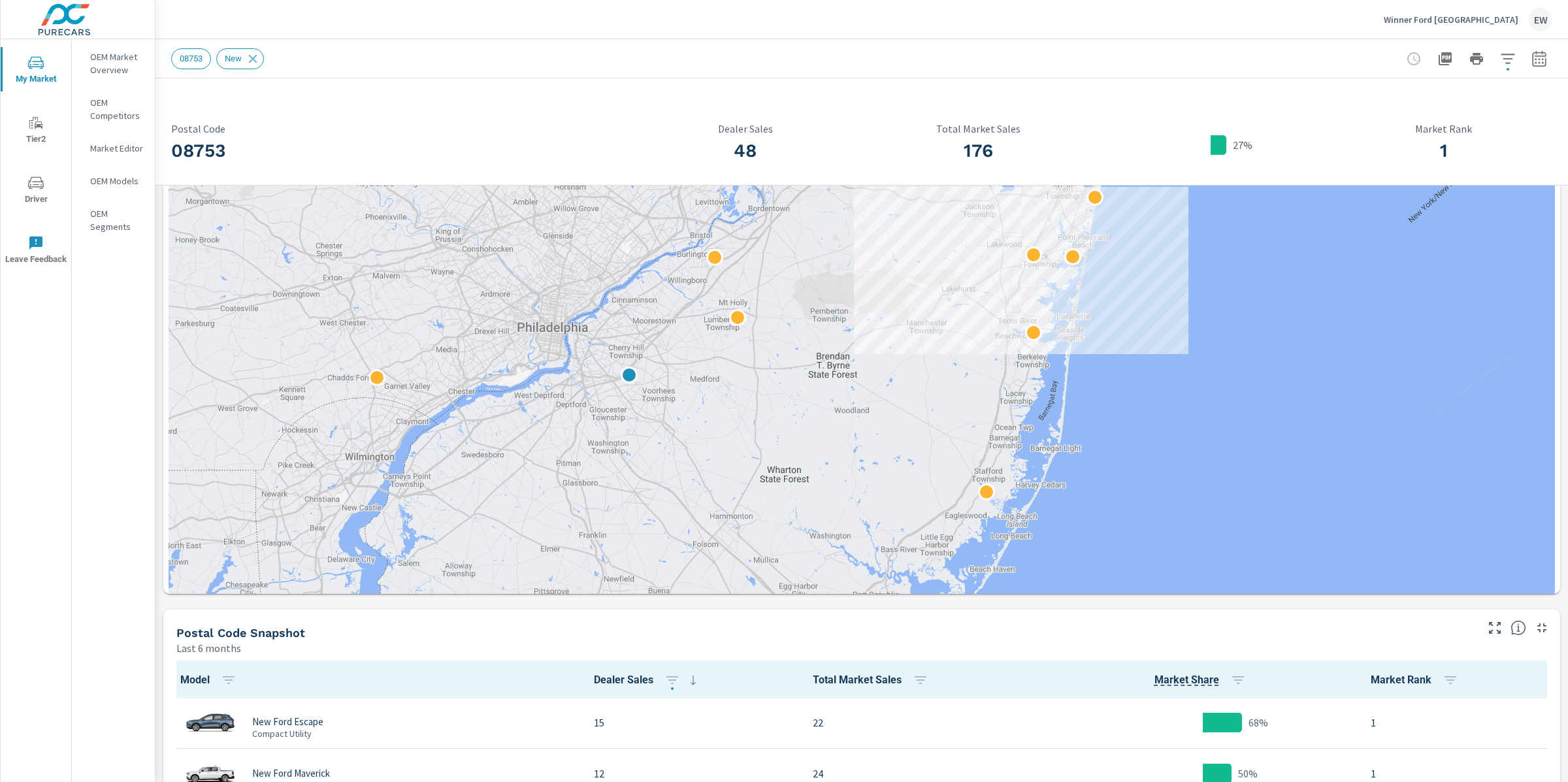
scroll to position [88, 0]
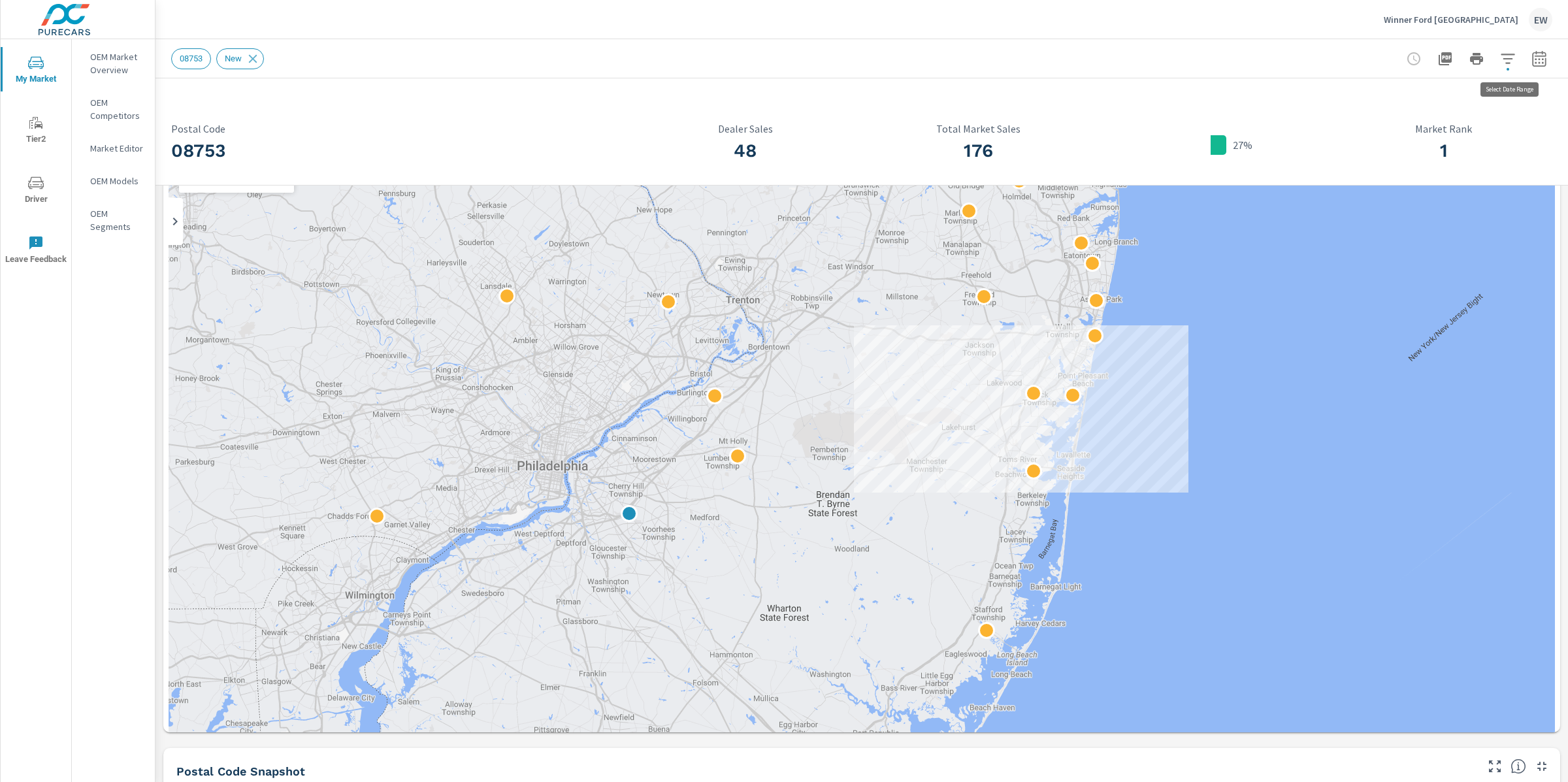
click at [1535, 58] on icon "button" at bounding box center [1539, 61] width 8 height 5
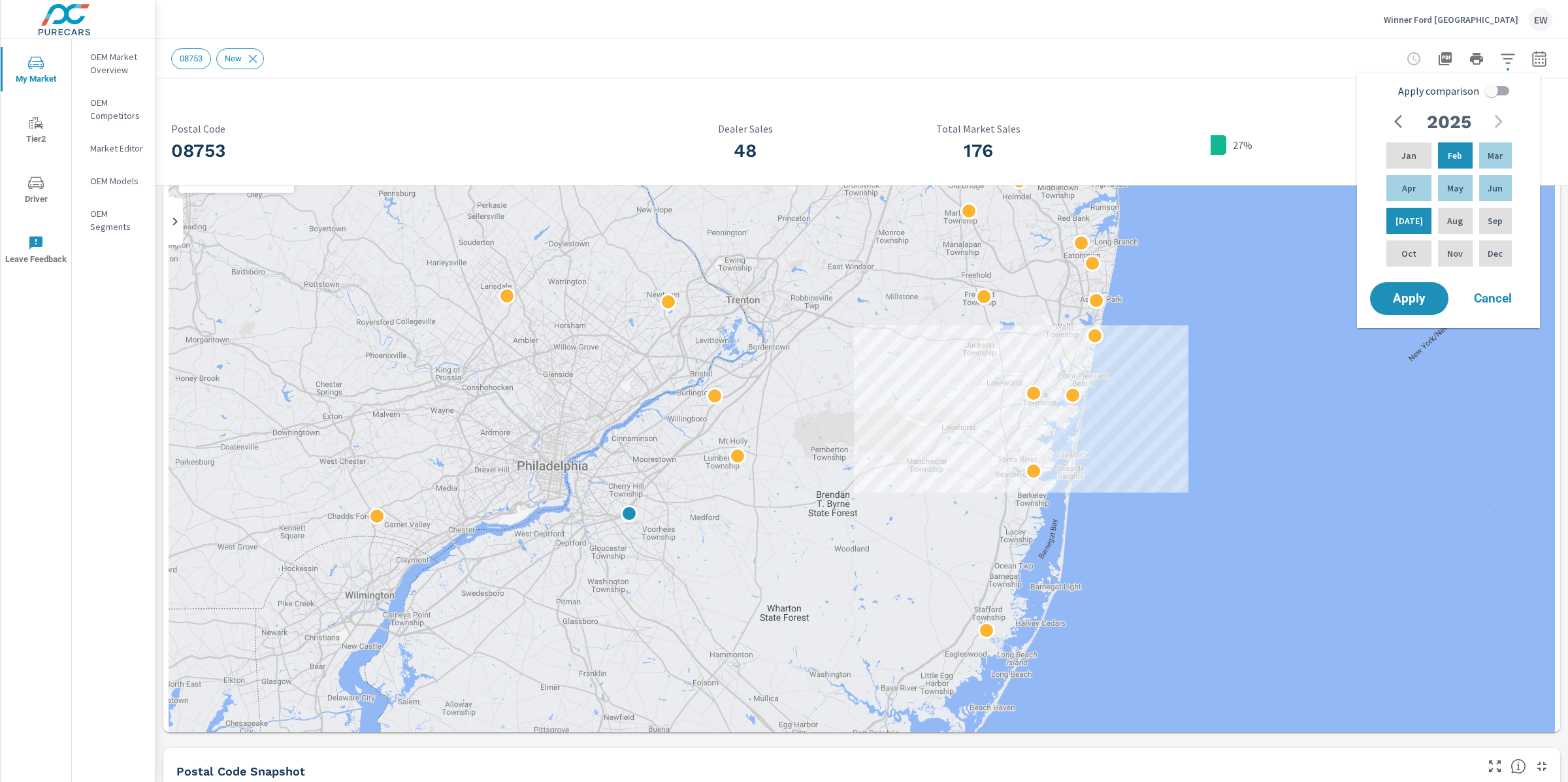
click at [1505, 88] on input "Apply comparison" at bounding box center [1492, 90] width 75 height 25
checkbox input "true"
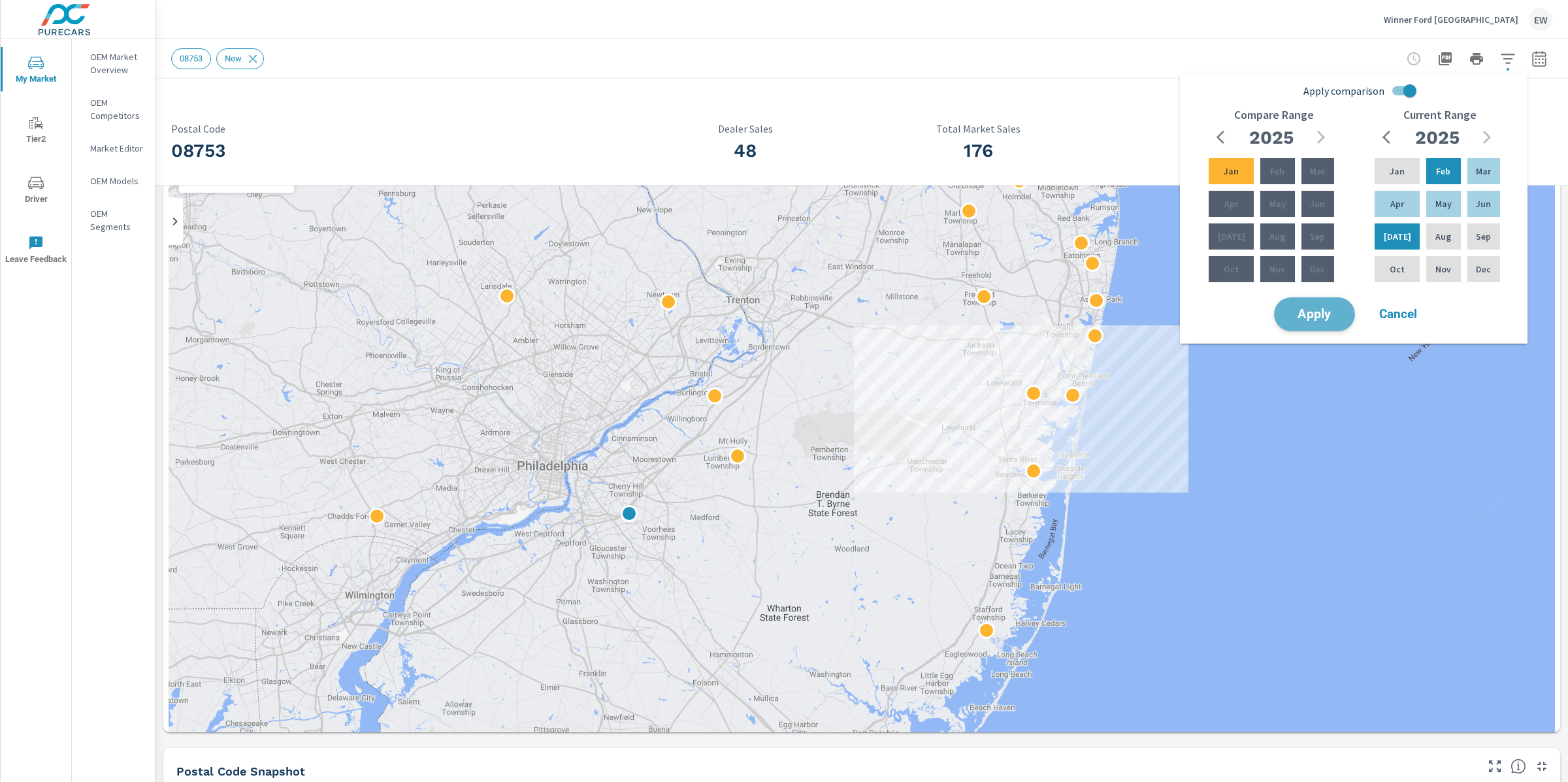
click at [1309, 321] on span "Apply" at bounding box center [1314, 315] width 54 height 13
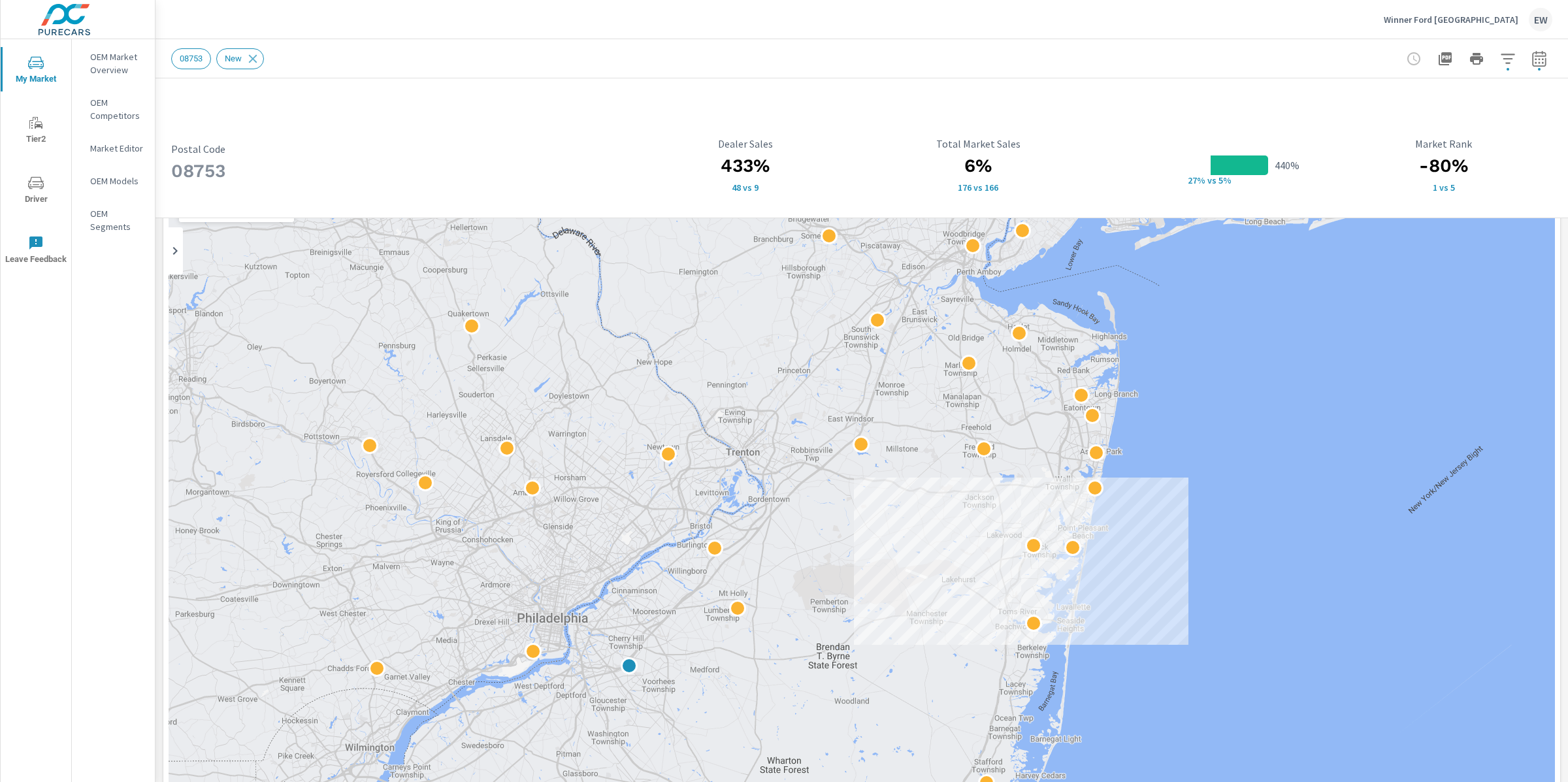
scroll to position [94, 0]
drag, startPoint x: 175, startPoint y: 172, endPoint x: 252, endPoint y: 175, distance: 77.1
click at [252, 175] on h3 "08753" at bounding box center [396, 171] width 450 height 23
click at [247, 171] on h3 "08753" at bounding box center [396, 171] width 450 height 23
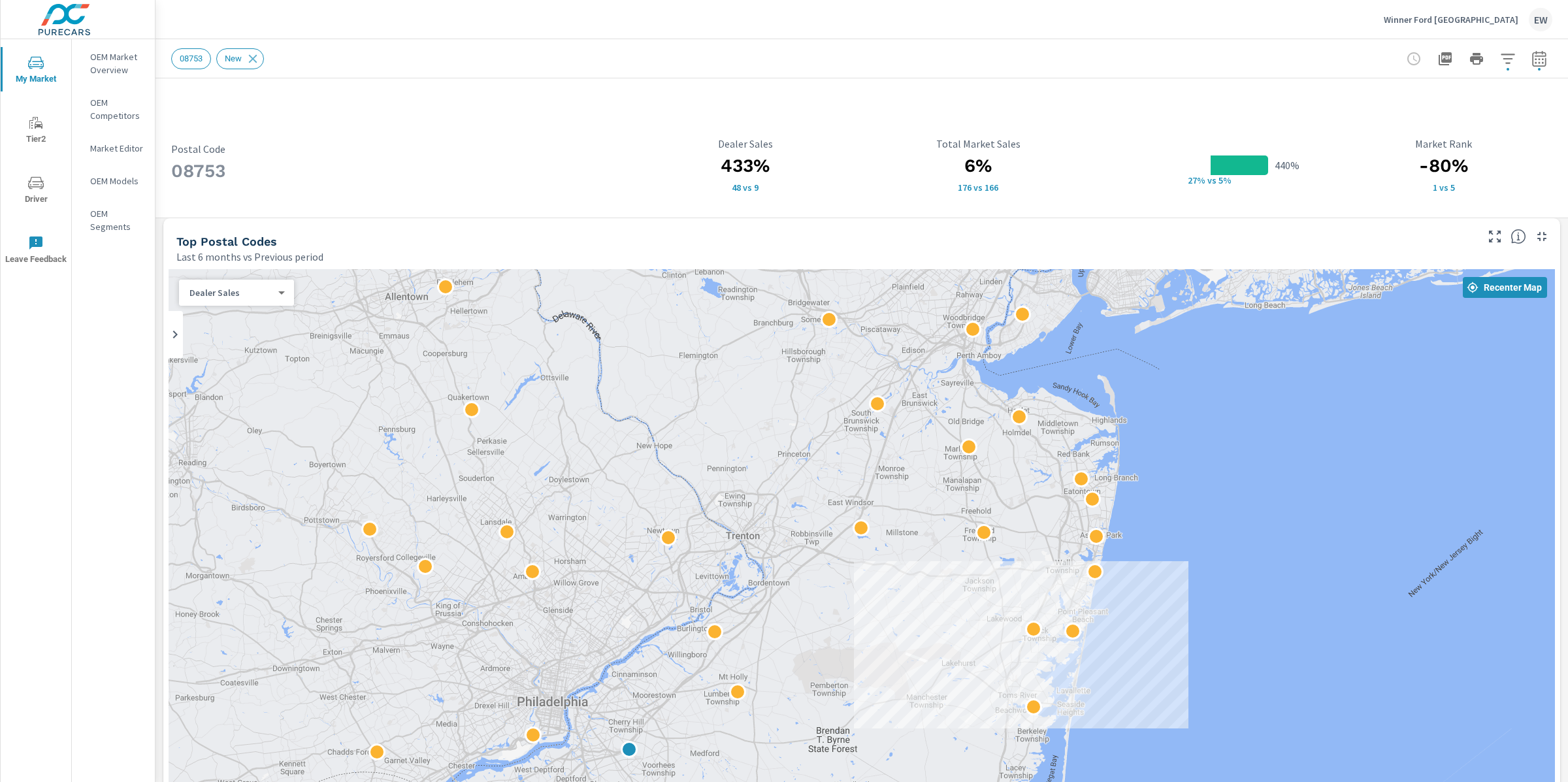
scroll to position [4, 0]
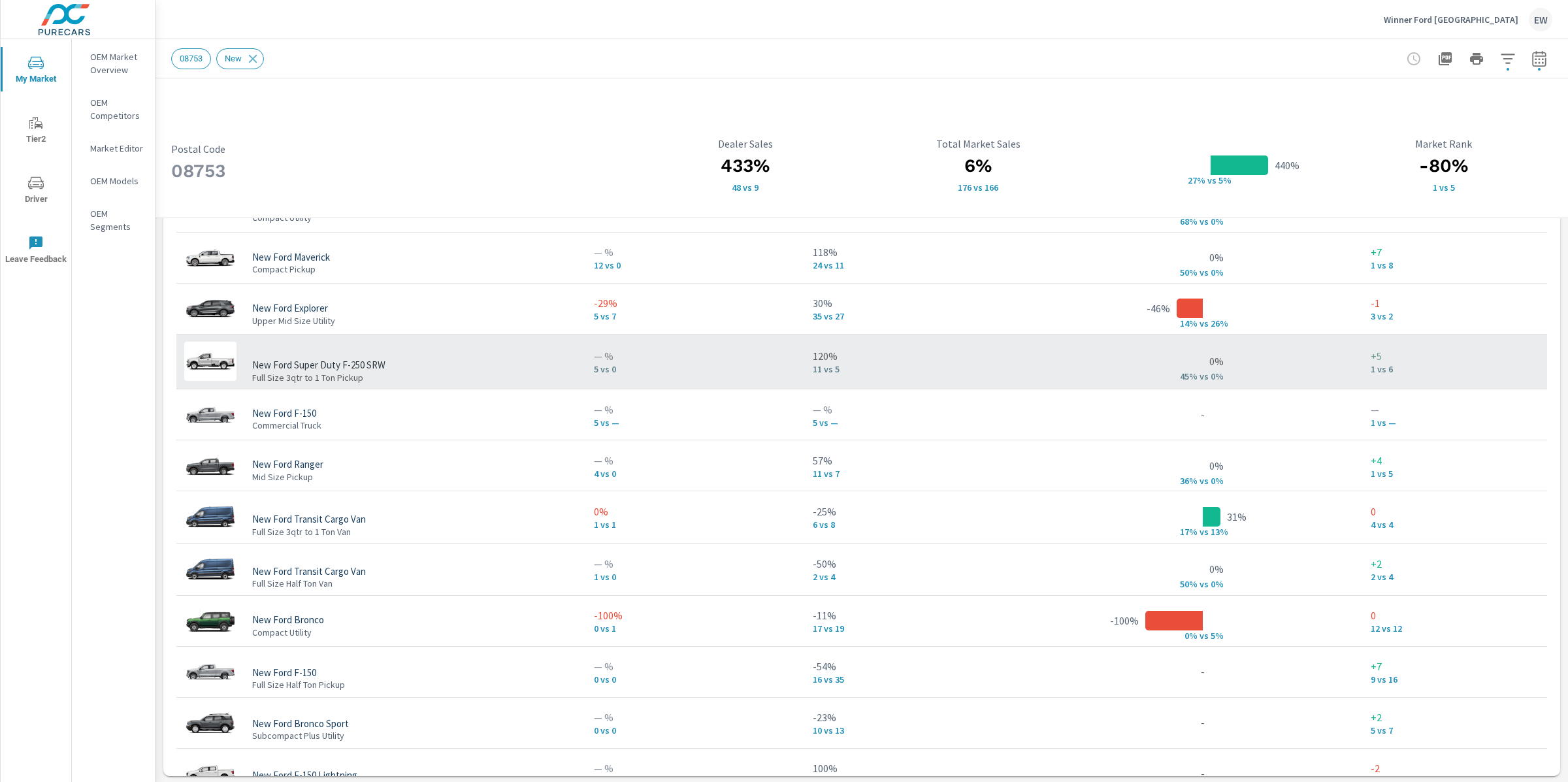
scroll to position [969, 0]
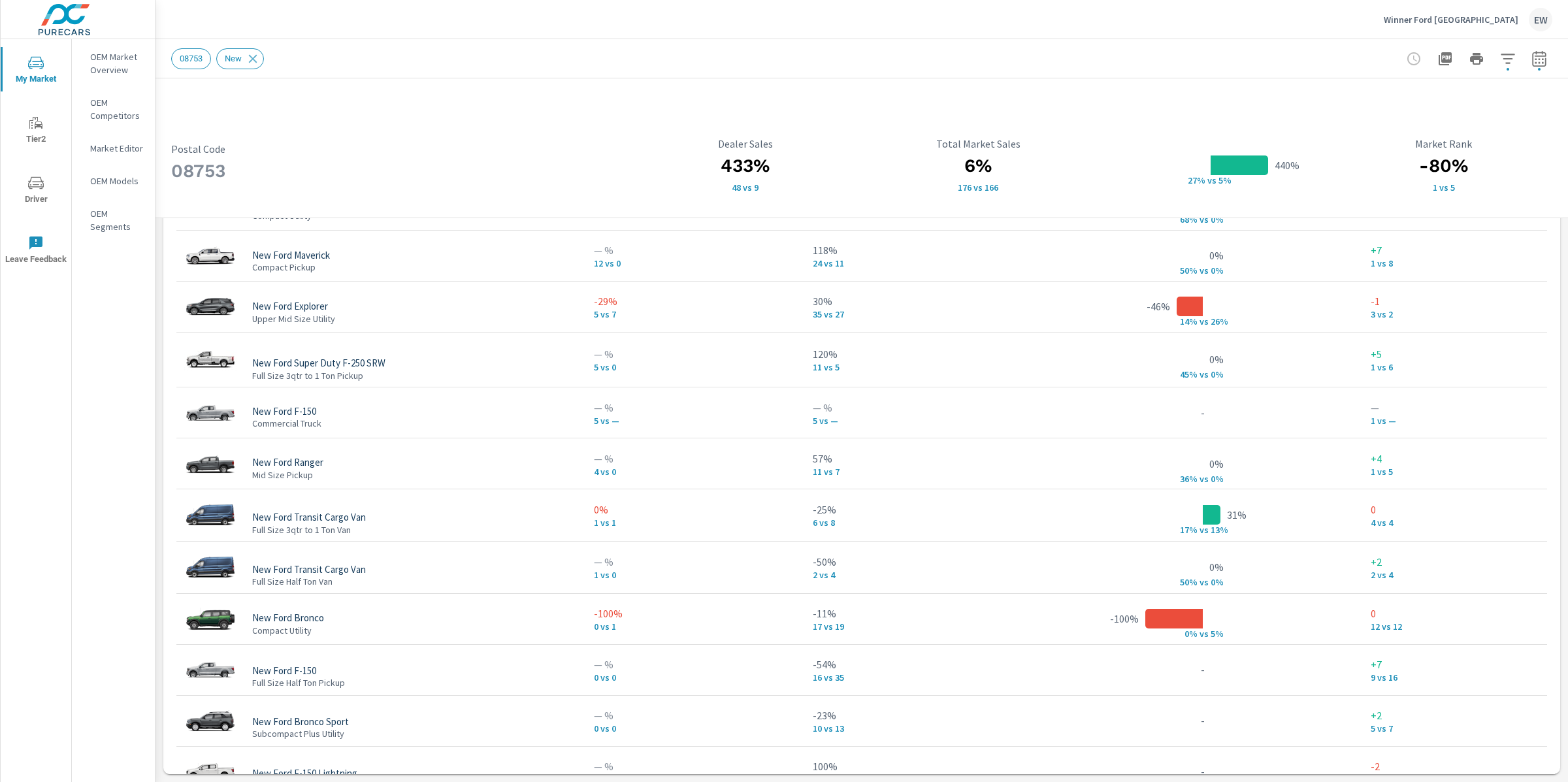
scroll to position [1393, 0]
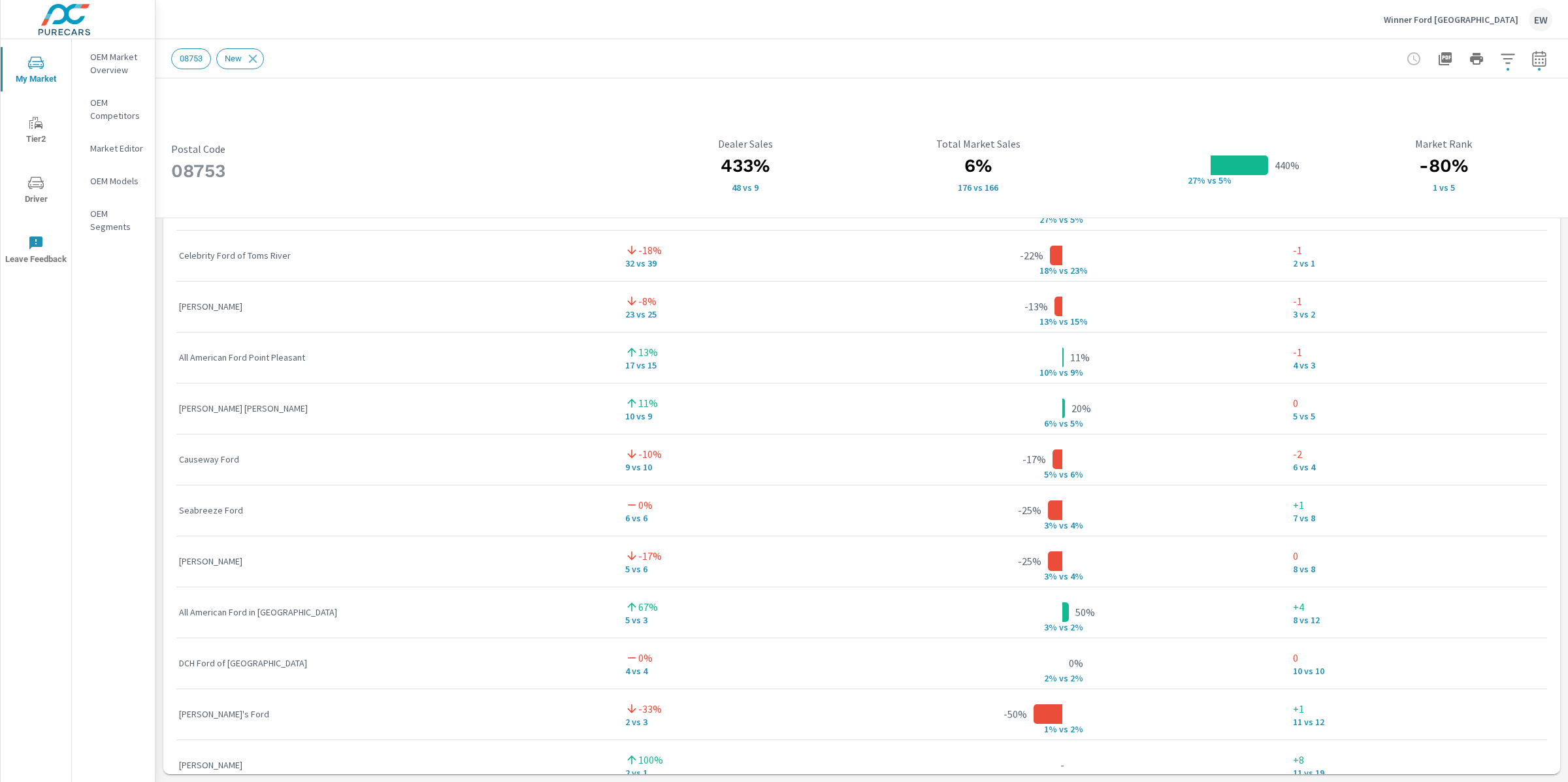
scroll to position [1, 0]
click at [1438, 58] on icon "button" at bounding box center [1445, 58] width 16 height 15
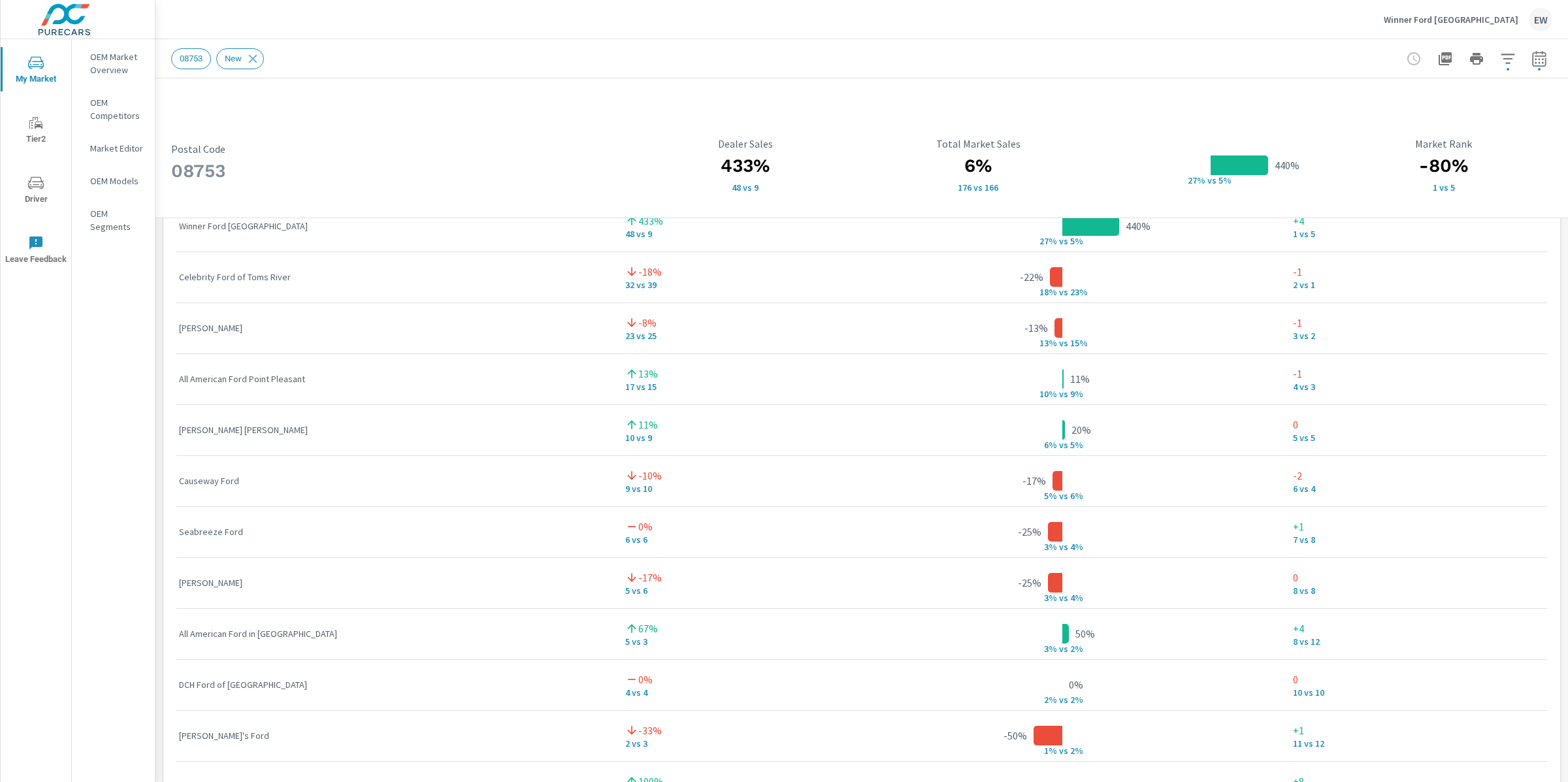
scroll to position [952, 0]
click at [1439, 54] on icon "button" at bounding box center [1445, 58] width 13 height 13
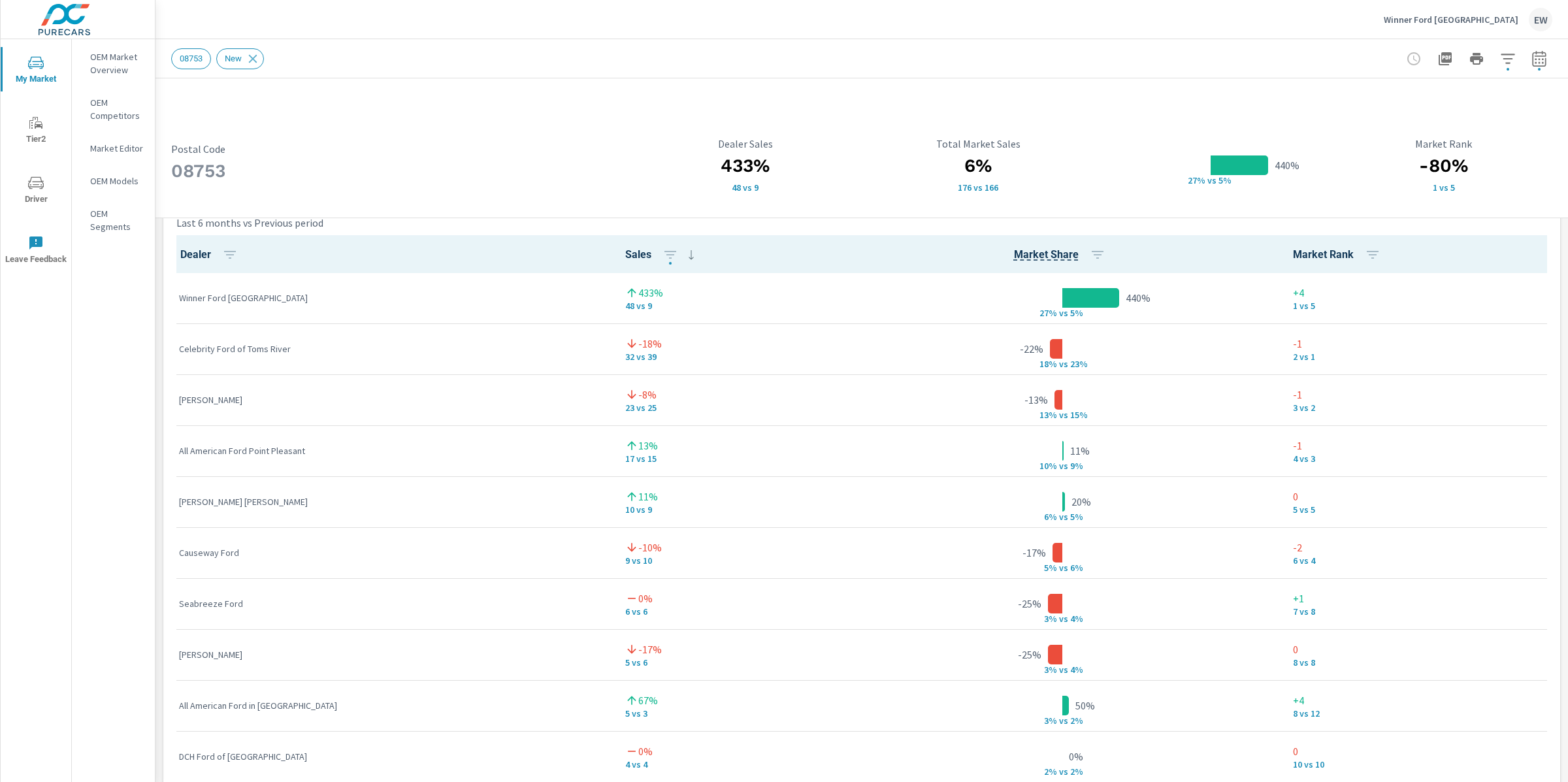
scroll to position [876, 0]
click at [1438, 53] on icon "button" at bounding box center [1445, 58] width 16 height 15
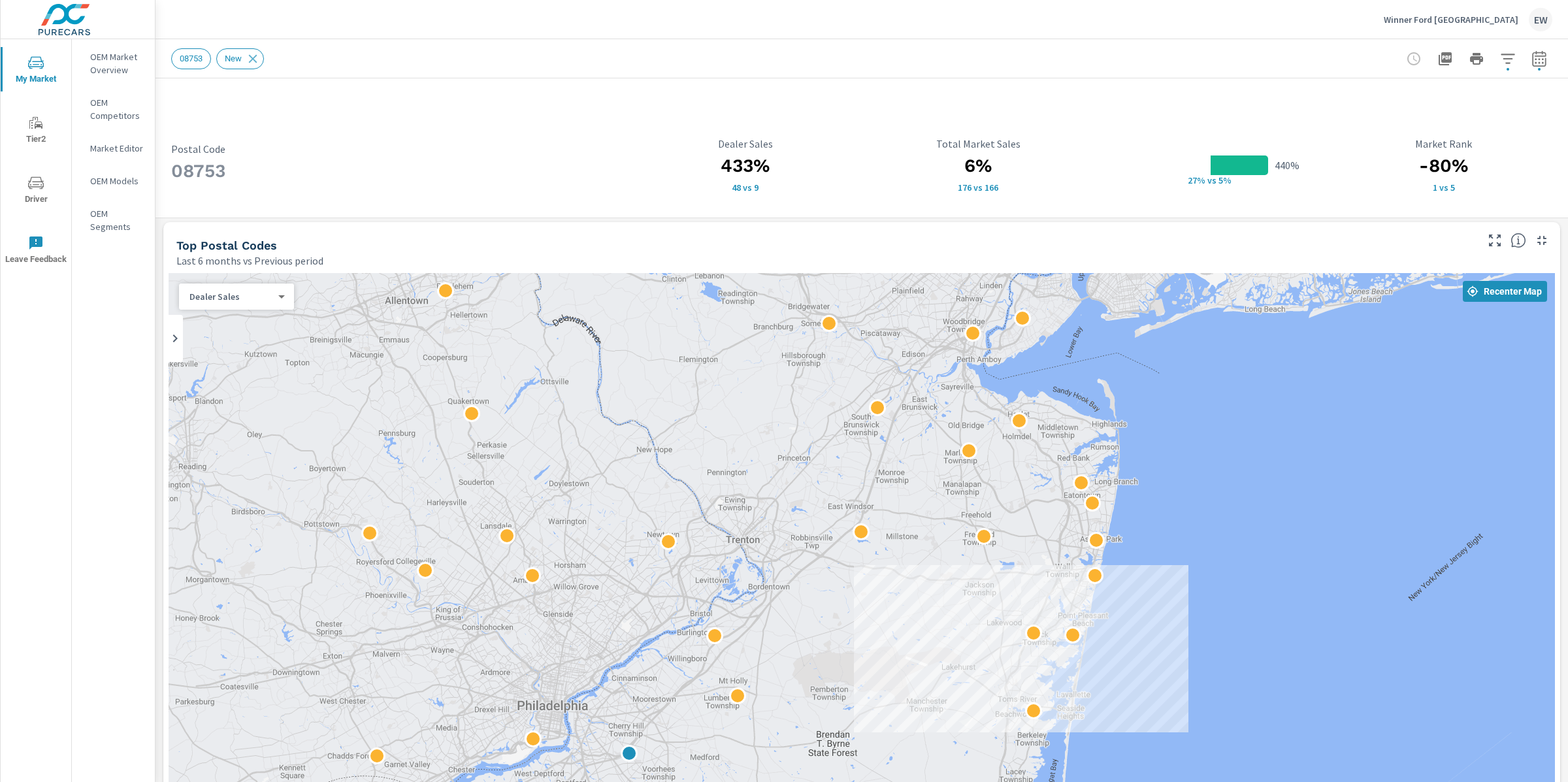
scroll to position [0, 0]
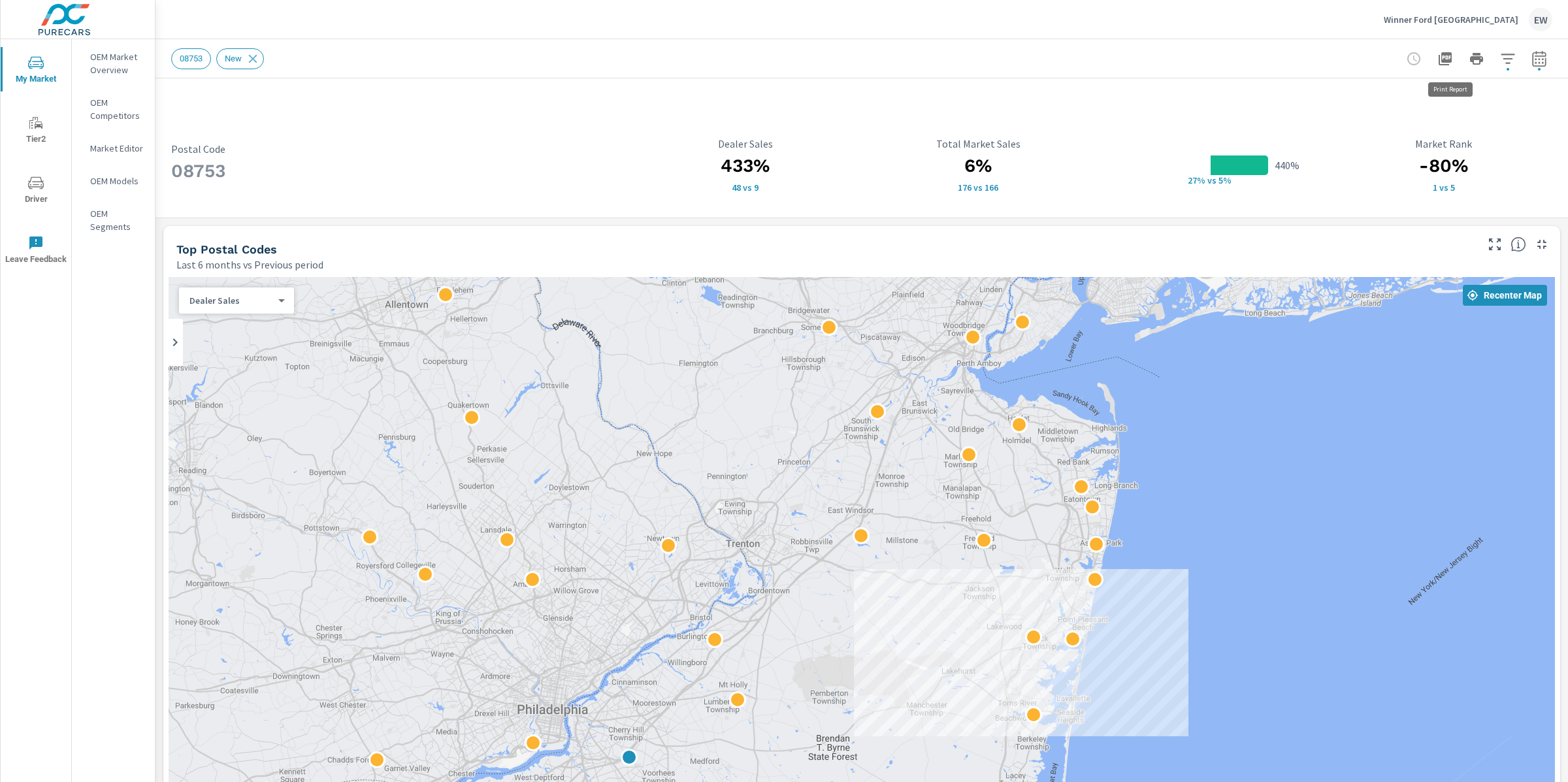
click at [1470, 56] on icon "button" at bounding box center [1476, 58] width 13 height 12
click at [1439, 52] on icon "button" at bounding box center [1445, 58] width 13 height 13
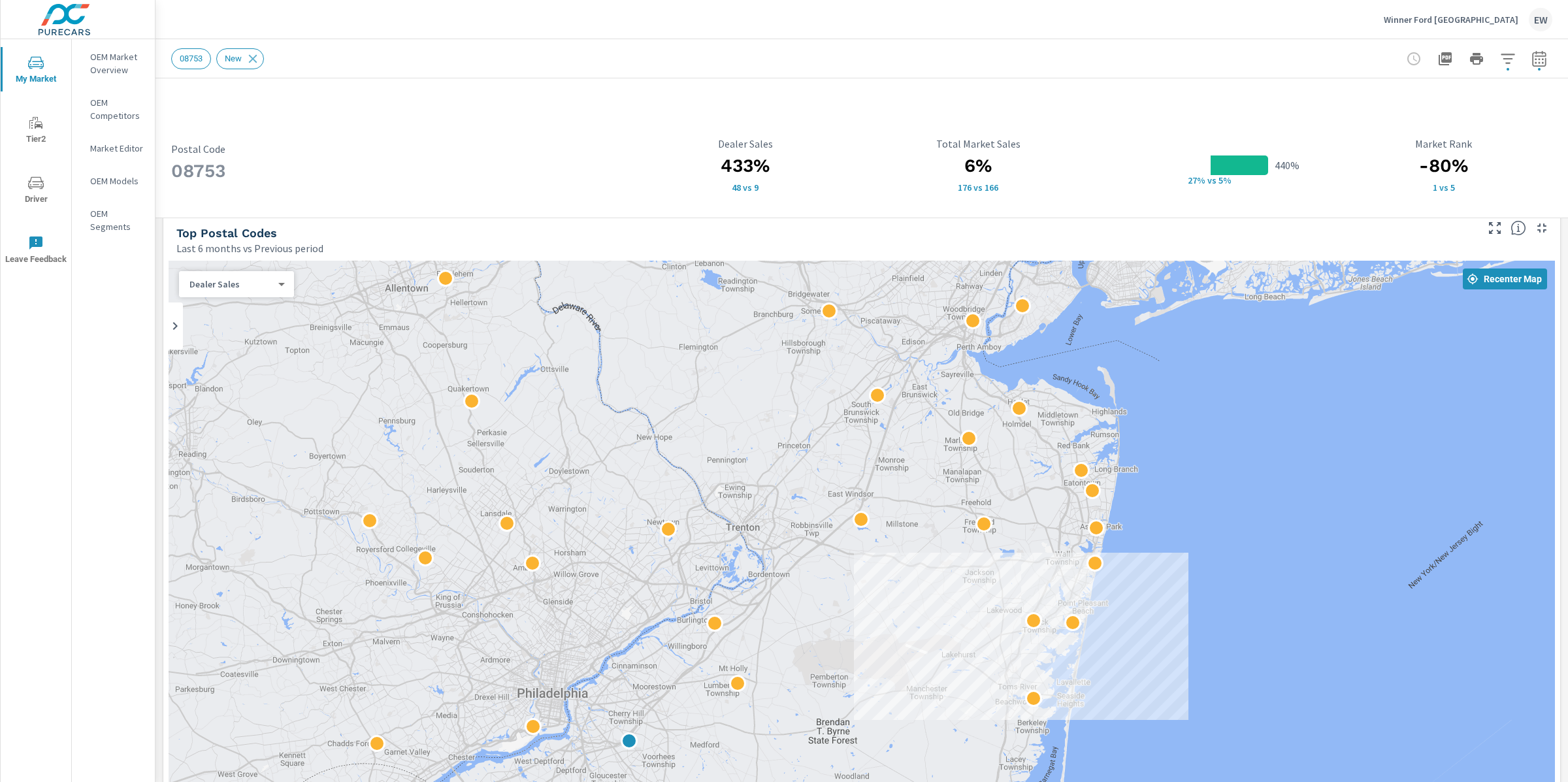
scroll to position [18, 0]
click at [177, 332] on icon at bounding box center [175, 324] width 16 height 15
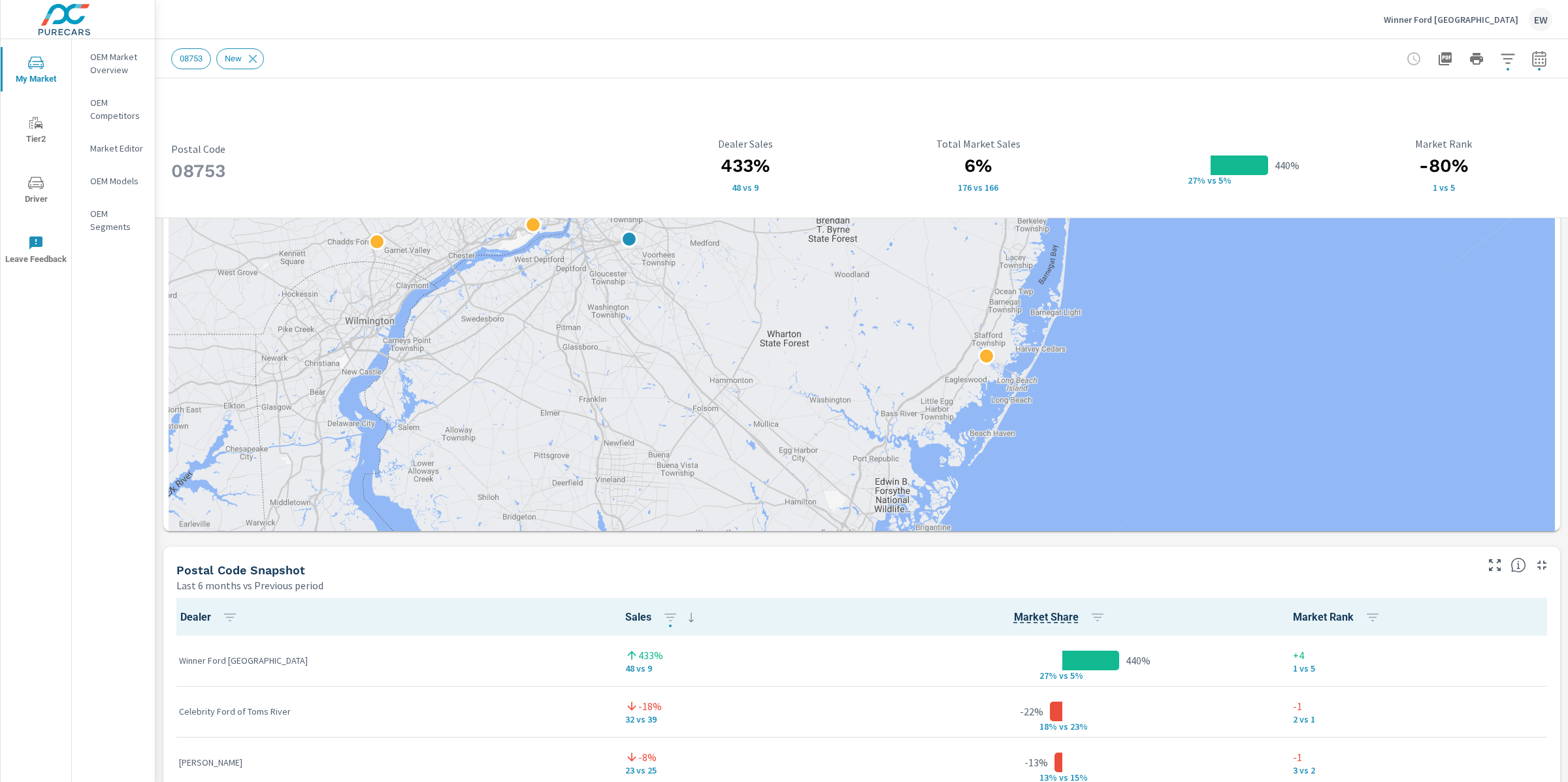
scroll to position [521, 0]
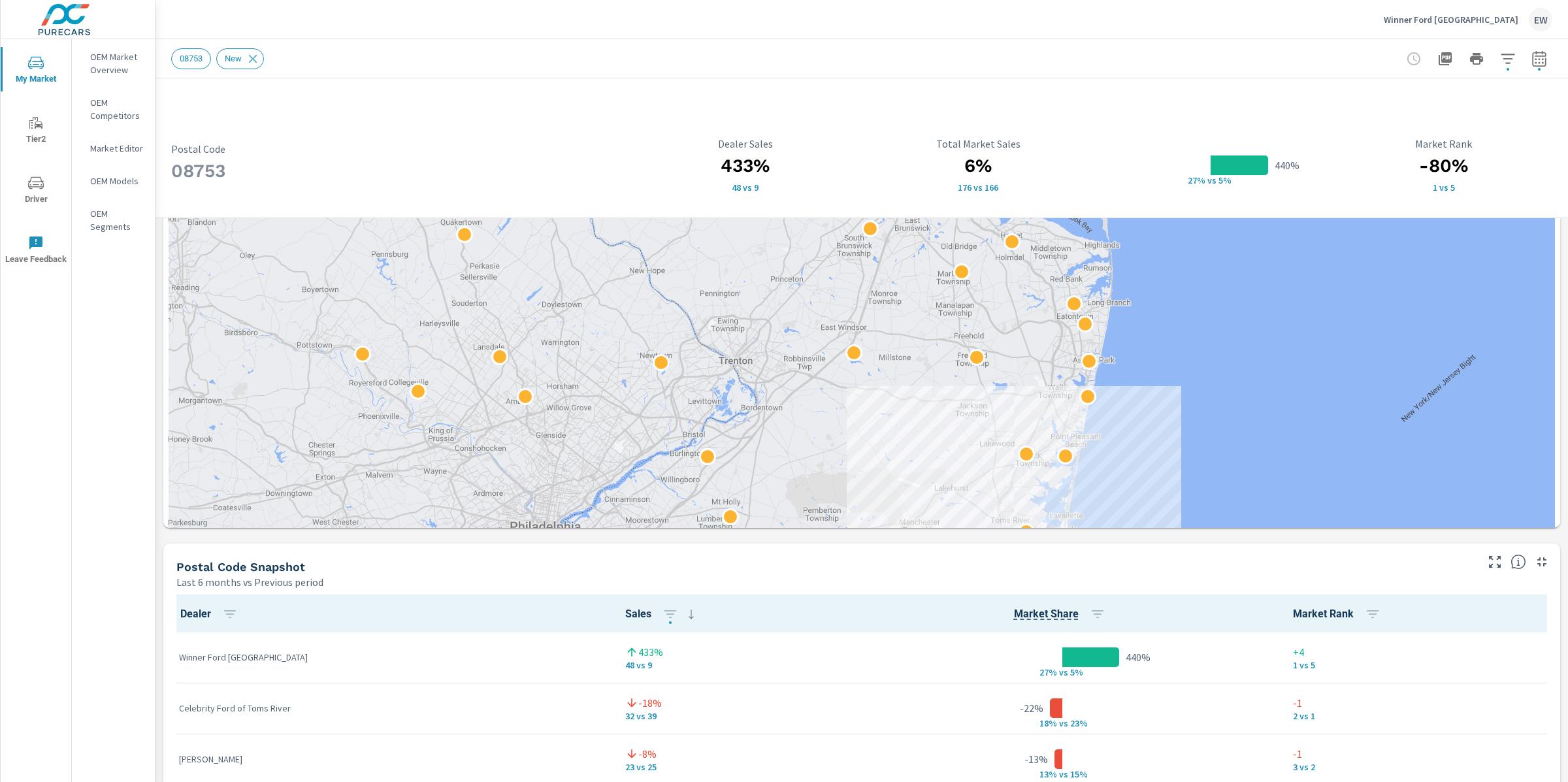
drag, startPoint x: 612, startPoint y: 317, endPoint x: 605, endPoint y: 655, distance: 338.1
click at [605, 655] on div at bounding box center [861, 221] width 1386 height 932
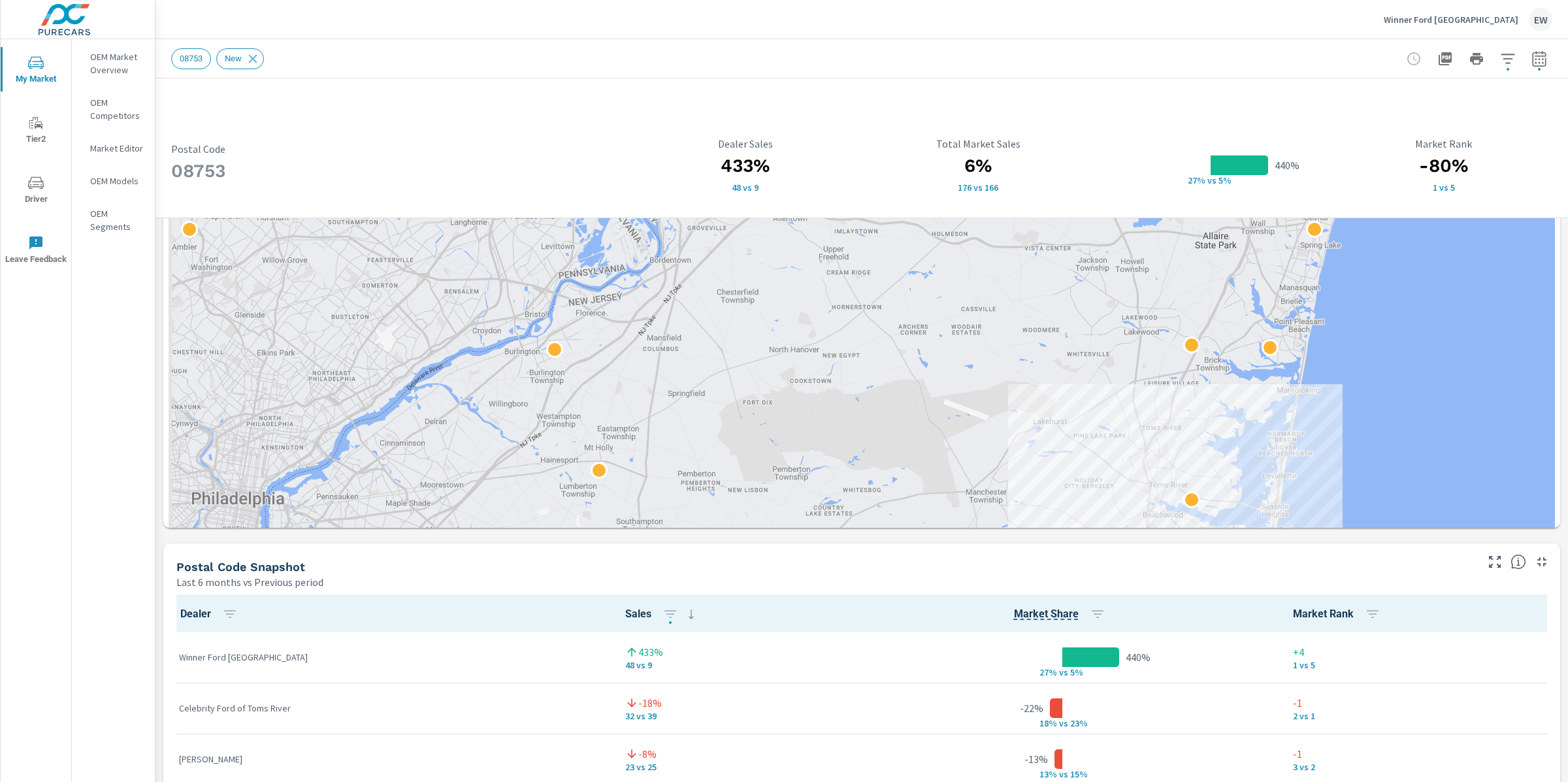
click at [159, 426] on div "08753 Postal Code 433% 48 vs 9 Dealer Sales 6% 176 vs 166 Total Market Sales 44…" at bounding box center [862, 395] width 1413 height 1677
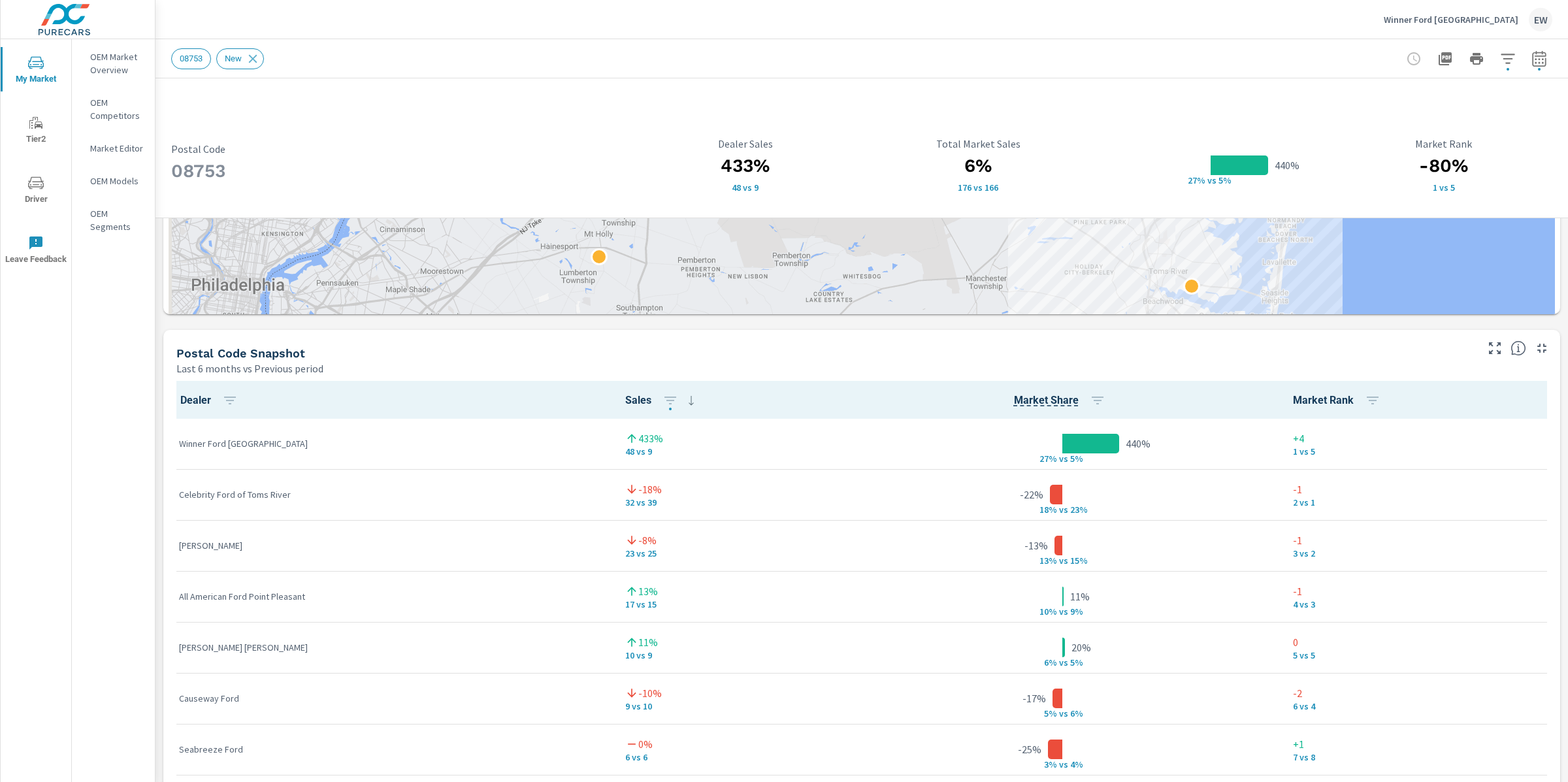
scroll to position [733, 0]
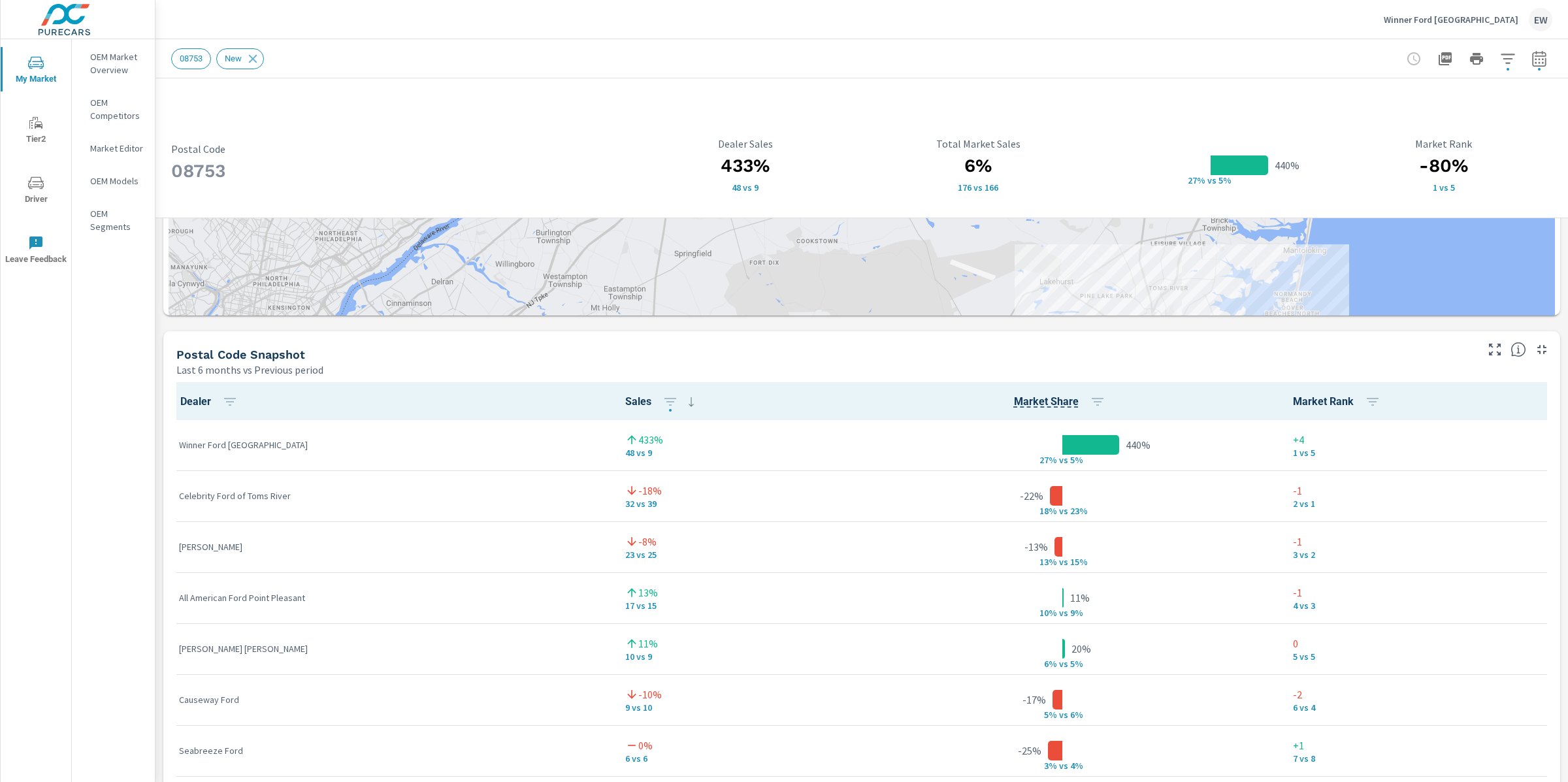
drag, startPoint x: 655, startPoint y: 404, endPoint x: 662, endPoint y: 480, distance: 76.3
click at [662, 476] on div at bounding box center [861, 9] width 1386 height 932
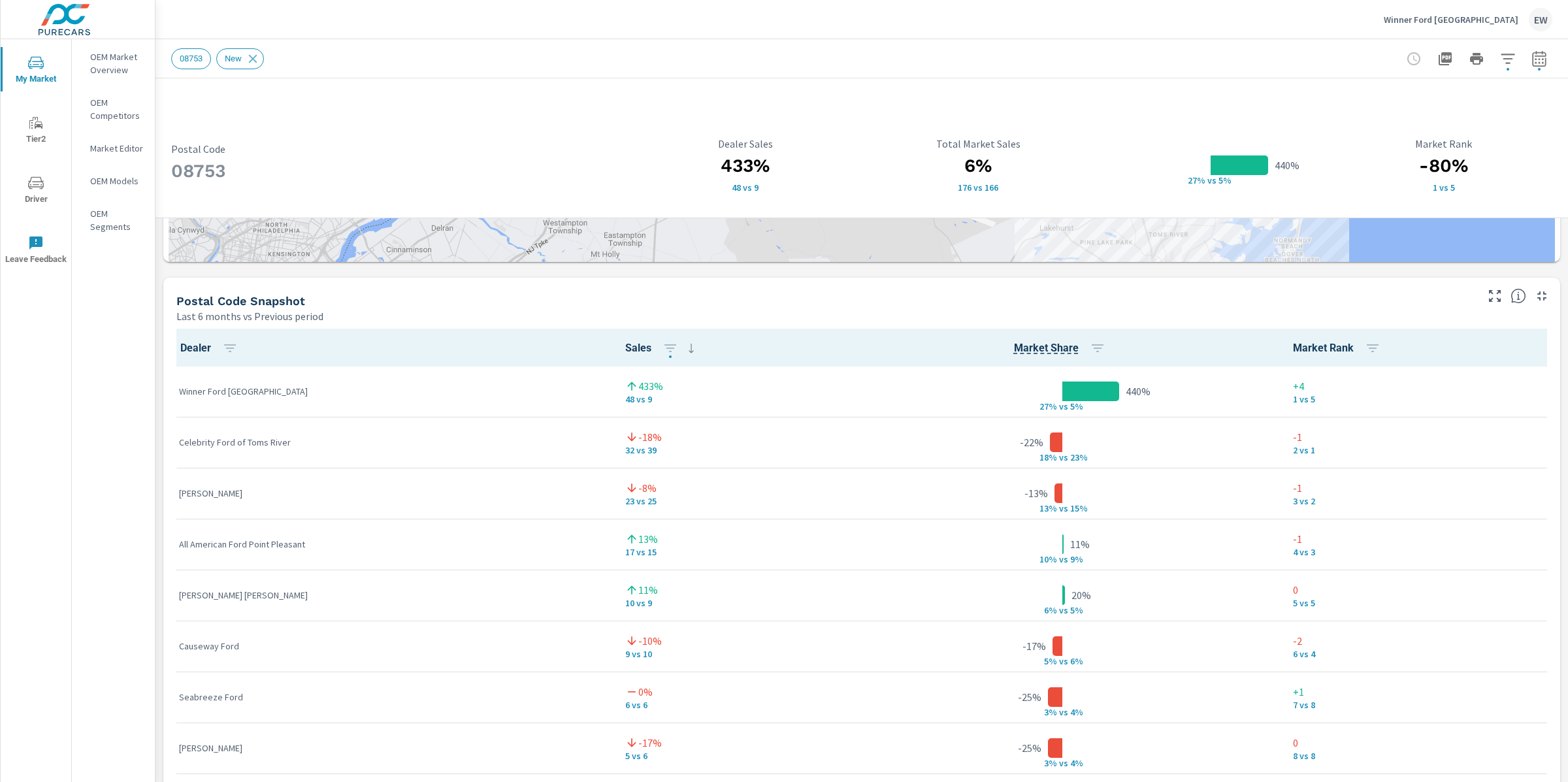
scroll to position [788, 0]
drag, startPoint x: 699, startPoint y: 381, endPoint x: 689, endPoint y: 399, distance: 20.6
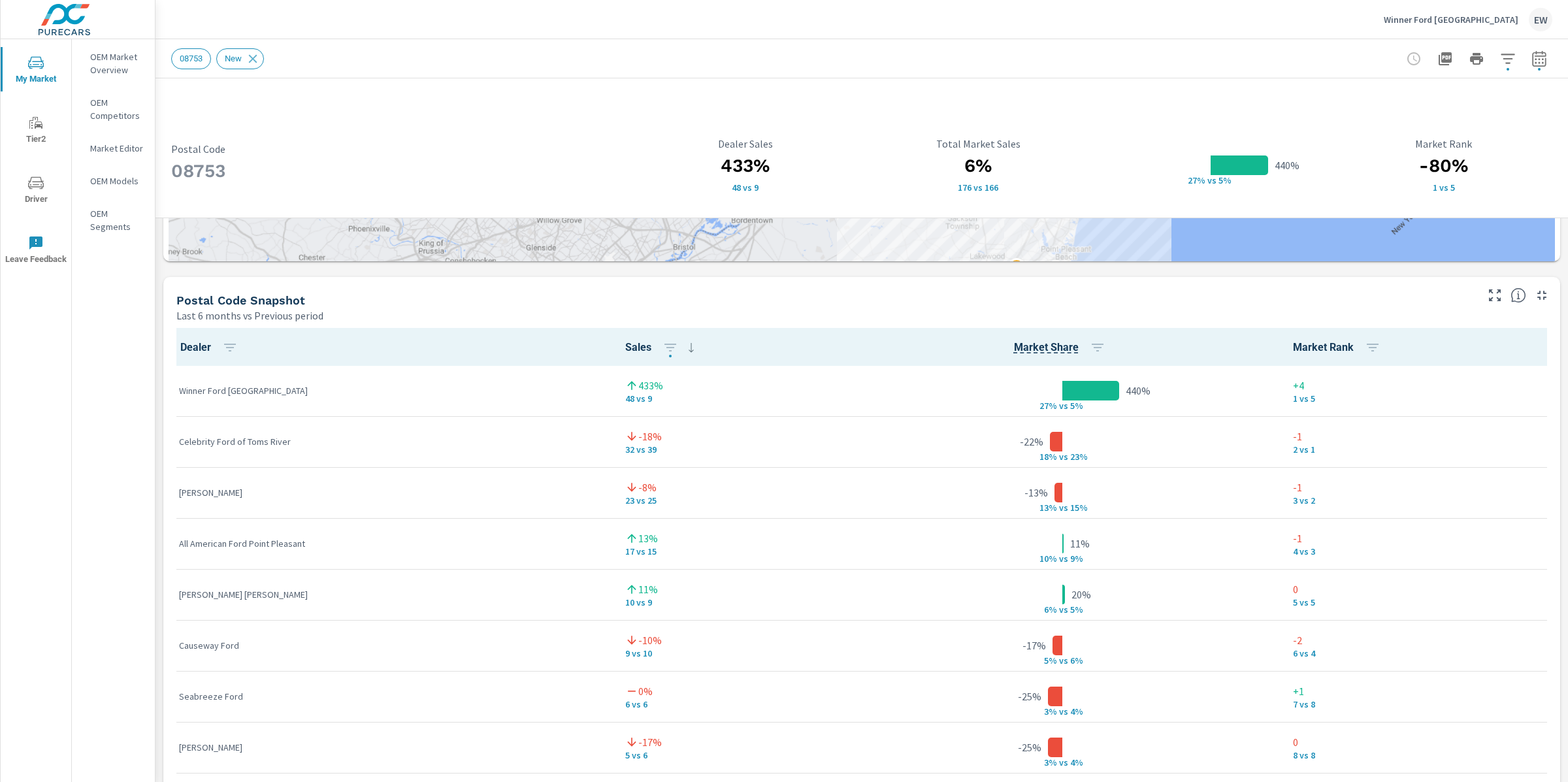
drag, startPoint x: 794, startPoint y: 360, endPoint x: 787, endPoint y: 363, distance: 7.6
click at [157, 424] on div "08753 Postal Code 433% 48 vs 9 Dealer Sales 6% 176 vs 166 Total Market Sales 44…" at bounding box center [862, 129] width 1413 height 1677
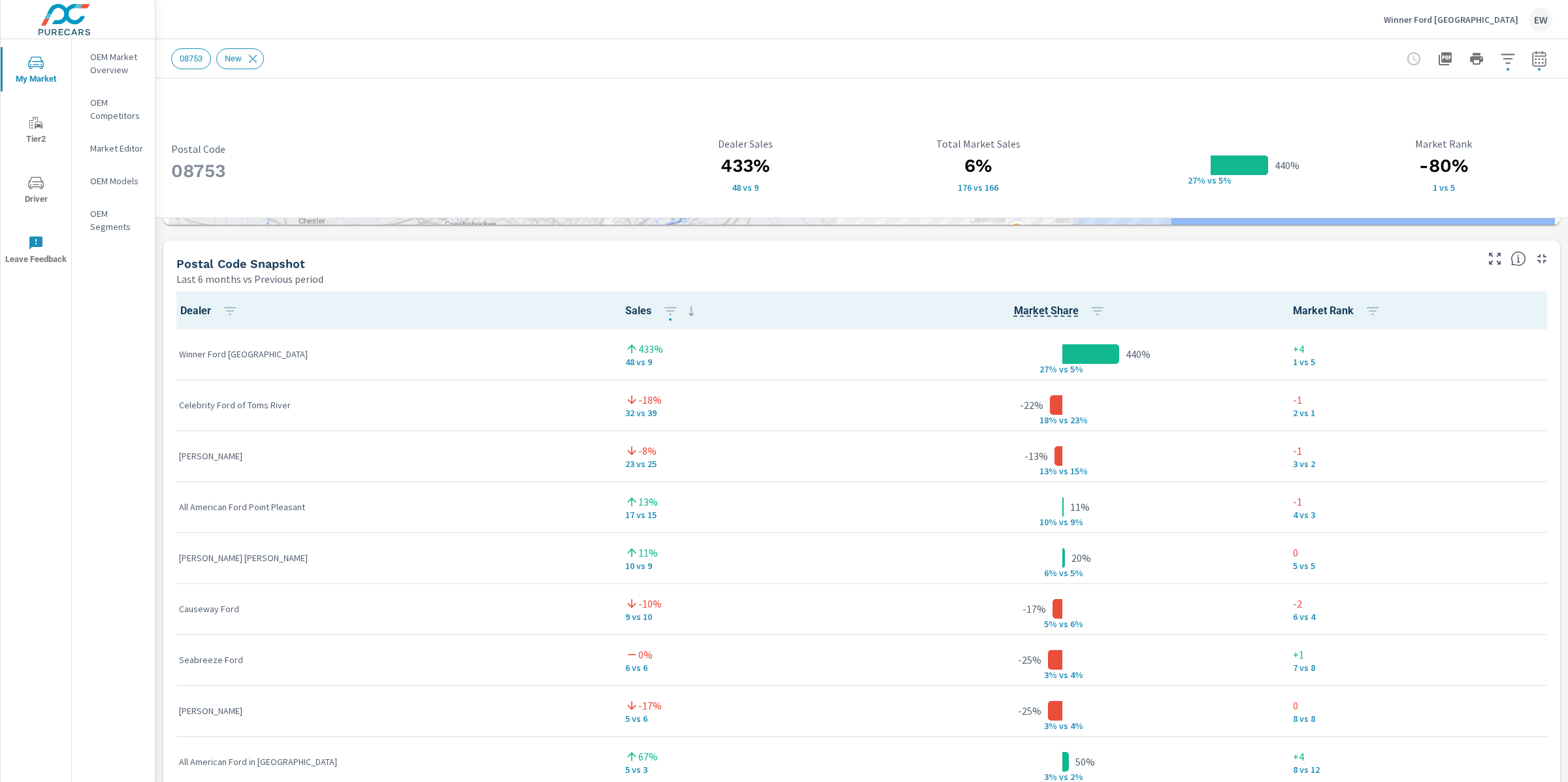
scroll to position [825, 0]
click at [159, 471] on div "08753 Postal Code 433% 48 vs 9 Dealer Sales 6% 176 vs 166 Total Market Sales 44…" at bounding box center [862, 92] width 1413 height 1677
click at [158, 461] on div "08753 Postal Code 433% 48 vs 9 Dealer Sales 6% 176 vs 166 Total Market Sales 44…" at bounding box center [862, 92] width 1413 height 1677
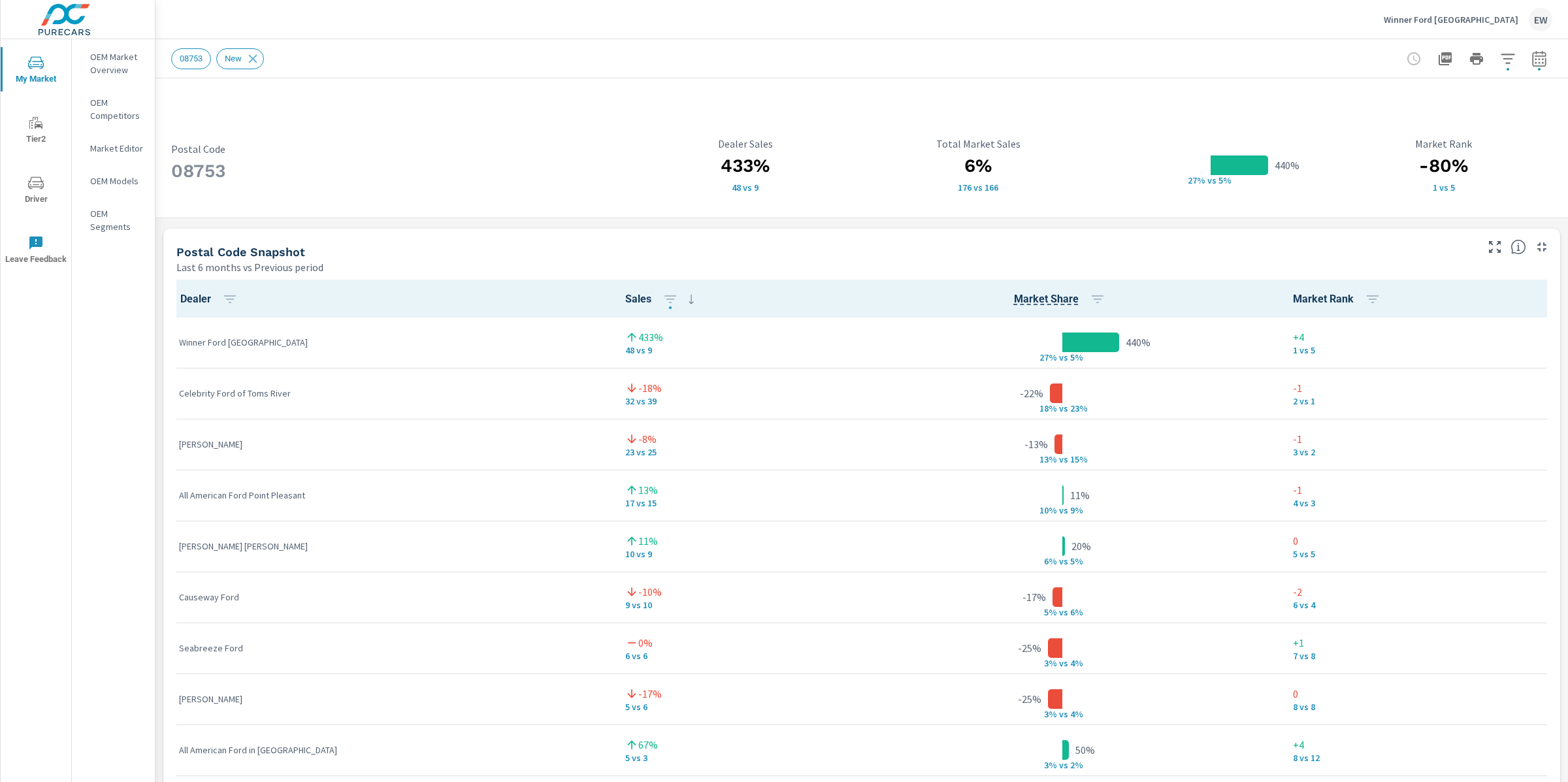
scroll to position [641, 0]
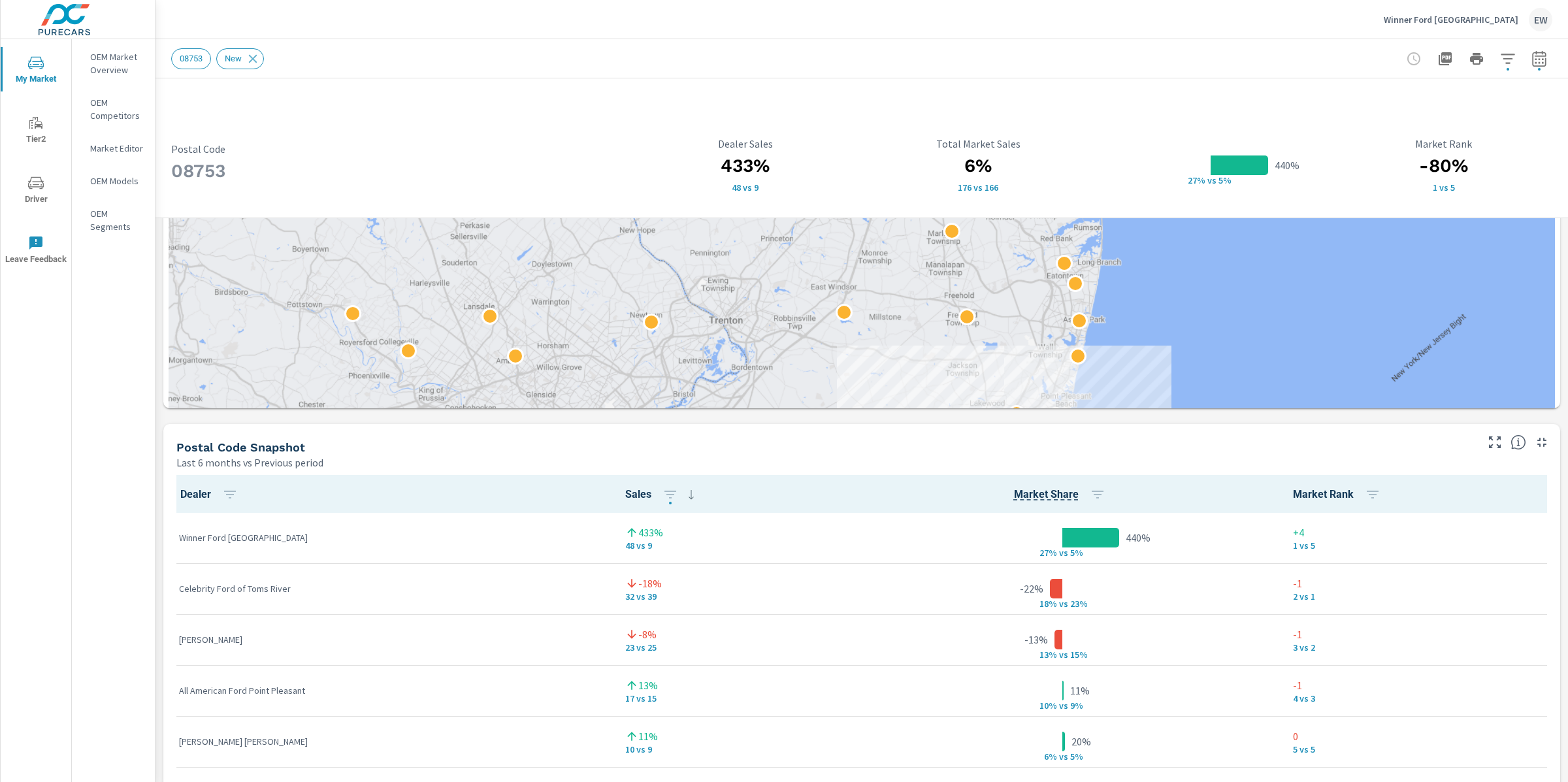
click at [161, 404] on div "08753 Postal Code 433% 48 vs 9 Dealer Sales 6% 176 vs 166 Total Market Sales 44…" at bounding box center [862, 276] width 1413 height 1677
click at [156, 273] on div "08753 Postal Code 433% 48 vs 9 Dealer Sales 6% 176 vs 166 Total Market Sales 44…" at bounding box center [862, 276] width 1413 height 1677
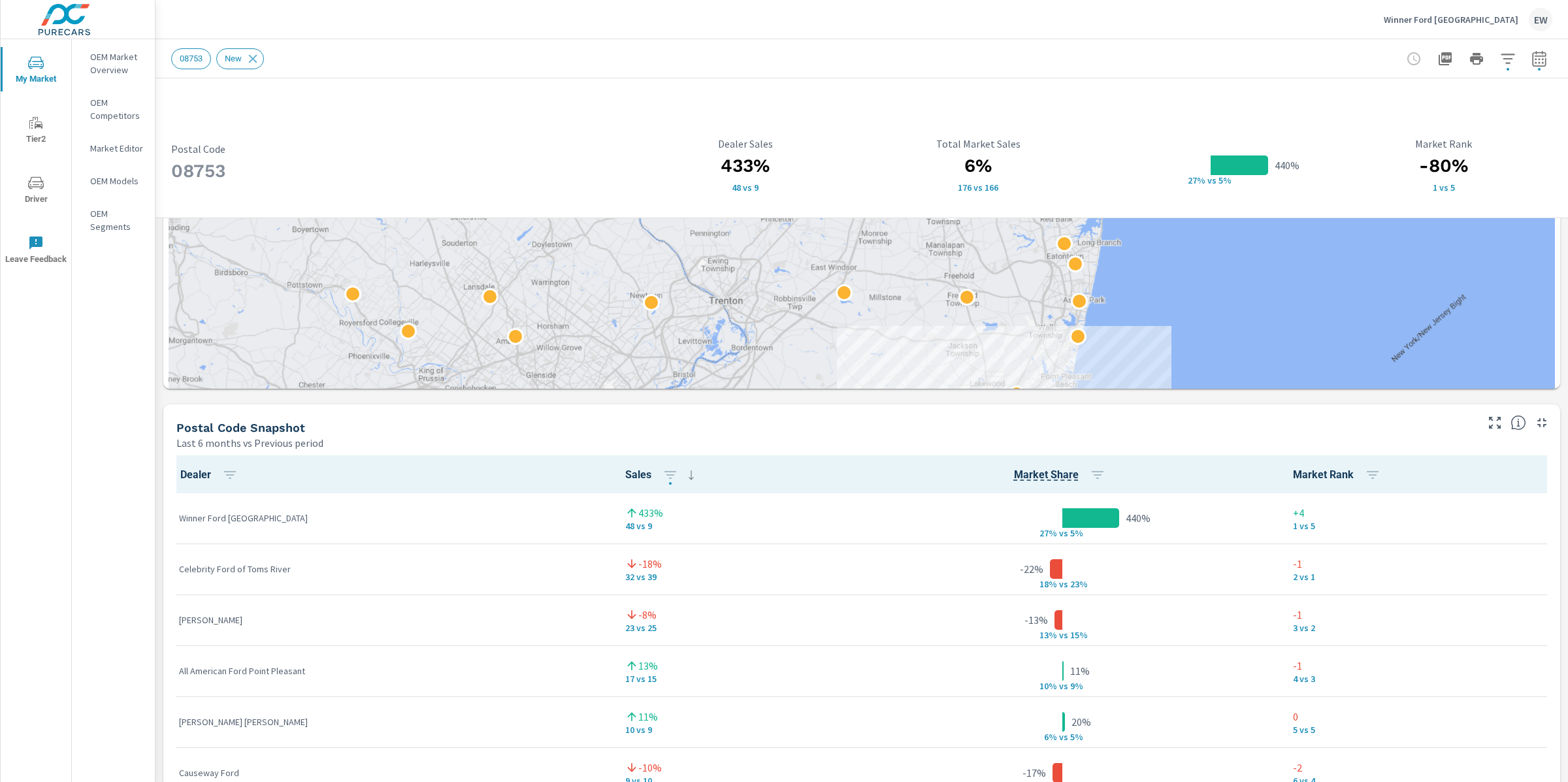
scroll to position [664, 0]
click at [163, 315] on div "08753 Postal Code 433% 48 vs 9 Dealer Sales 6% 176 vs 166 Total Market Sales 44…" at bounding box center [862, 253] width 1413 height 1677
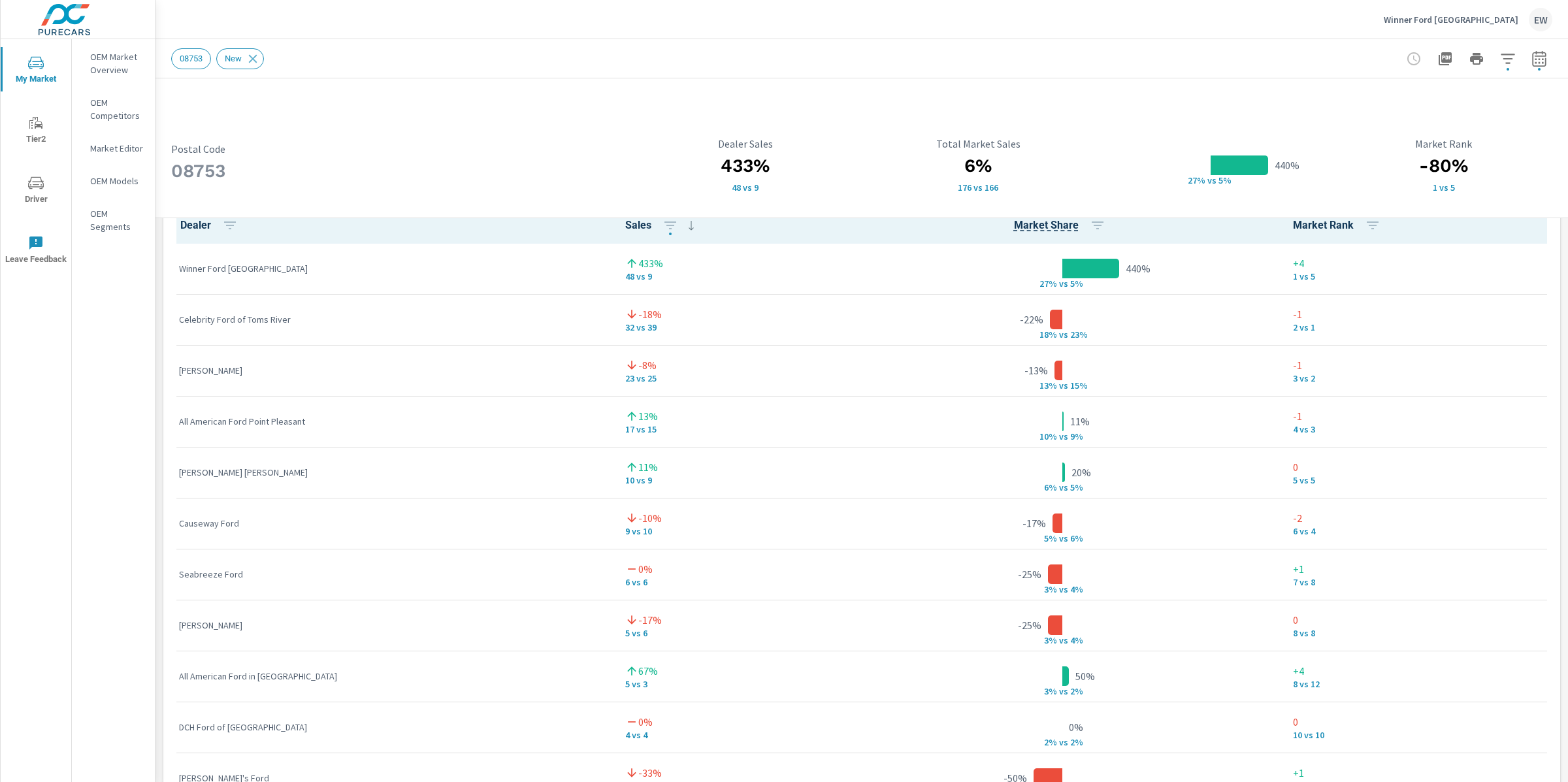
scroll to position [923, 0]
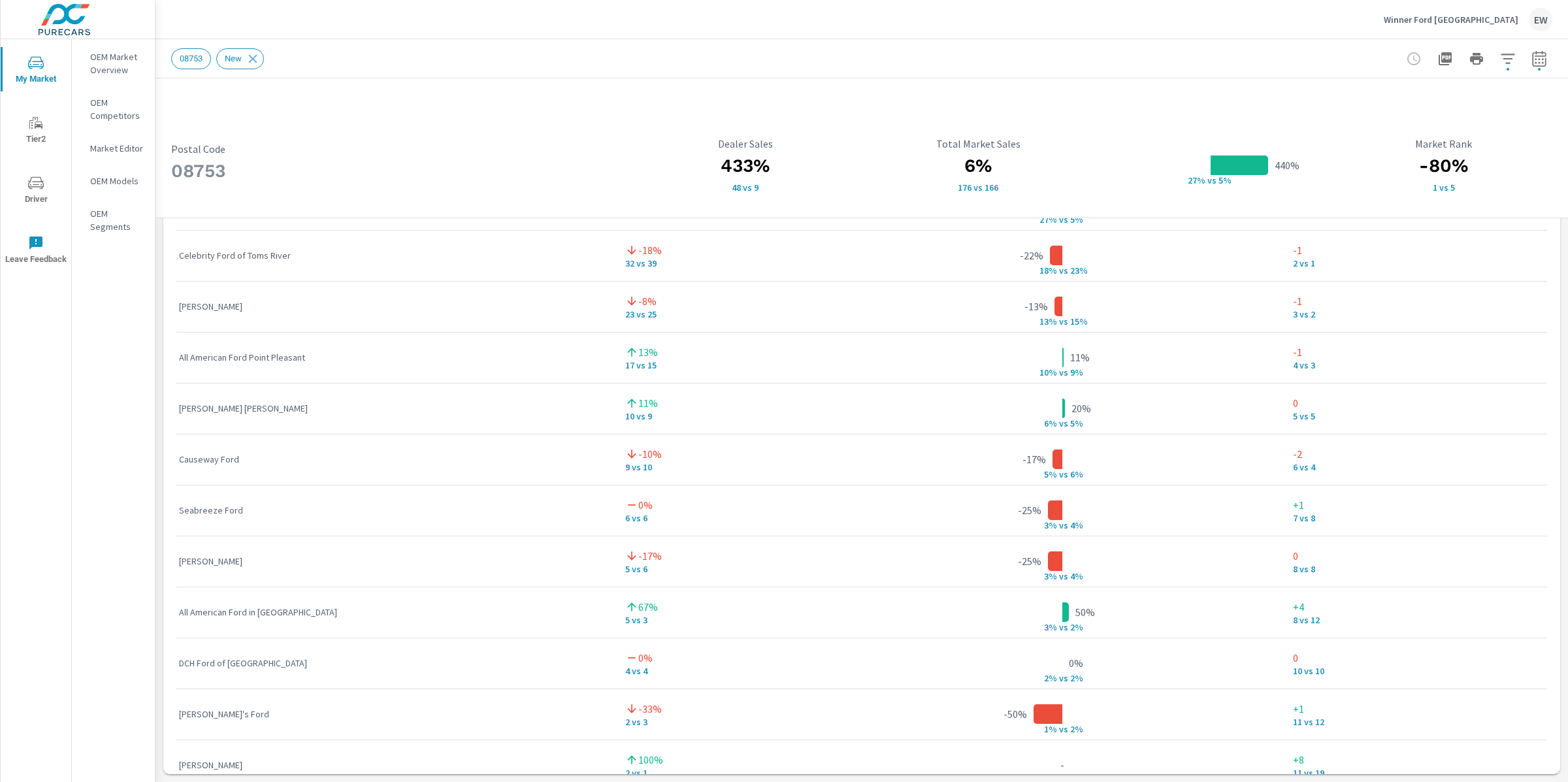
scroll to position [1393, 0]
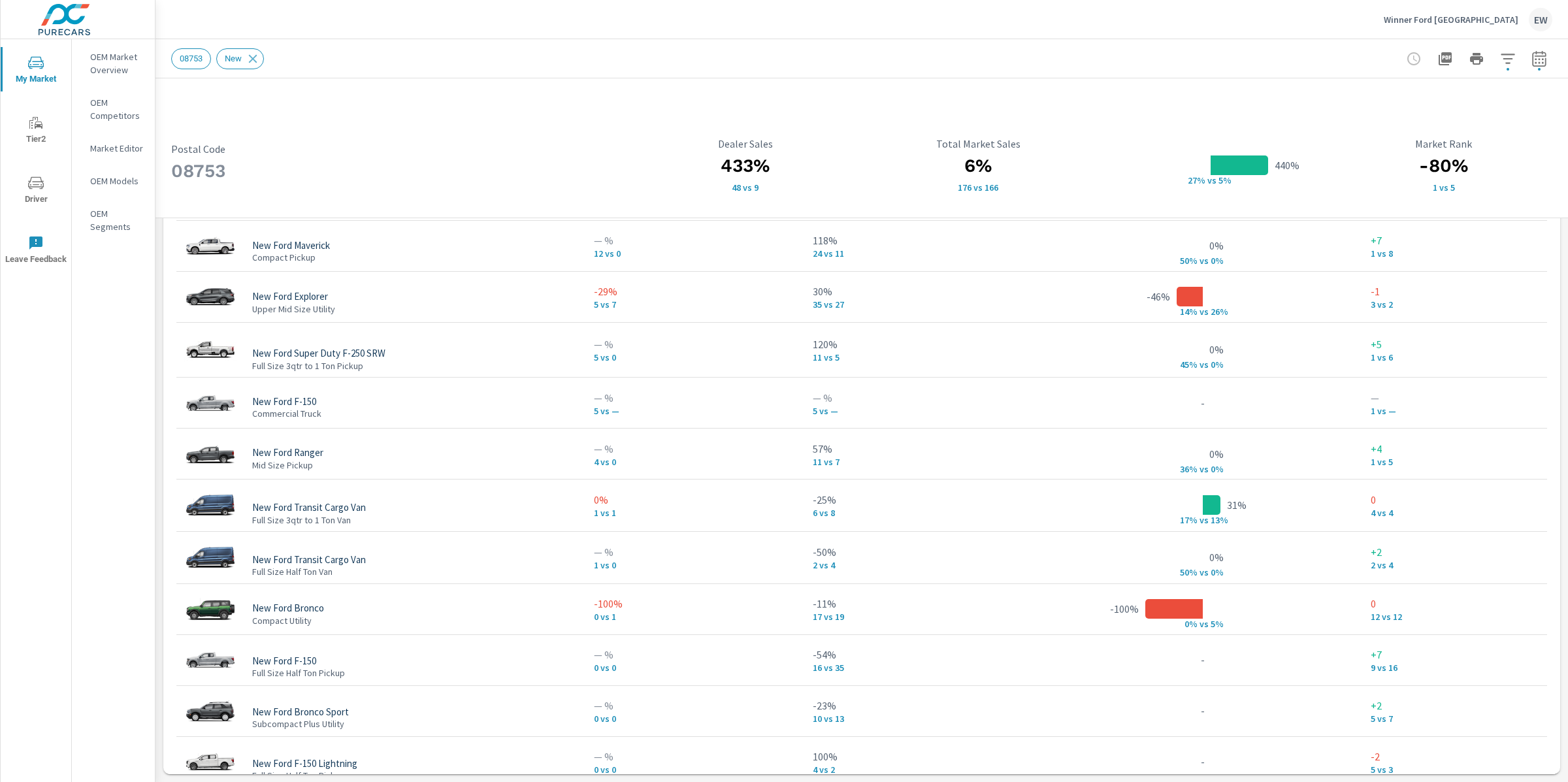
scroll to position [6, 0]
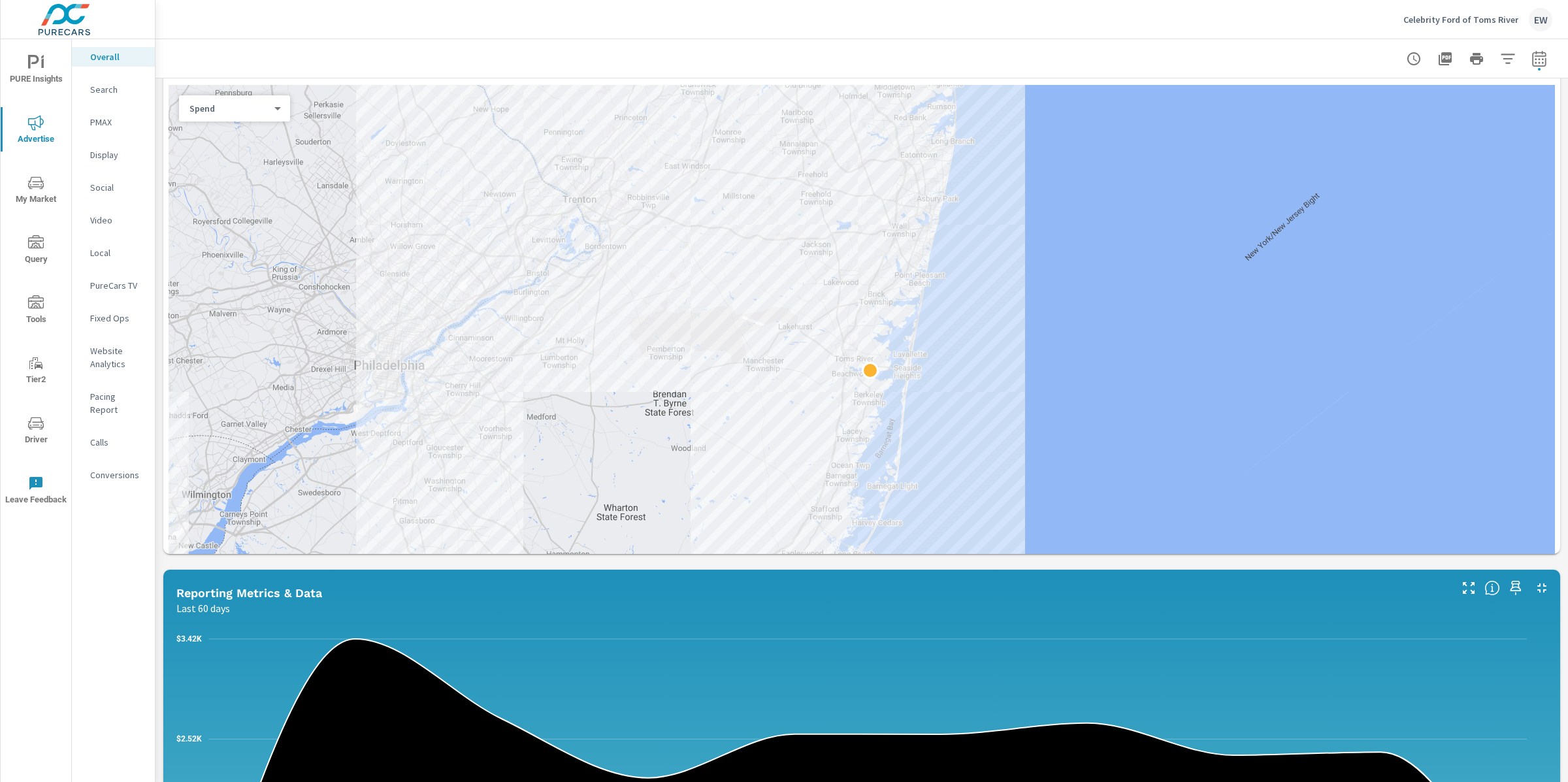
scroll to position [500, 0]
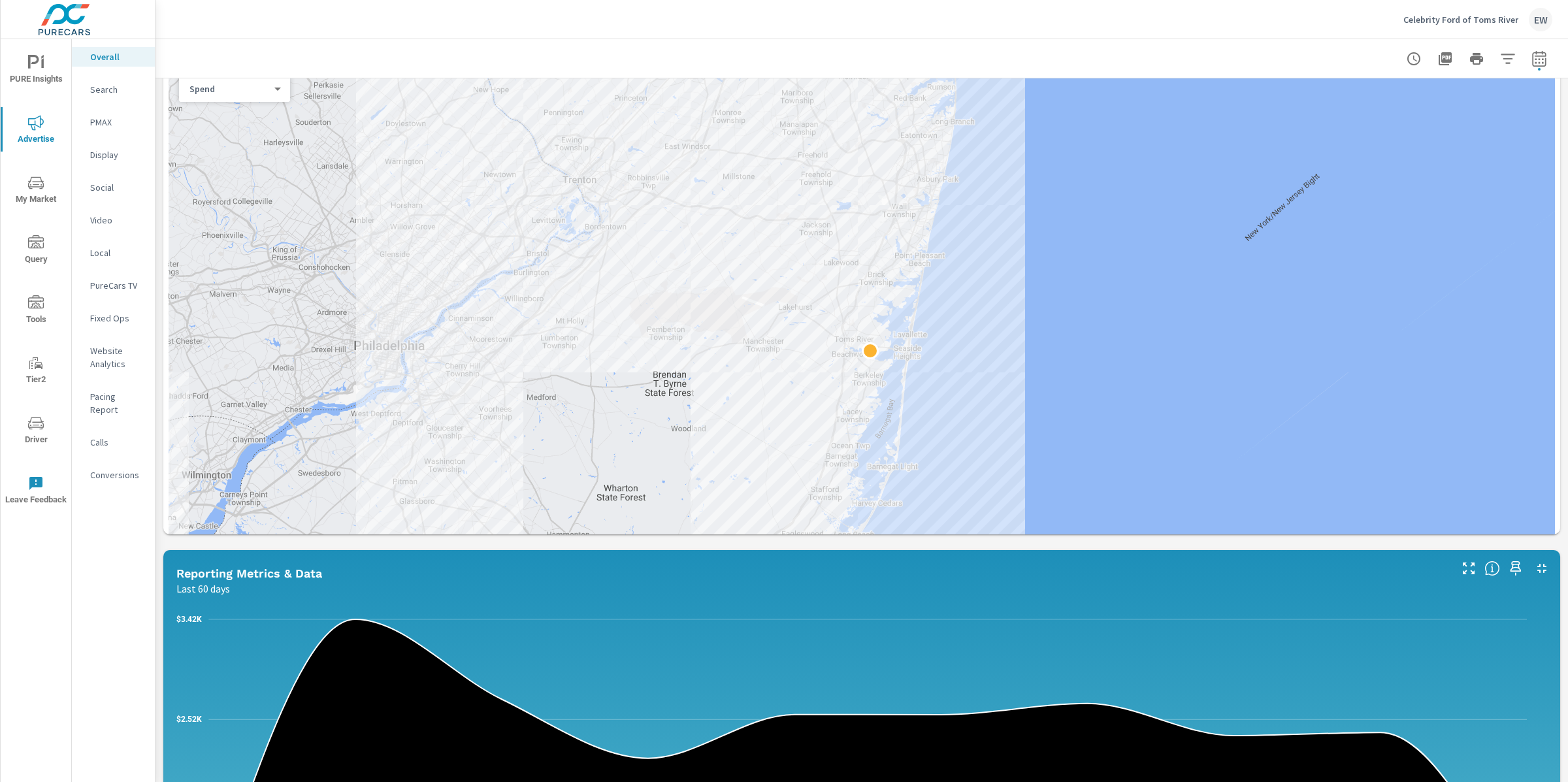
click at [35, 70] on span "PURE Insights" at bounding box center [35, 70] width 63 height 32
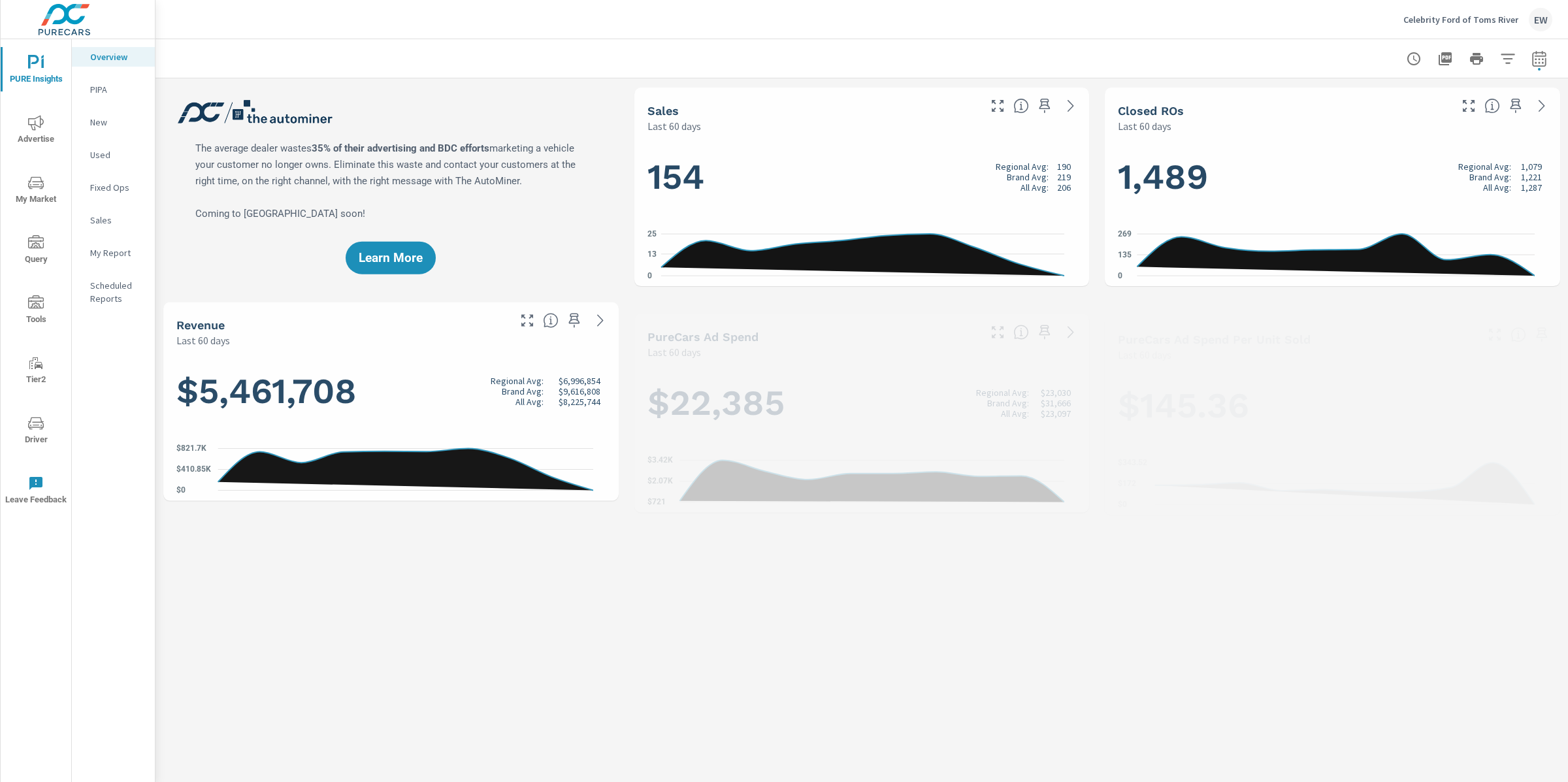
scroll to position [1, 0]
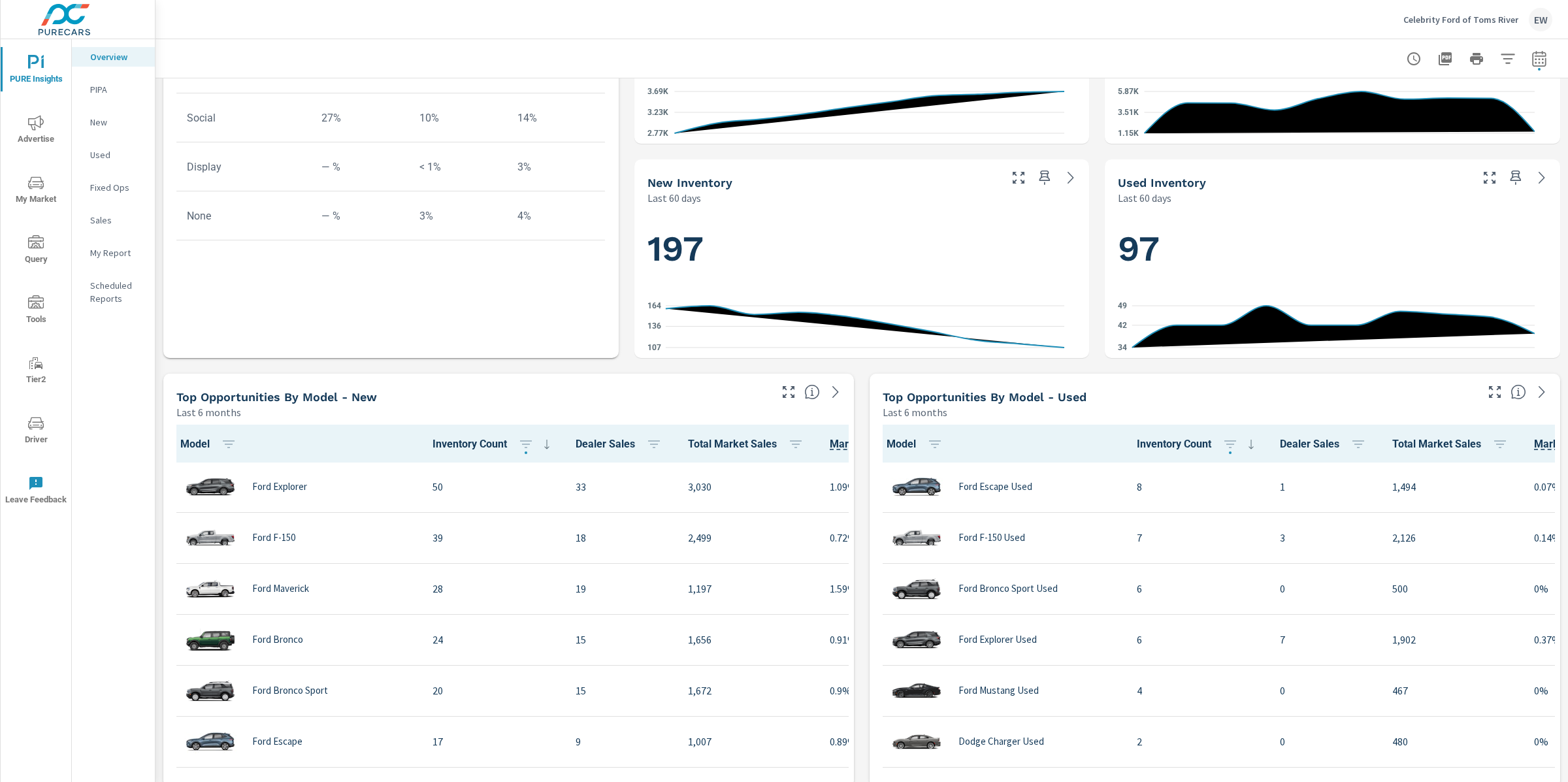
scroll to position [570, 0]
click at [1089, 497] on div "Learn More The average dealer wastes 35% of their advertising and BDC efforts m…" at bounding box center [862, 579] width 1413 height 2142
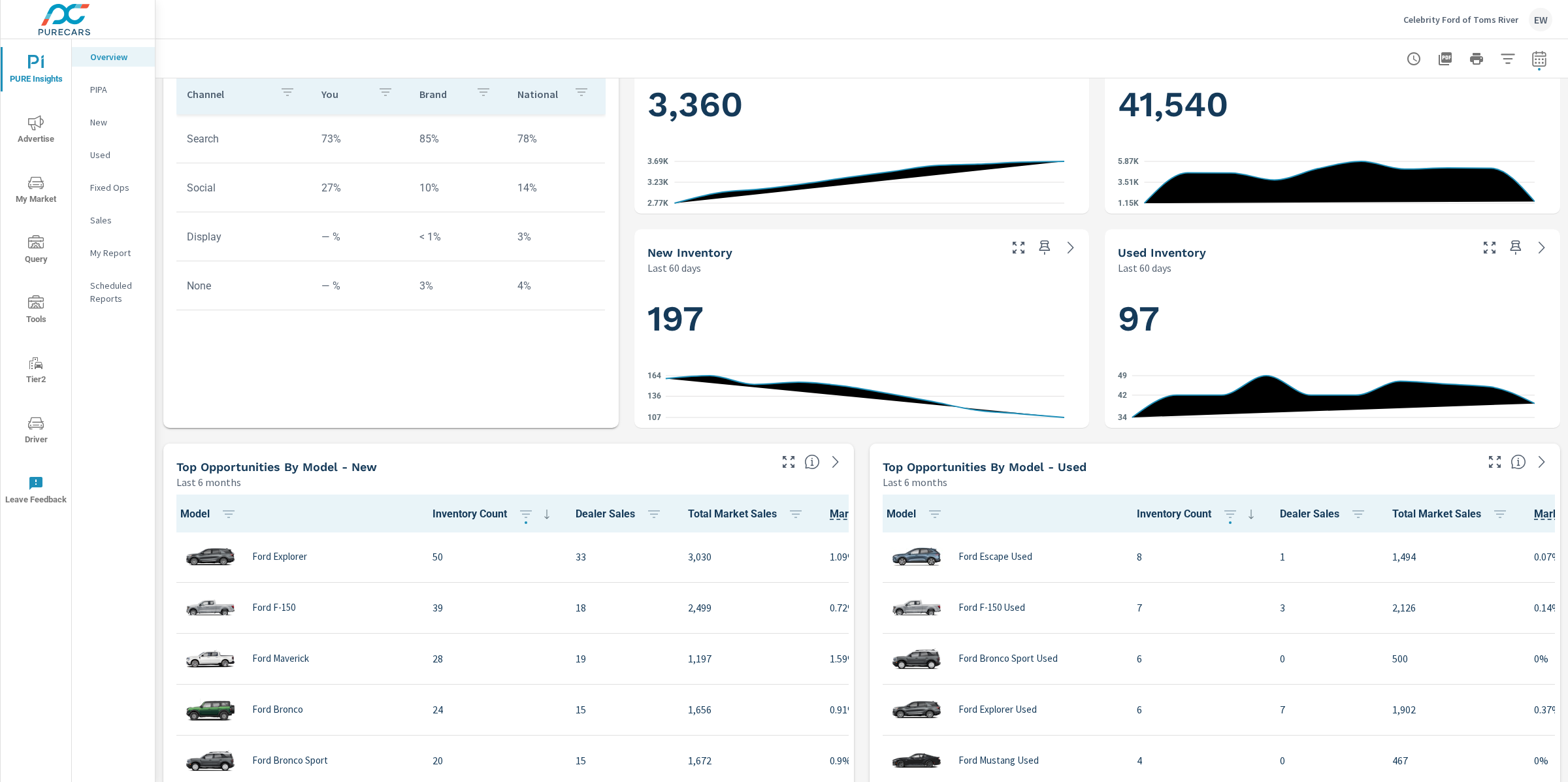
scroll to position [492, 0]
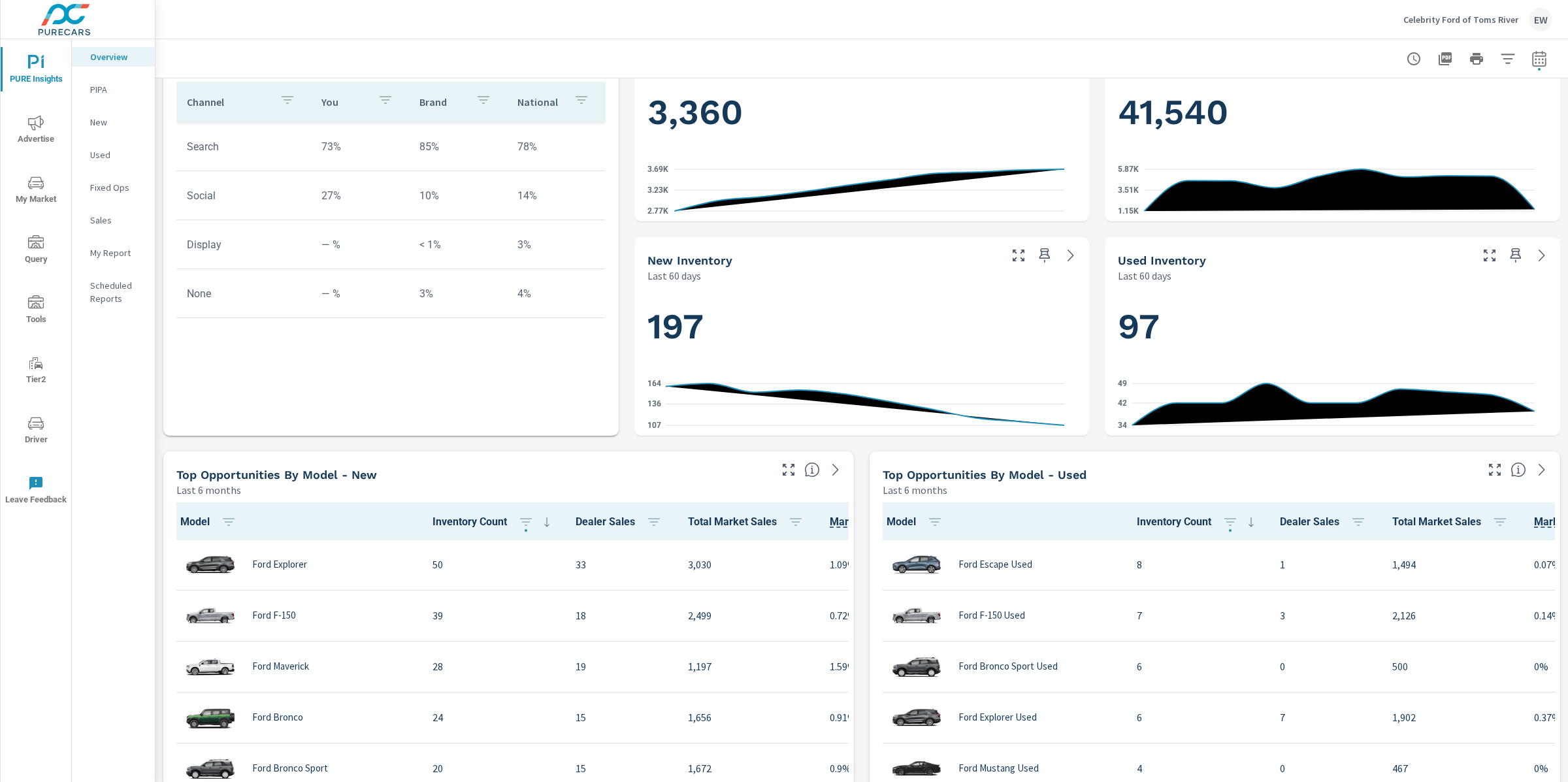
click at [37, 117] on icon "nav menu" at bounding box center [36, 123] width 16 height 15
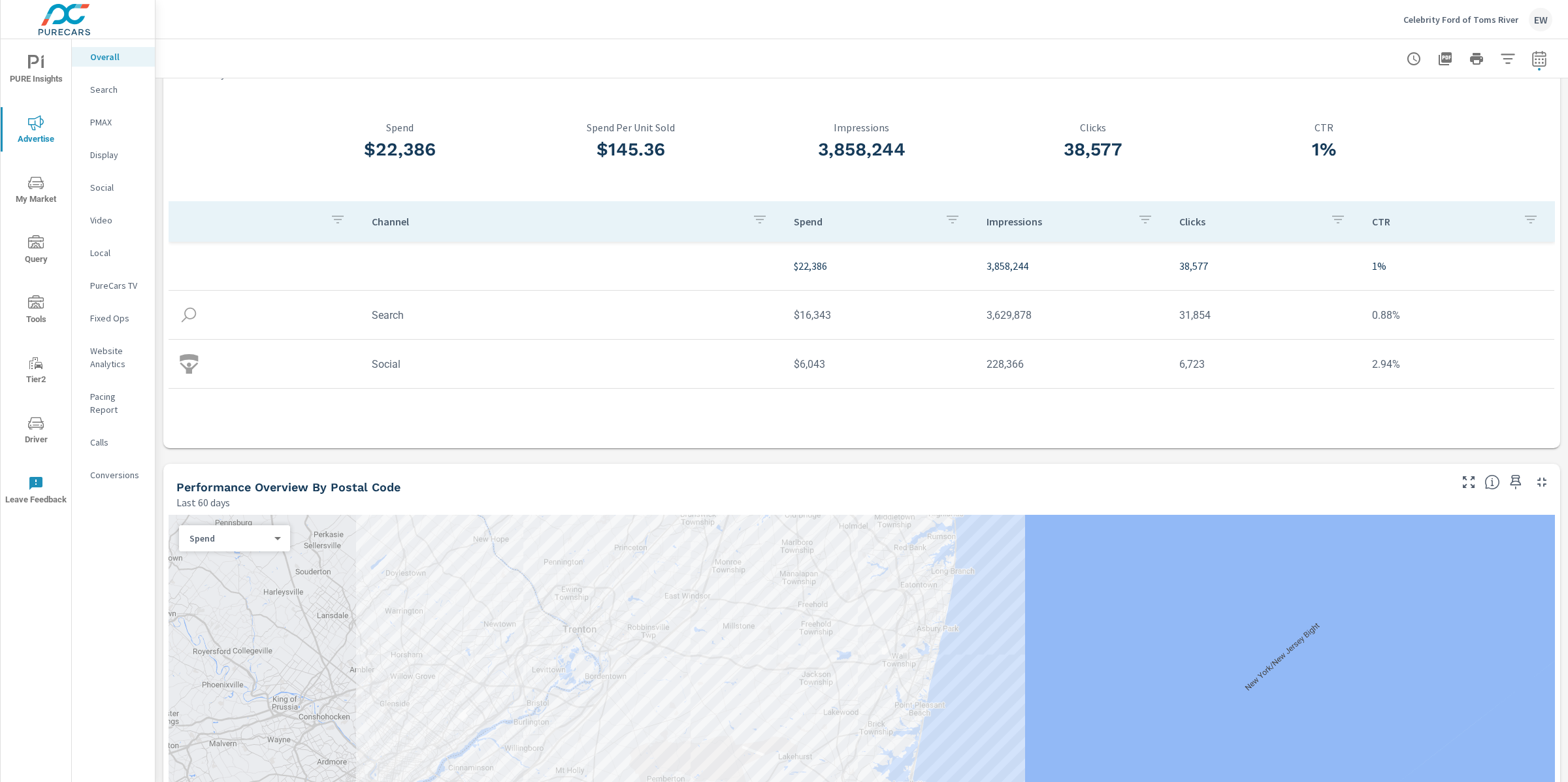
scroll to position [52, 0]
click at [100, 96] on p "Search" at bounding box center [117, 89] width 54 height 13
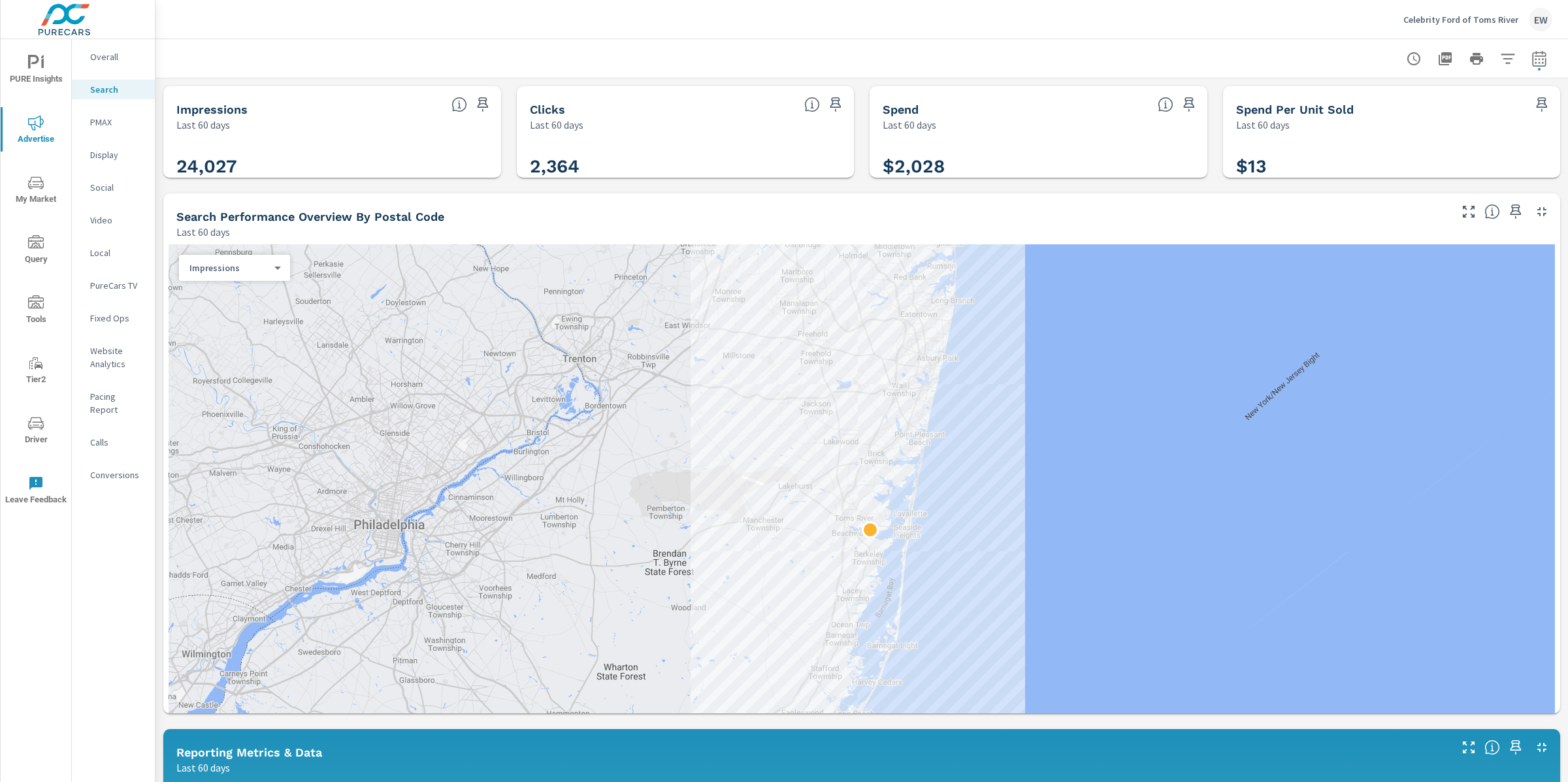
click at [163, 213] on div "Impressions Last 60 days 24,027 Clicks Last 60 days 2,364 Spend Last 60 days $2…" at bounding box center [862, 774] width 1413 height 1393
click at [157, 237] on div "Impressions Last 60 days 24,027 Clicks Last 60 days 2,364 Spend Last 60 days $2…" at bounding box center [862, 774] width 1413 height 1393
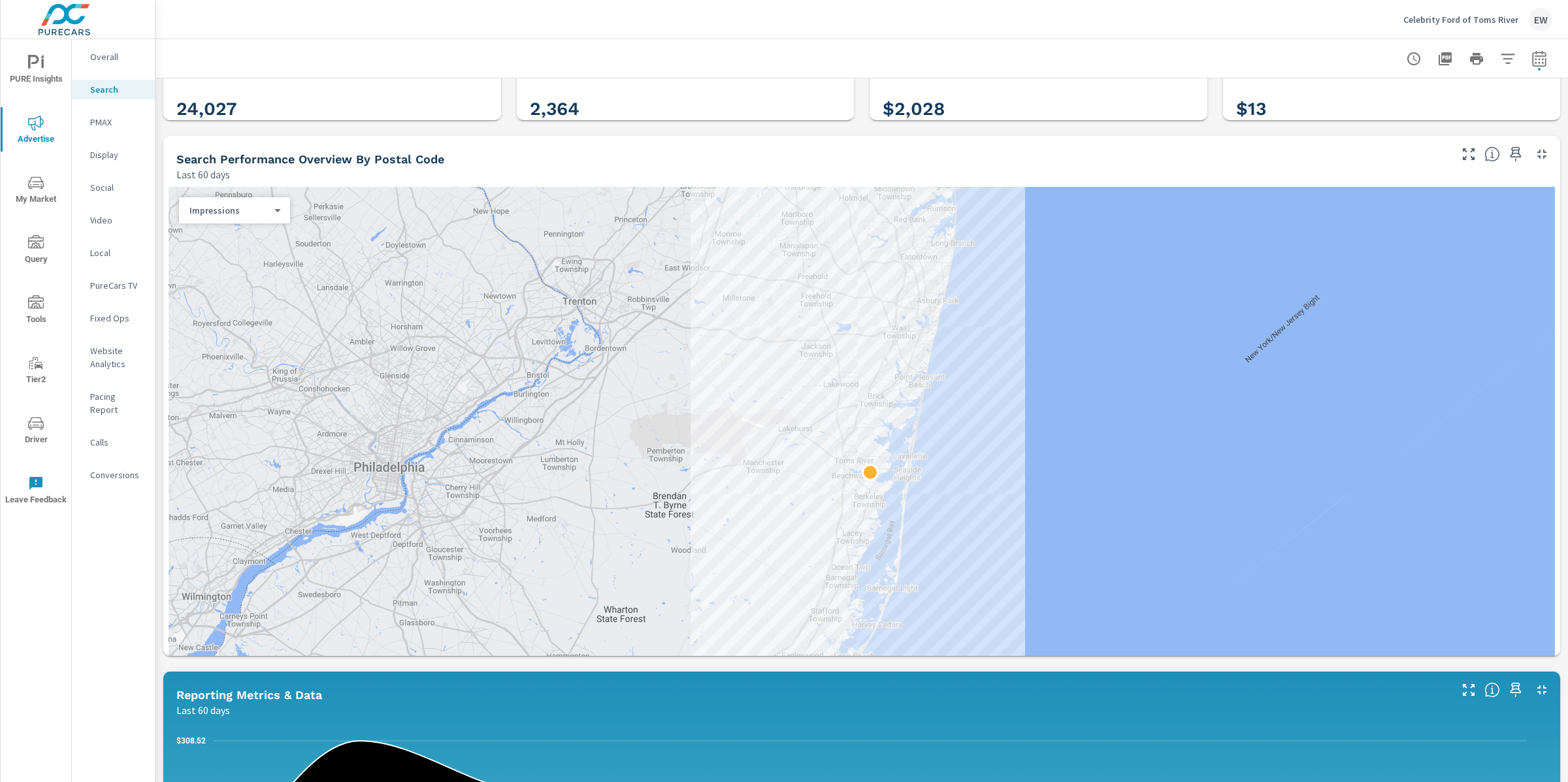
scroll to position [86, 0]
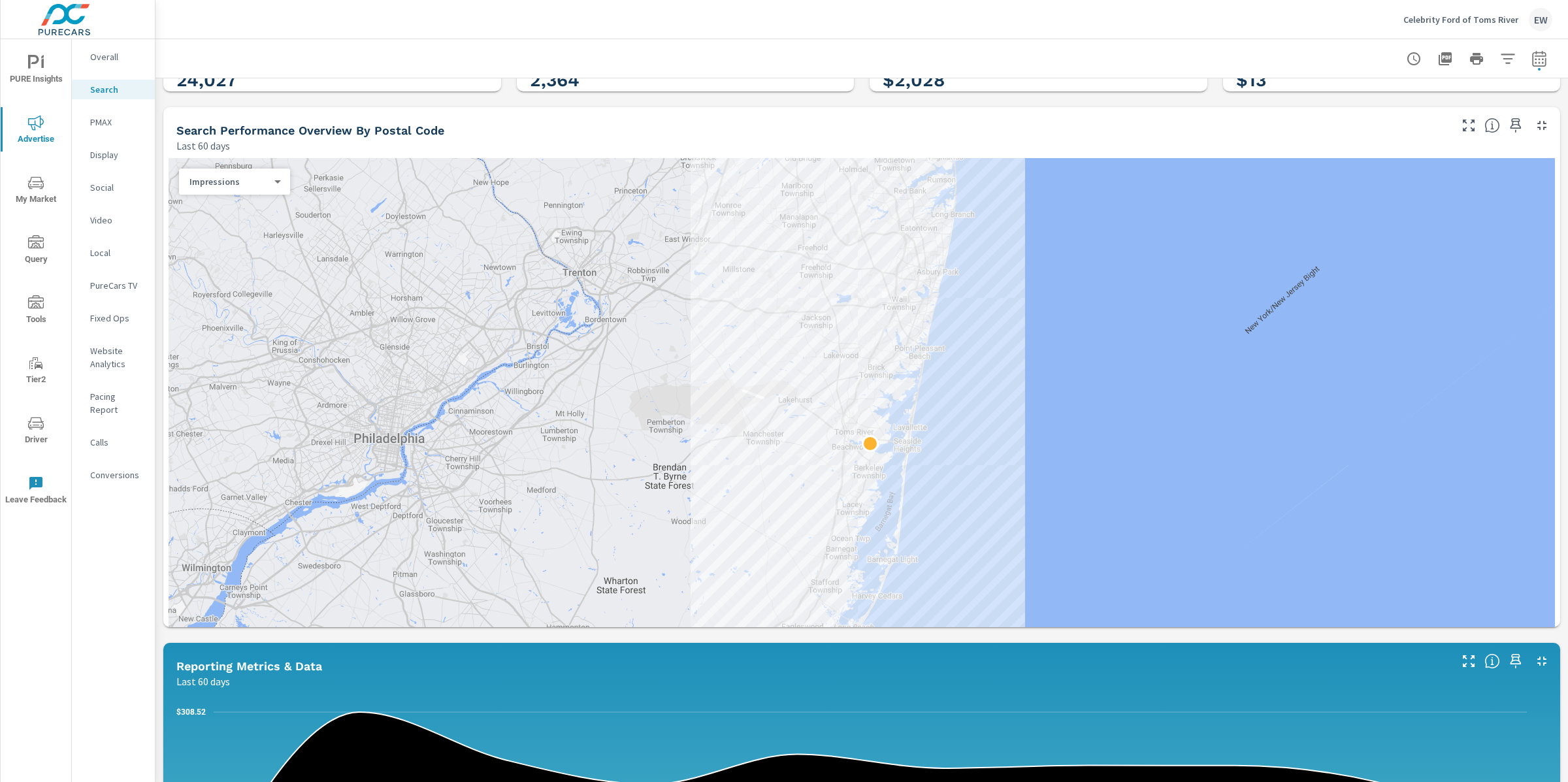
click at [156, 444] on div "Impressions Last 60 days 24,027 Clicks Last 60 days 2,364 Spend Last 60 days $2…" at bounding box center [862, 688] width 1413 height 1393
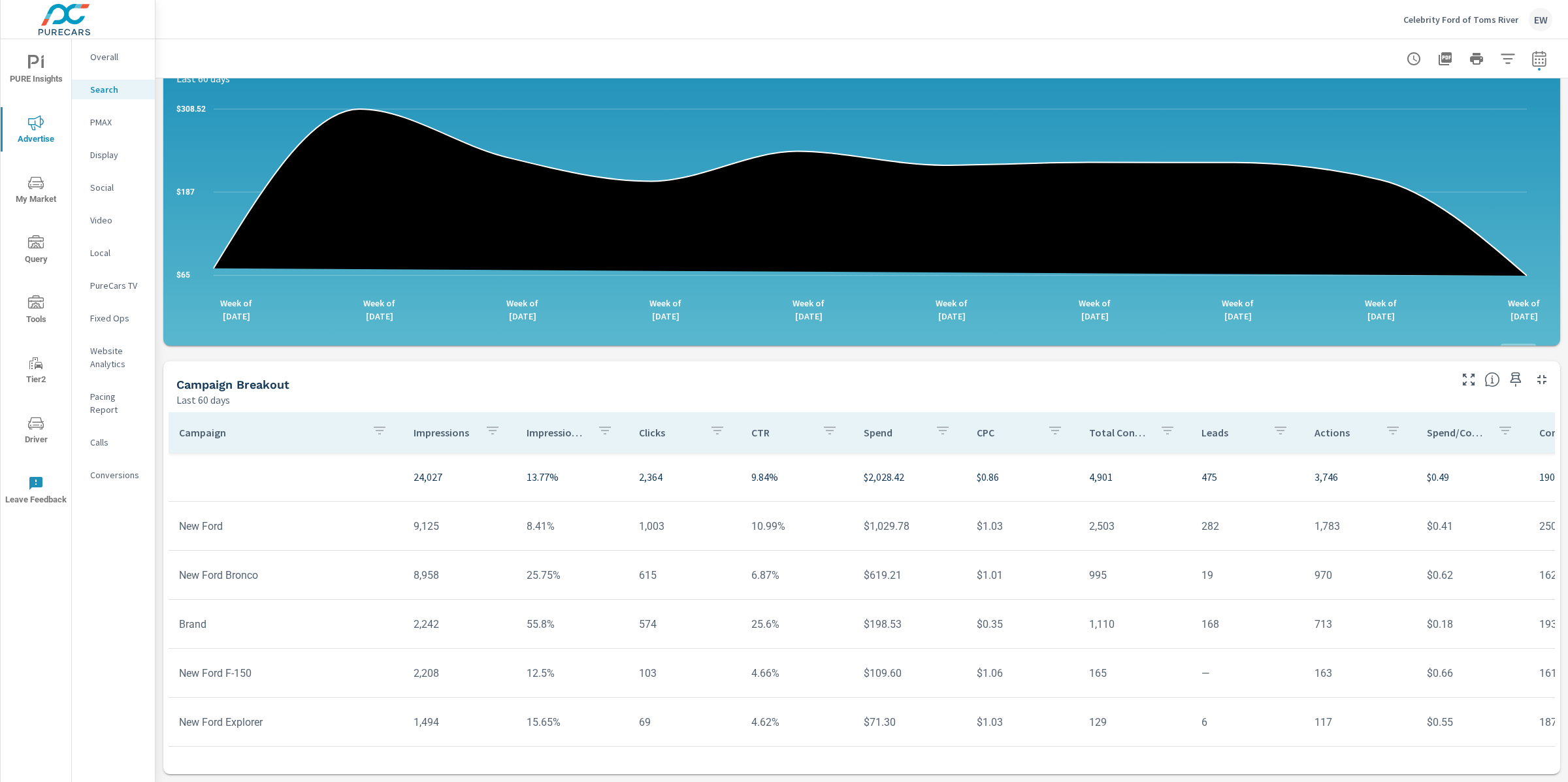
scroll to position [838, 0]
click at [164, 445] on div "Impressions Last 60 days 24,027 Clicks Last 60 days 2,364 Spend Last 60 days $2…" at bounding box center [862, 85] width 1413 height 1393
drag, startPoint x: 569, startPoint y: 451, endPoint x: 528, endPoint y: 452, distance: 41.0
click at [528, 509] on td "8.41%" at bounding box center [572, 526] width 112 height 33
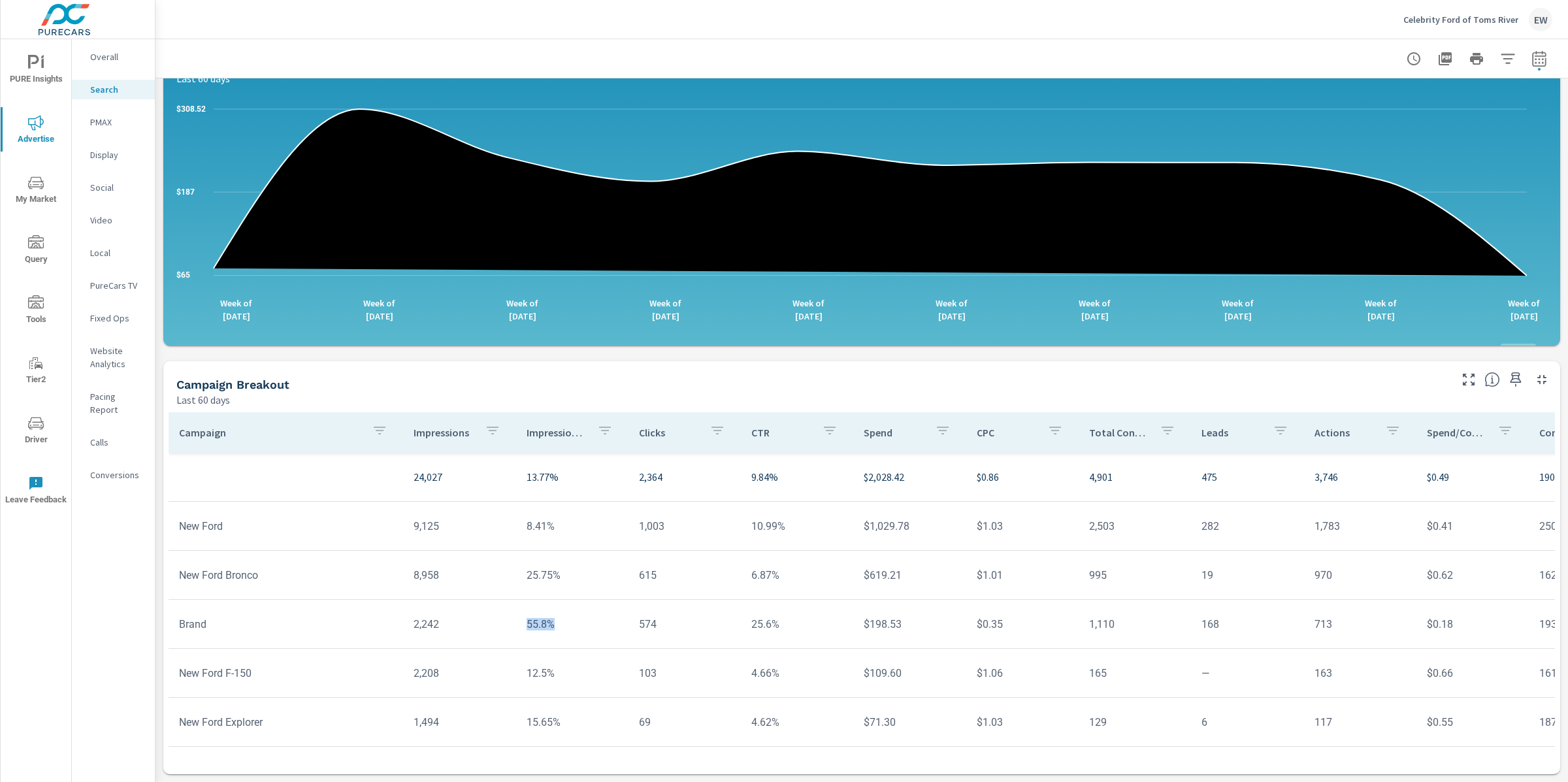
drag, startPoint x: 572, startPoint y: 547, endPoint x: 528, endPoint y: 551, distance: 44.2
click at [528, 607] on td "55.8%" at bounding box center [572, 623] width 112 height 33
click at [100, 129] on p "PMAX" at bounding box center [117, 122] width 54 height 13
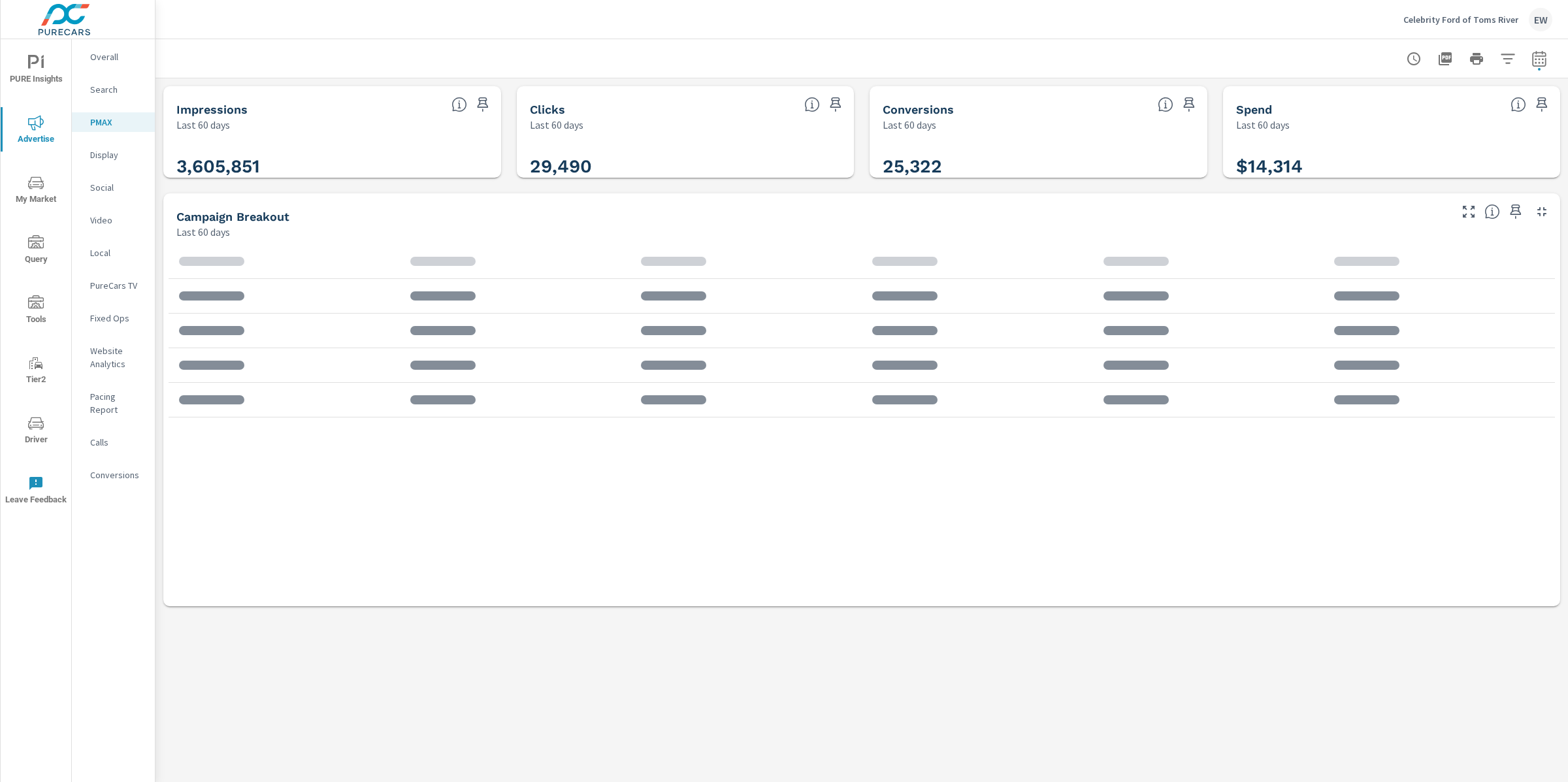
click at [109, 194] on p "Social" at bounding box center [117, 187] width 54 height 13
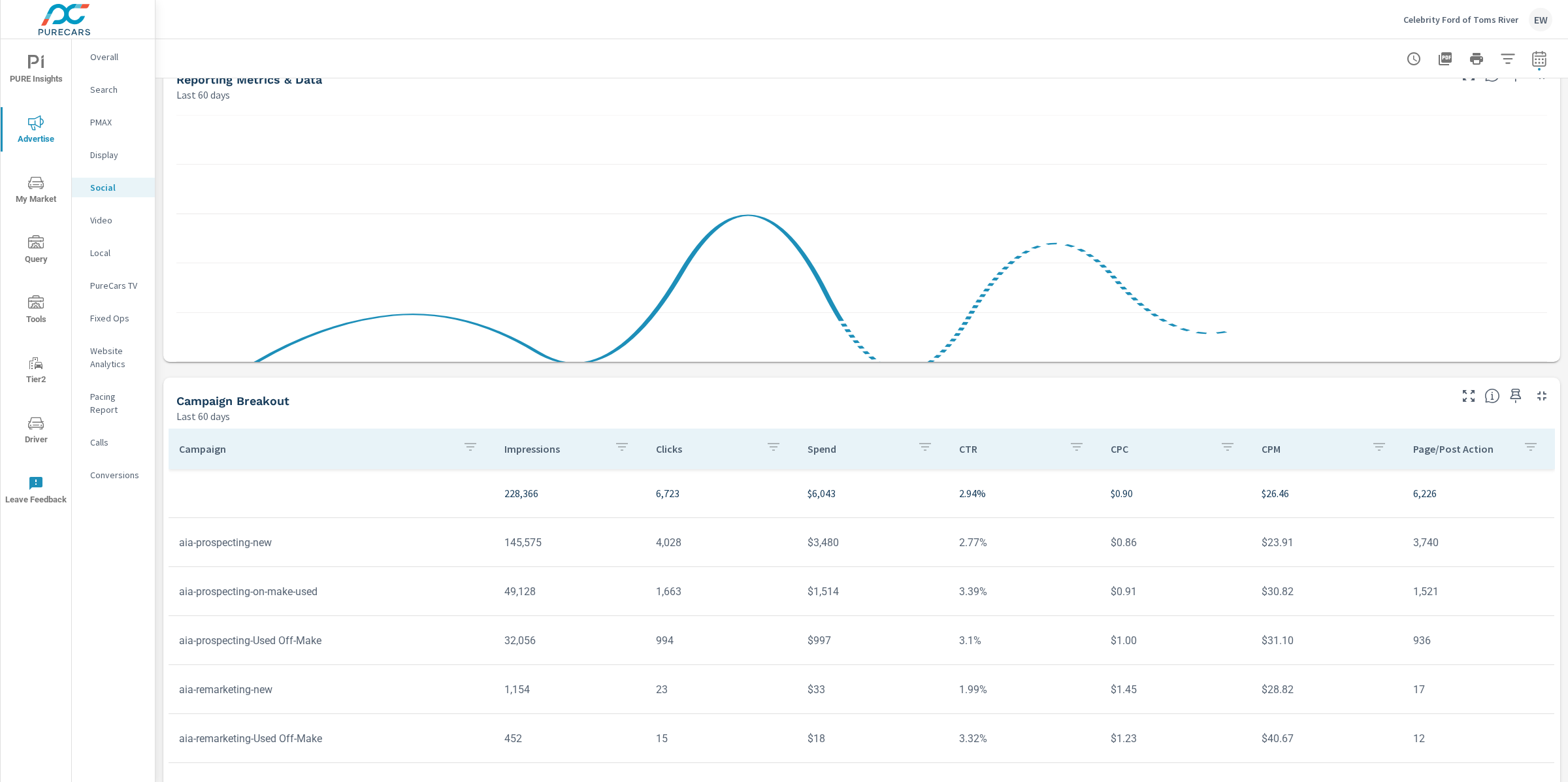
scroll to position [367, 0]
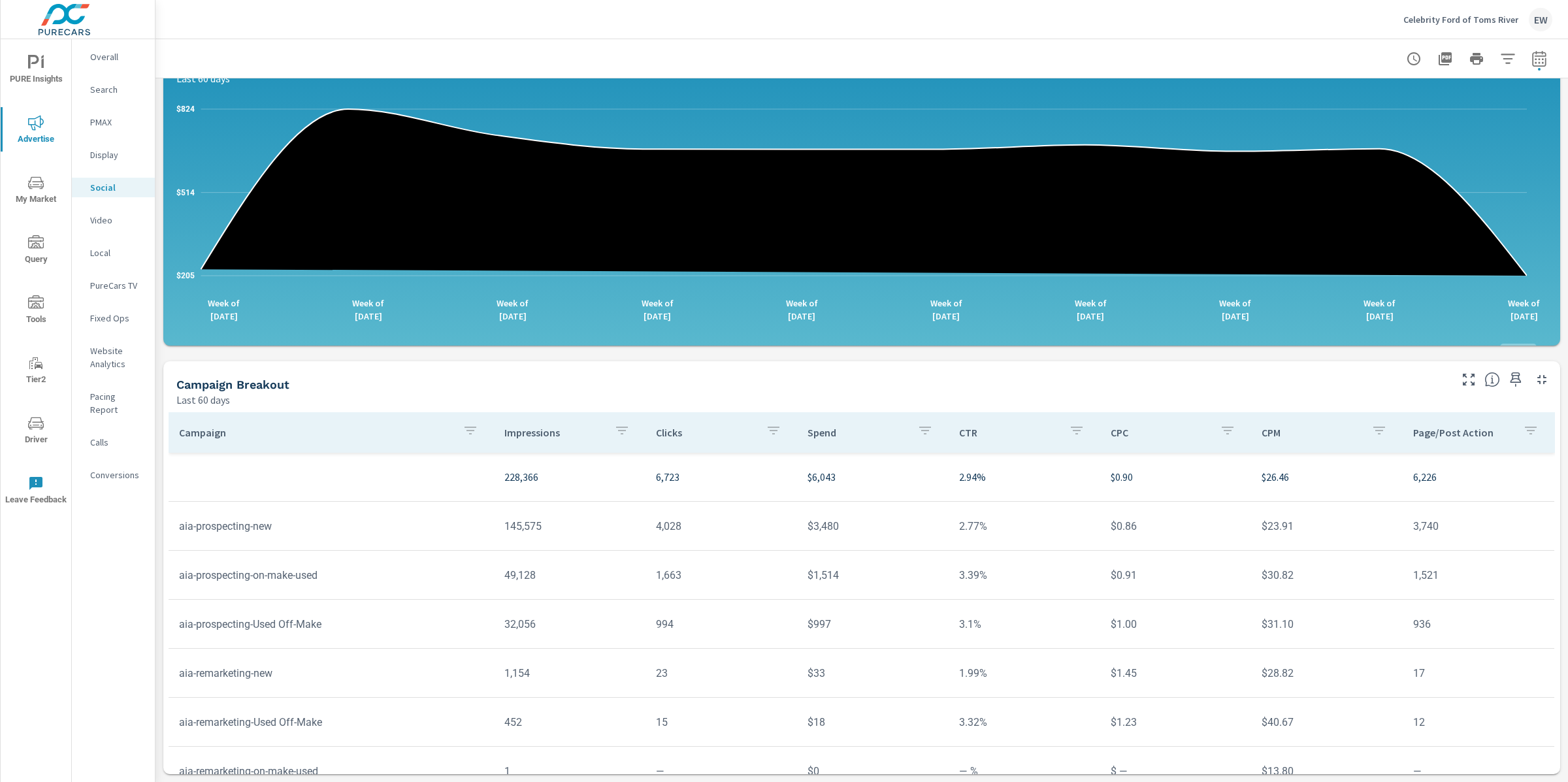
click at [103, 94] on p "Search" at bounding box center [117, 89] width 54 height 13
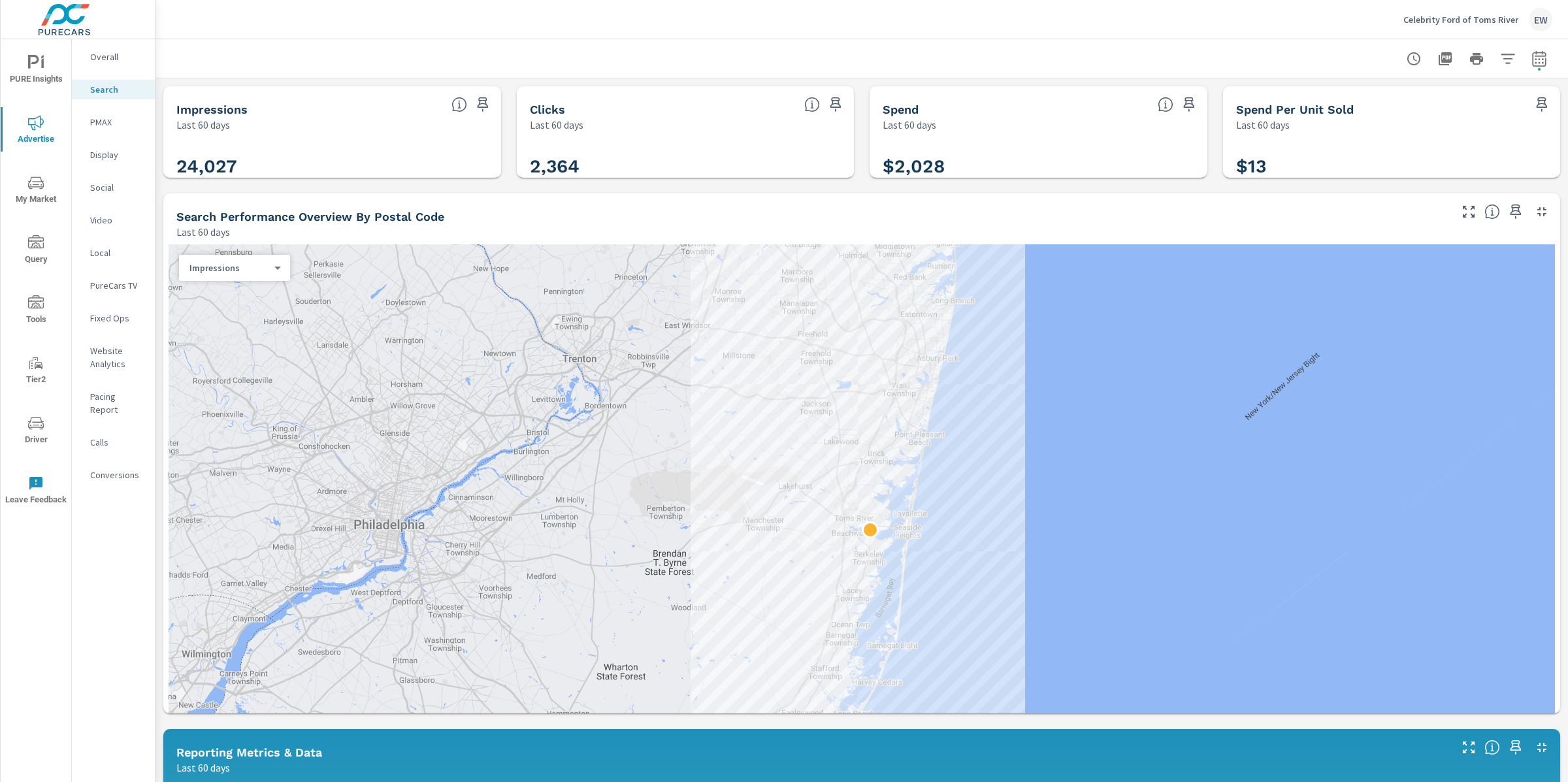
click at [161, 213] on div "Impressions Last 60 days 24,027 Clicks Last 60 days 2,364 Spend Last 60 days $2…" at bounding box center [862, 774] width 1413 height 1393
click at [107, 56] on p "Overall" at bounding box center [117, 56] width 54 height 13
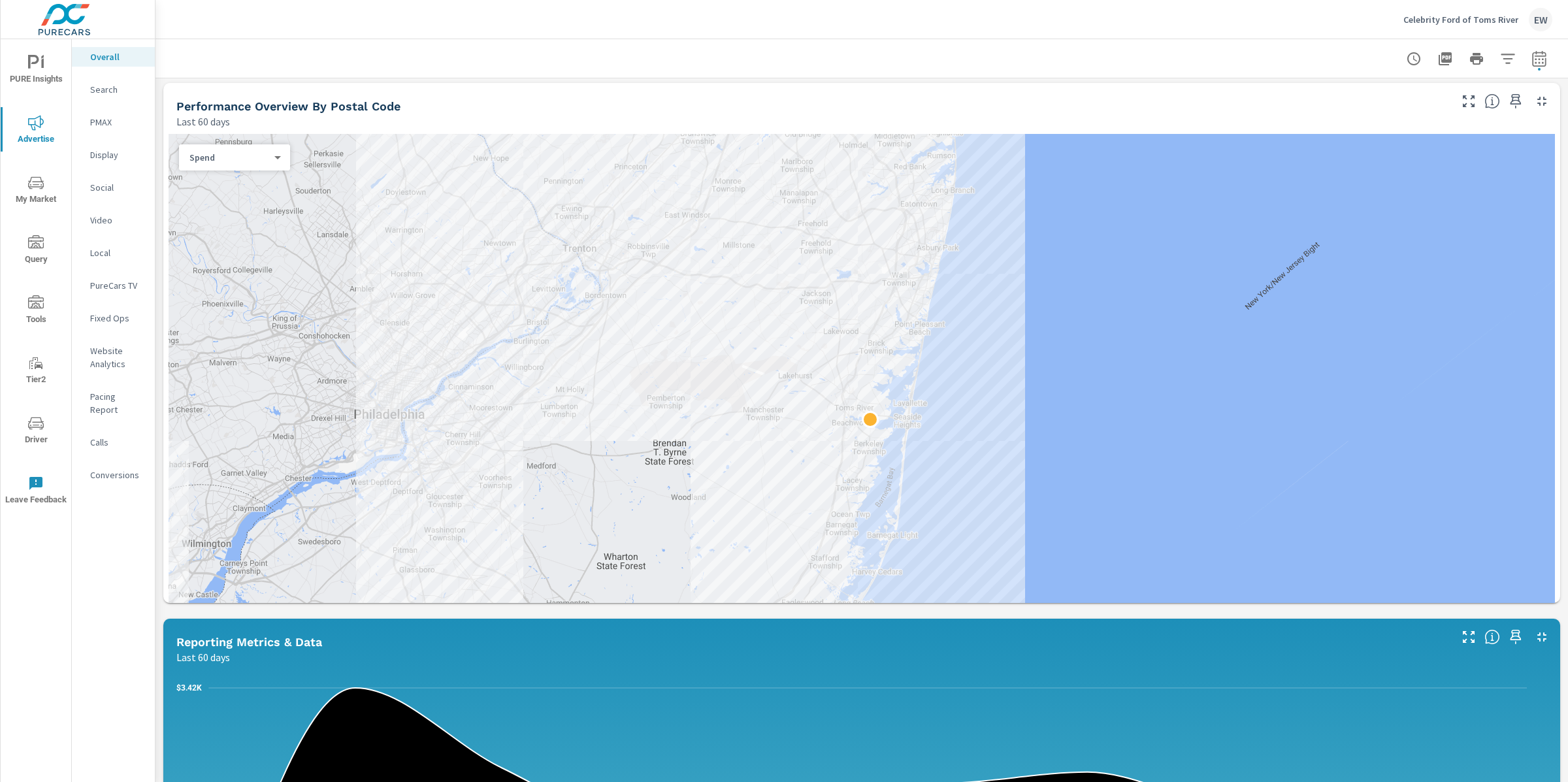
scroll to position [407, 0]
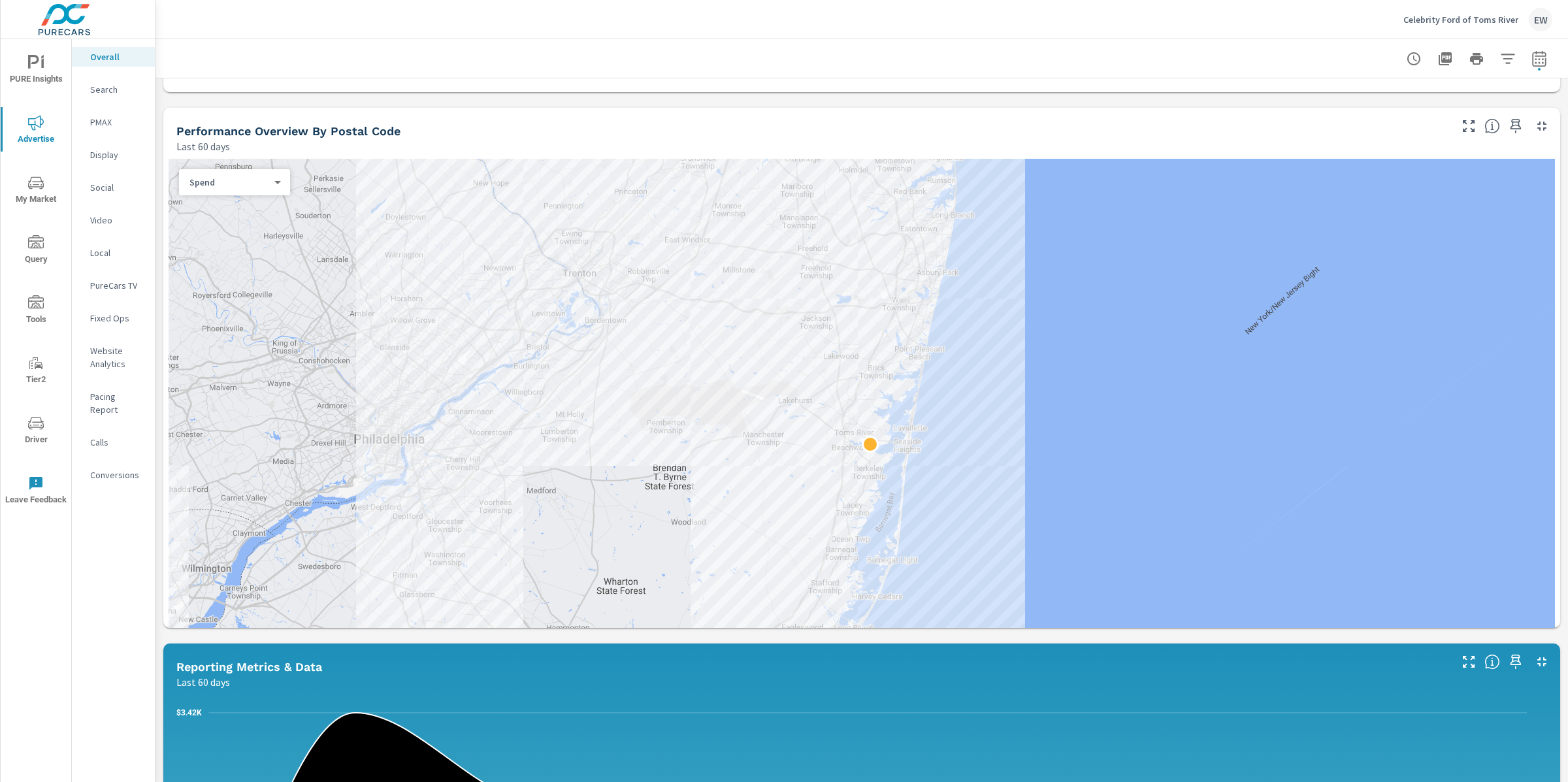
click at [211, 293] on body "PURE Insights Advertise My Market Query Tools Tier2 Driver Leave Feedback Overa…" at bounding box center [784, 391] width 1568 height 782
click at [211, 314] on li "Sales" at bounding box center [231, 311] width 101 height 21
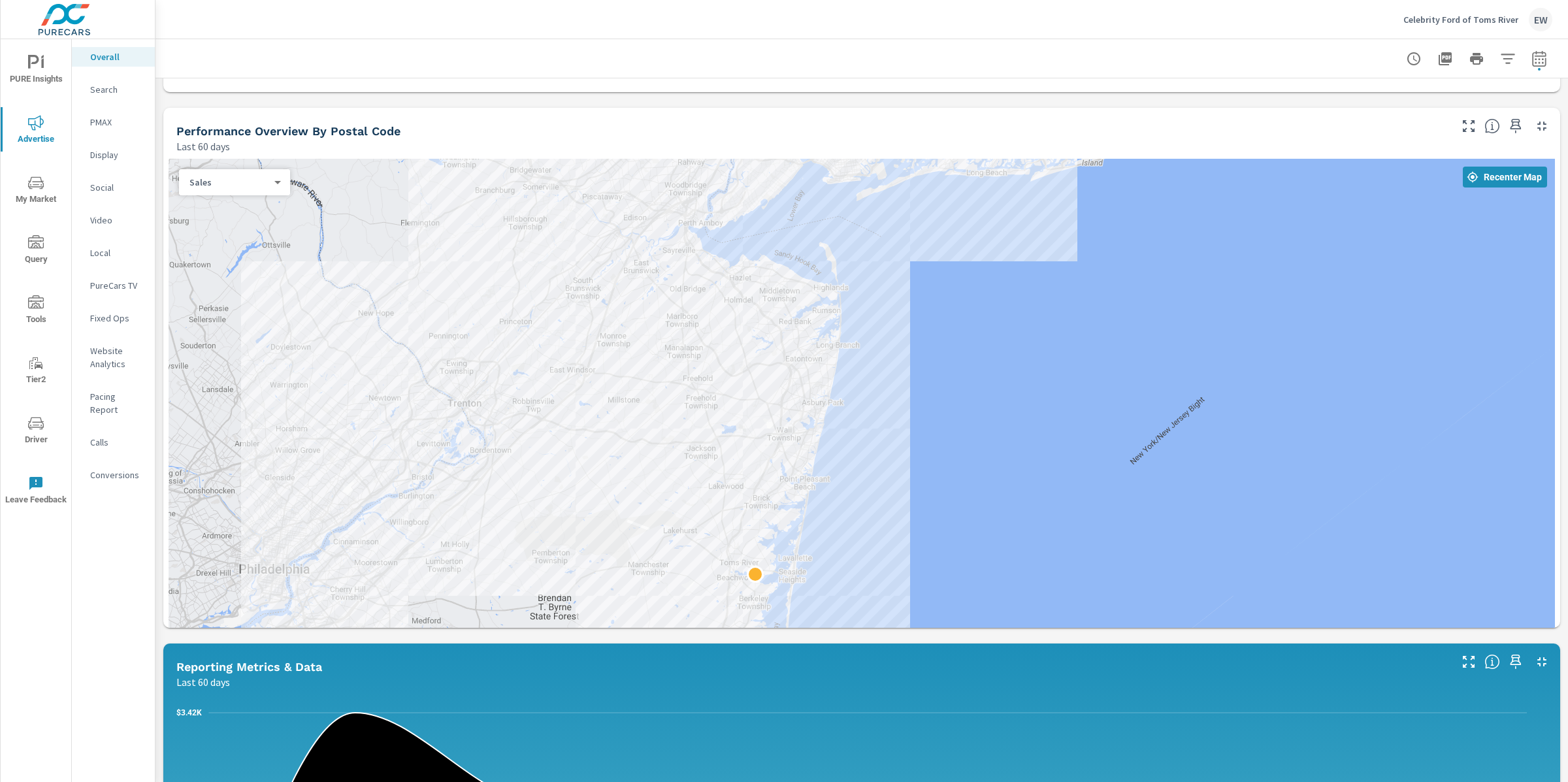
drag, startPoint x: 536, startPoint y: 516, endPoint x: 422, endPoint y: 647, distance: 173.7
click at [422, 647] on div at bounding box center [861, 435] width 1386 height 553
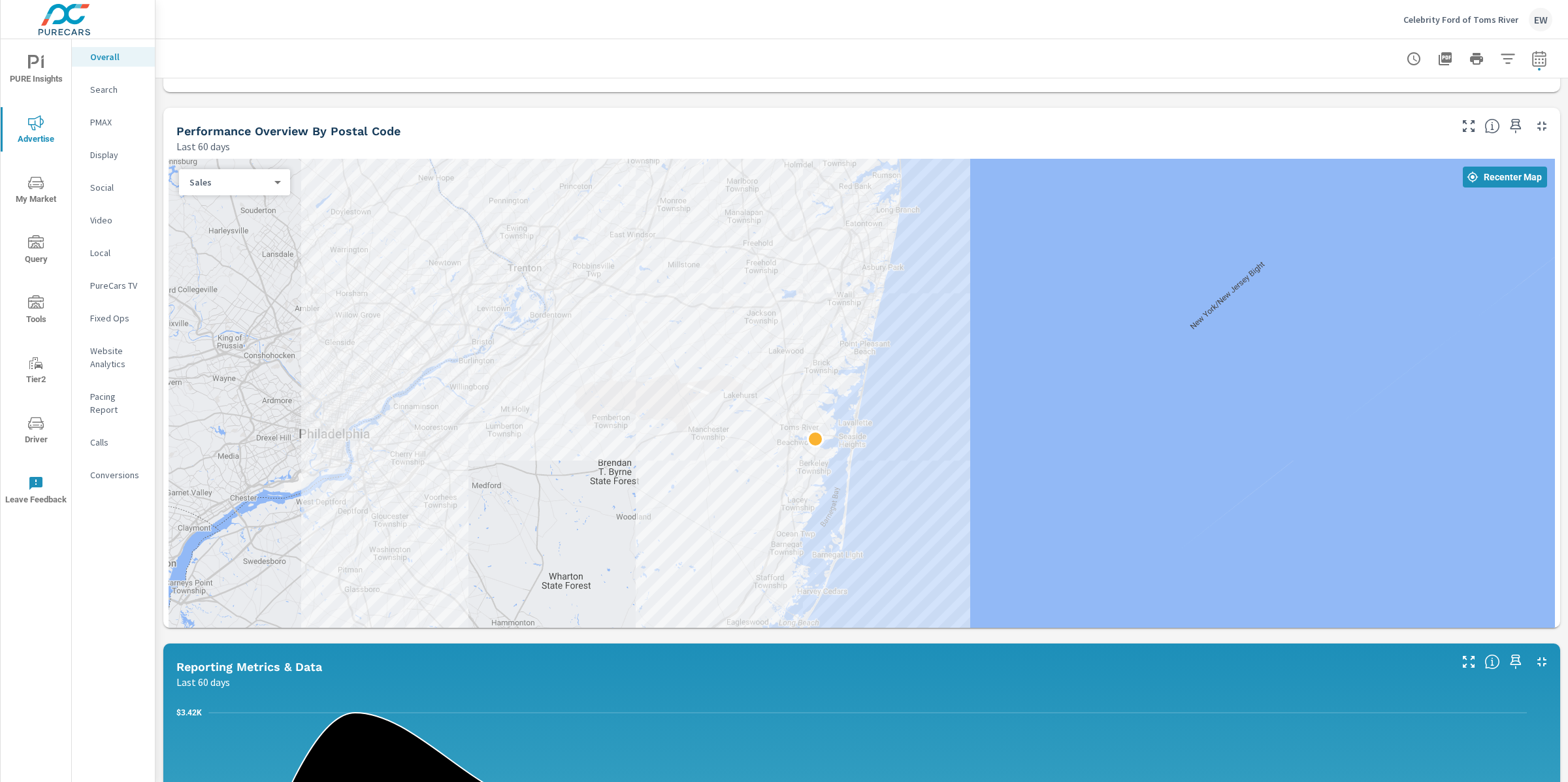
drag, startPoint x: 519, startPoint y: 655, endPoint x: 580, endPoint y: 520, distance: 148.1
click at [580, 520] on div at bounding box center [861, 435] width 1386 height 553
click at [212, 287] on body "PURE Insights Advertise My Market Query Tools Tier2 Driver Leave Feedback Overa…" at bounding box center [784, 391] width 1568 height 782
click at [206, 266] on li "Spend" at bounding box center [231, 266] width 101 height 21
click at [157, 342] on div "Paid Media Performance Last 60 days $22,386 Spend $145.36 Spend Per Unit Sold 3…" at bounding box center [862, 582] width 1413 height 1821
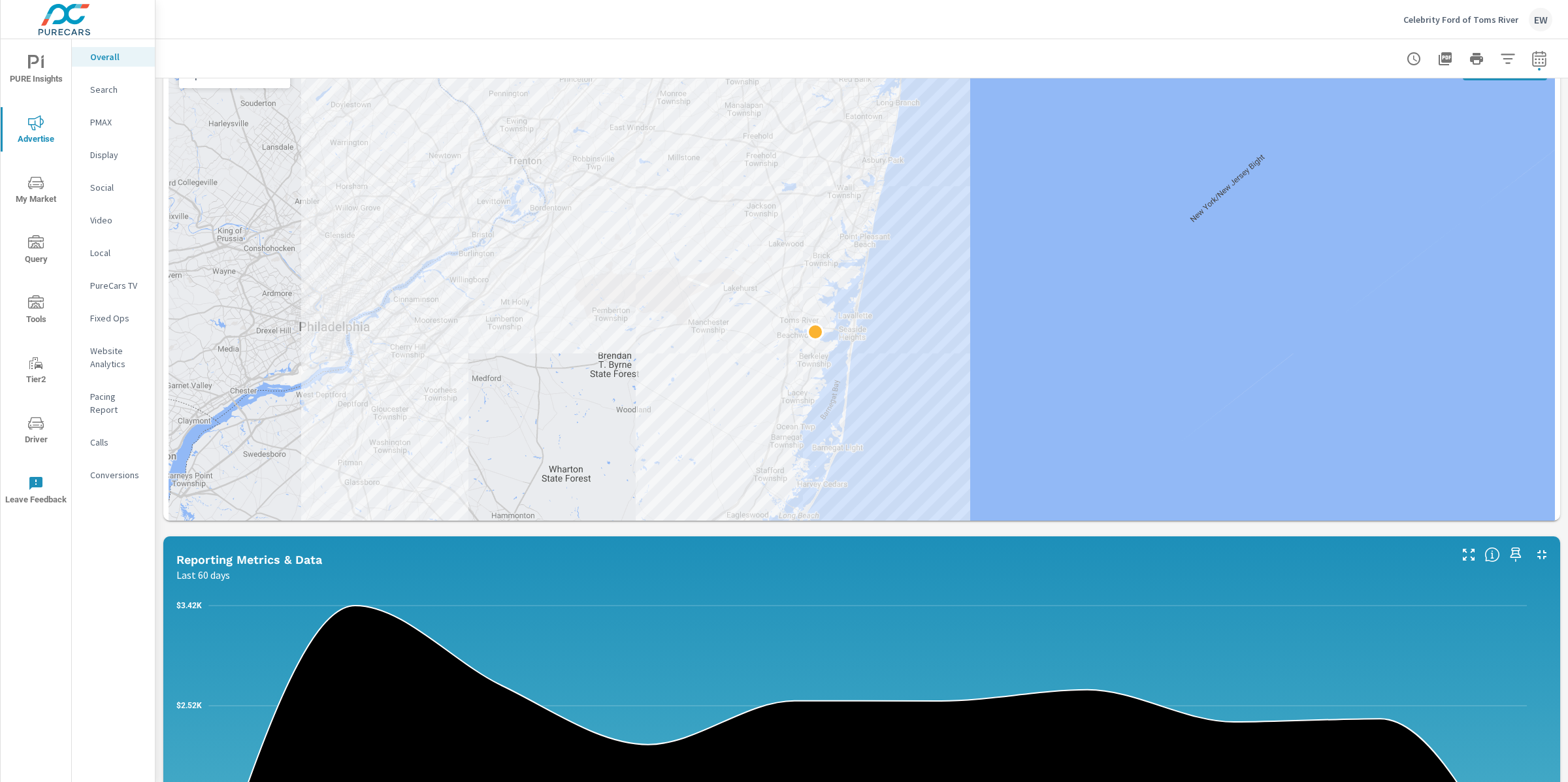
scroll to position [726, 0]
